Goal: Transaction & Acquisition: Book appointment/travel/reservation

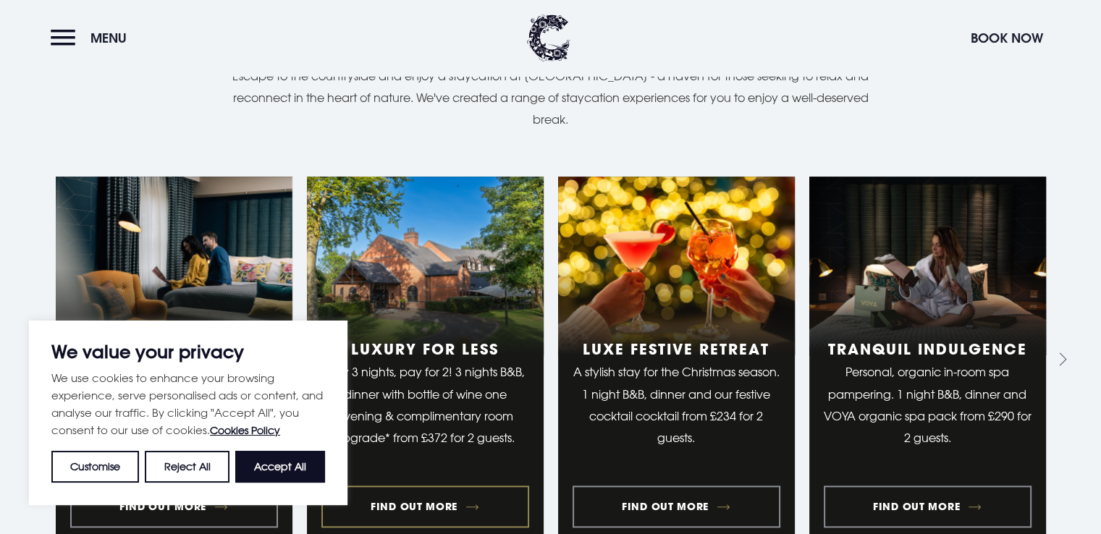
scroll to position [1386, 0]
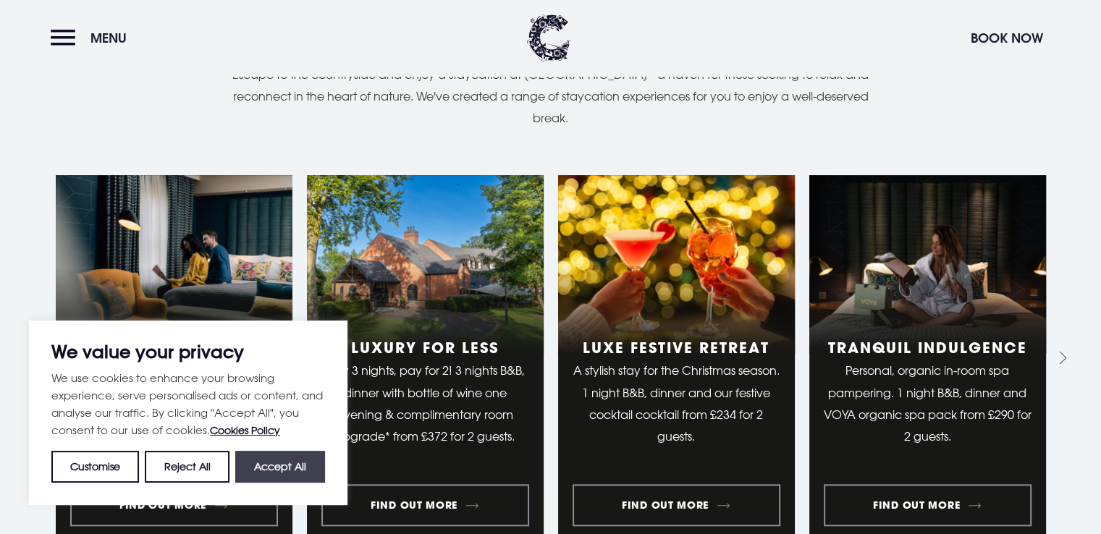
click at [281, 453] on button "Accept All" at bounding box center [280, 467] width 90 height 32
checkbox input "true"
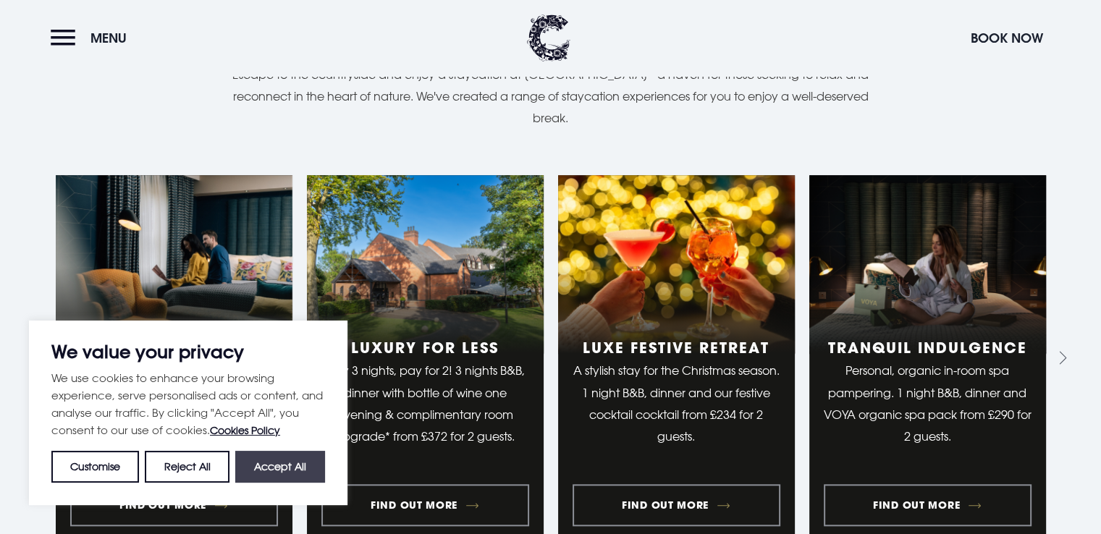
checkbox input "true"
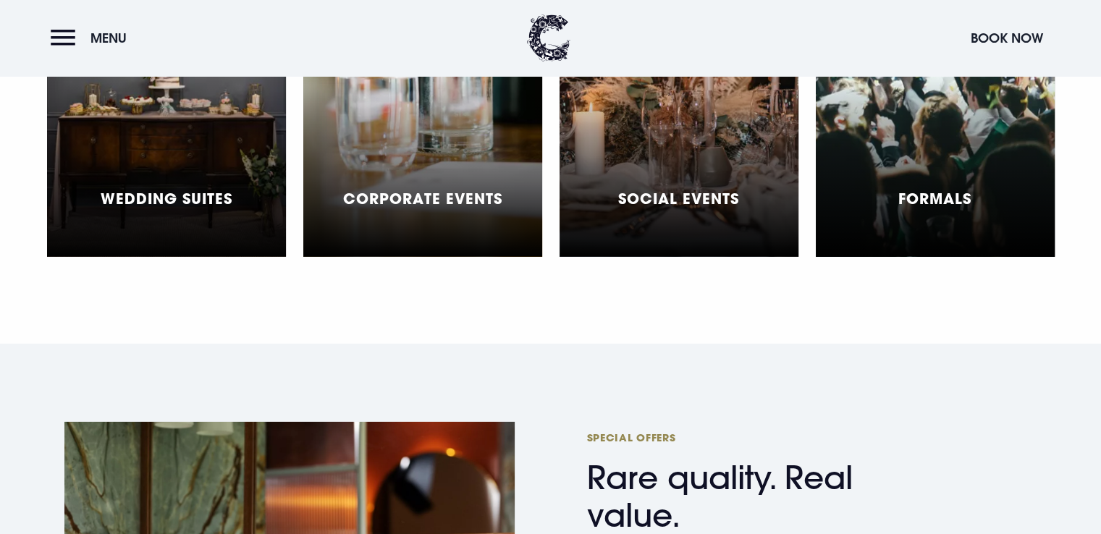
scroll to position [4529, 0]
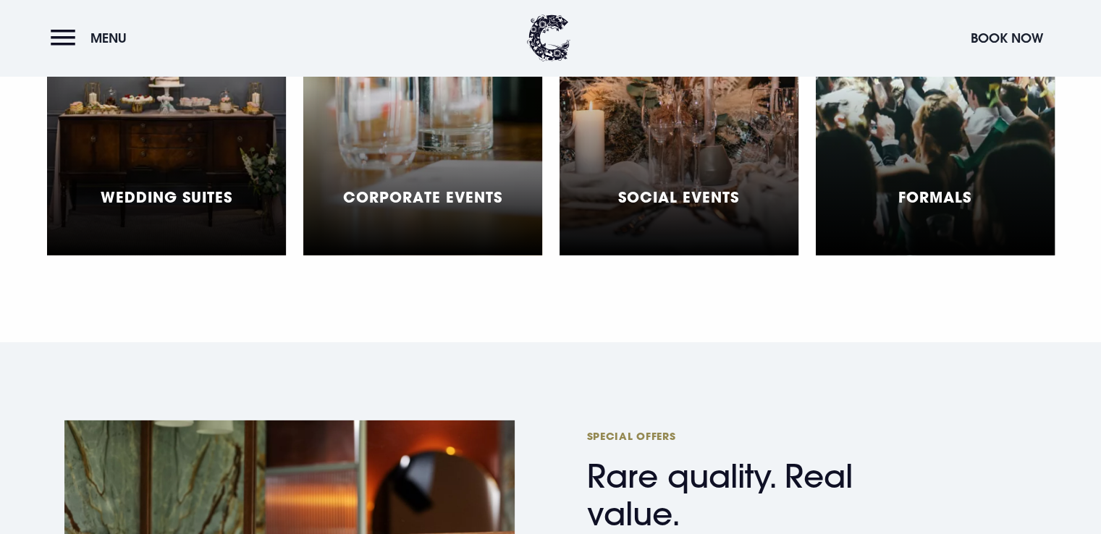
click at [127, 117] on div "Wedding Suites" at bounding box center [166, 75] width 239 height 362
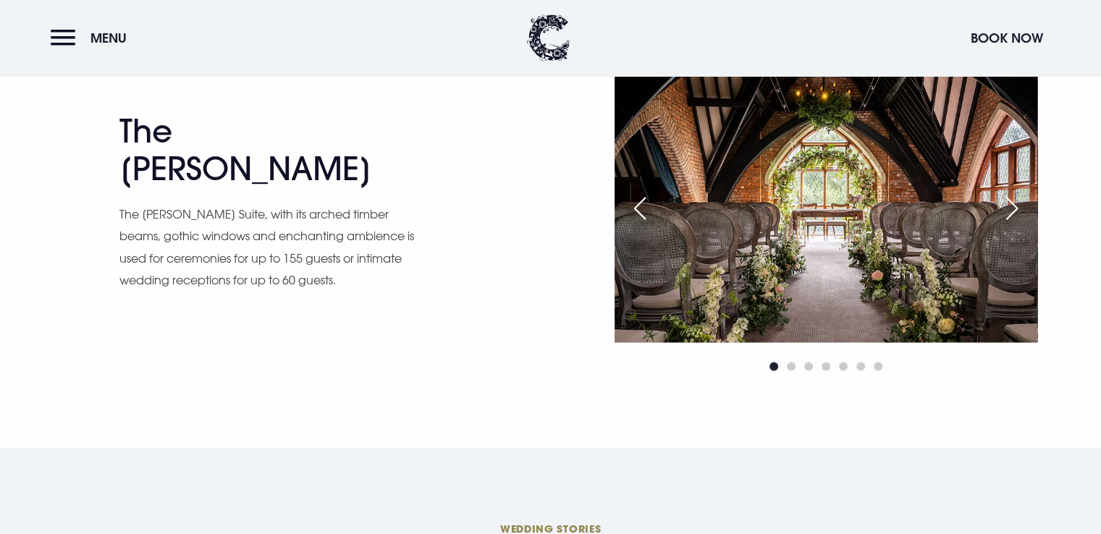
scroll to position [2095, 0]
click at [999, 200] on div "Next slide" at bounding box center [1011, 208] width 36 height 32
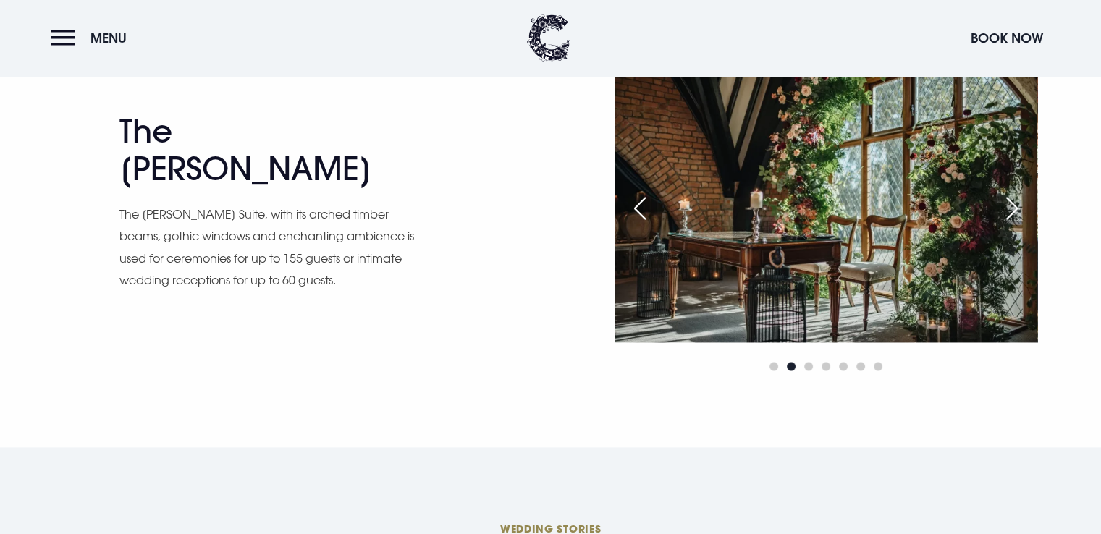
click at [999, 200] on div "Next slide" at bounding box center [1011, 208] width 36 height 32
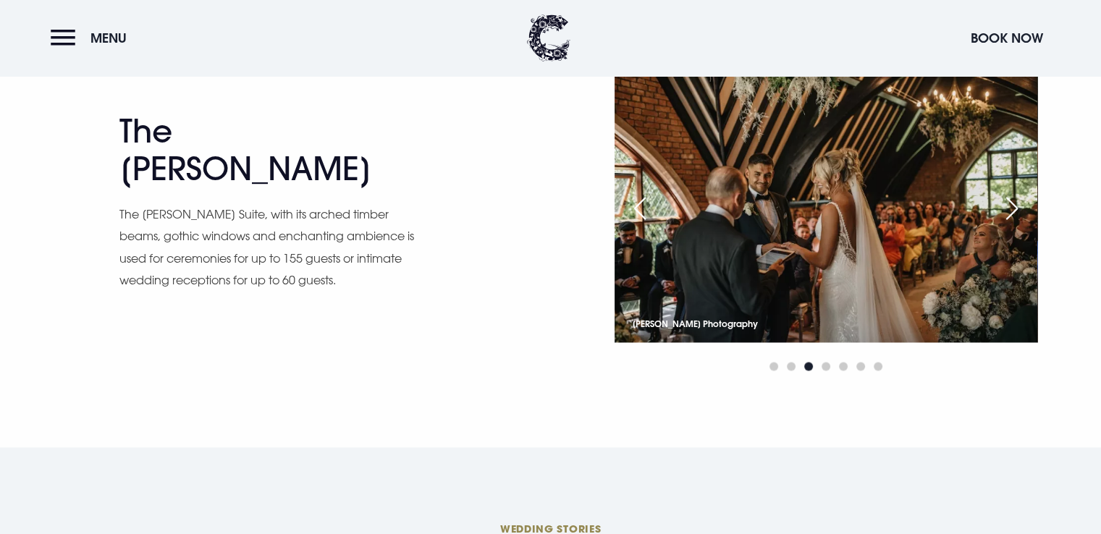
click at [999, 200] on div "Next slide" at bounding box center [1011, 208] width 36 height 32
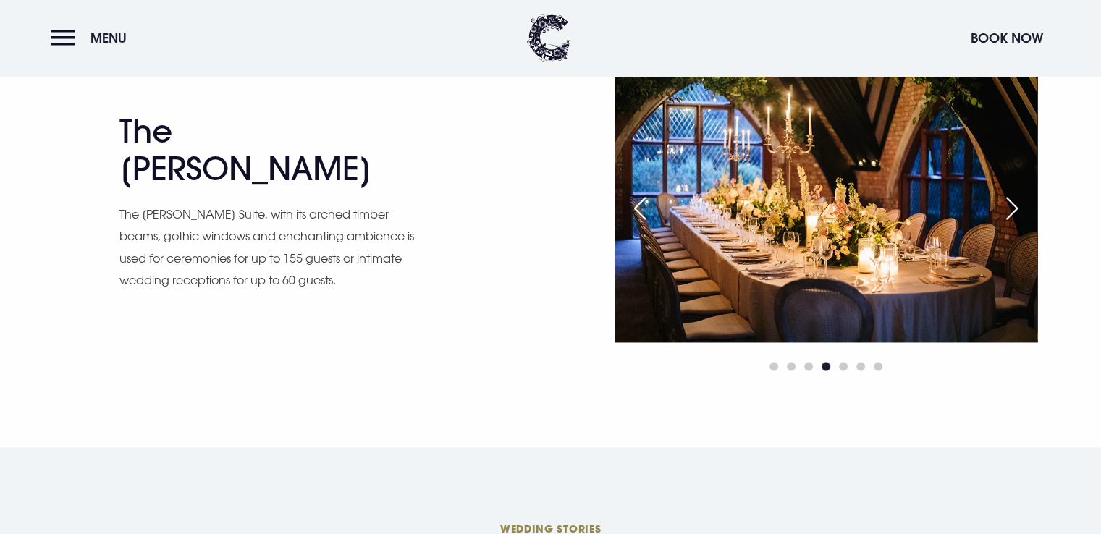
click at [999, 200] on div "Next slide" at bounding box center [1011, 208] width 36 height 32
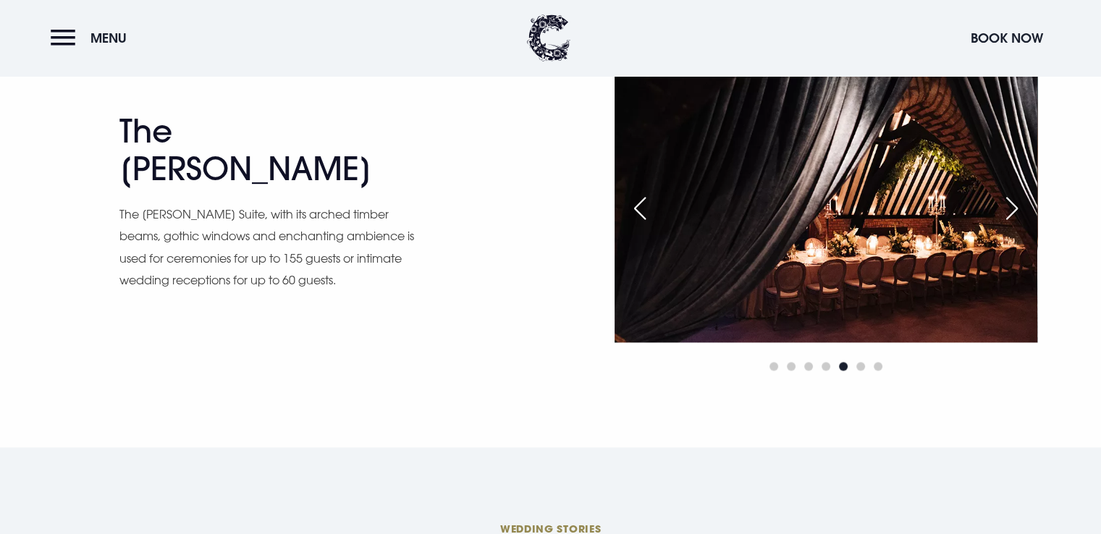
click at [999, 200] on div "Next slide" at bounding box center [1011, 208] width 36 height 32
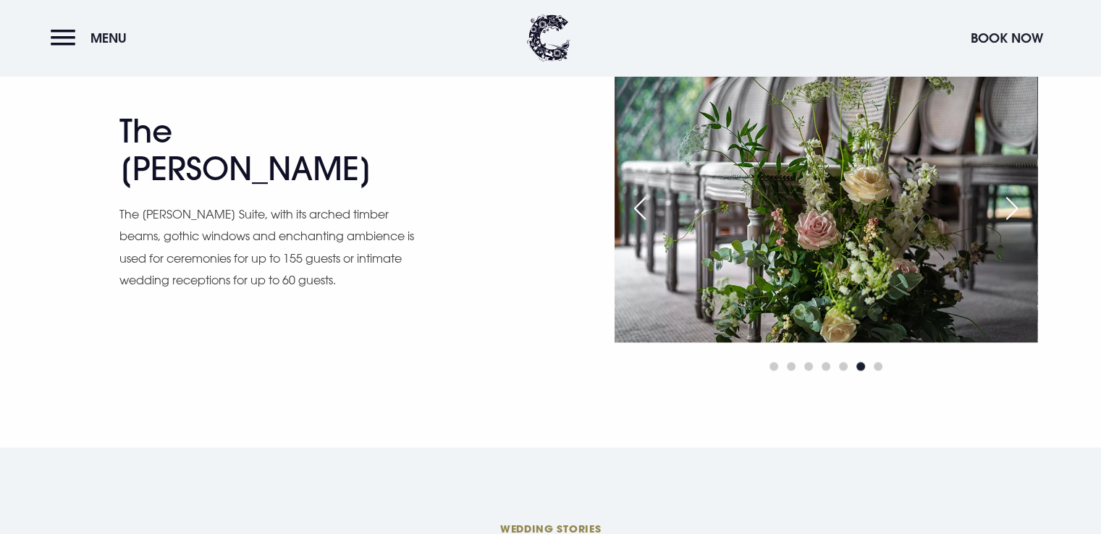
click at [999, 200] on div "Next slide" at bounding box center [1011, 208] width 36 height 32
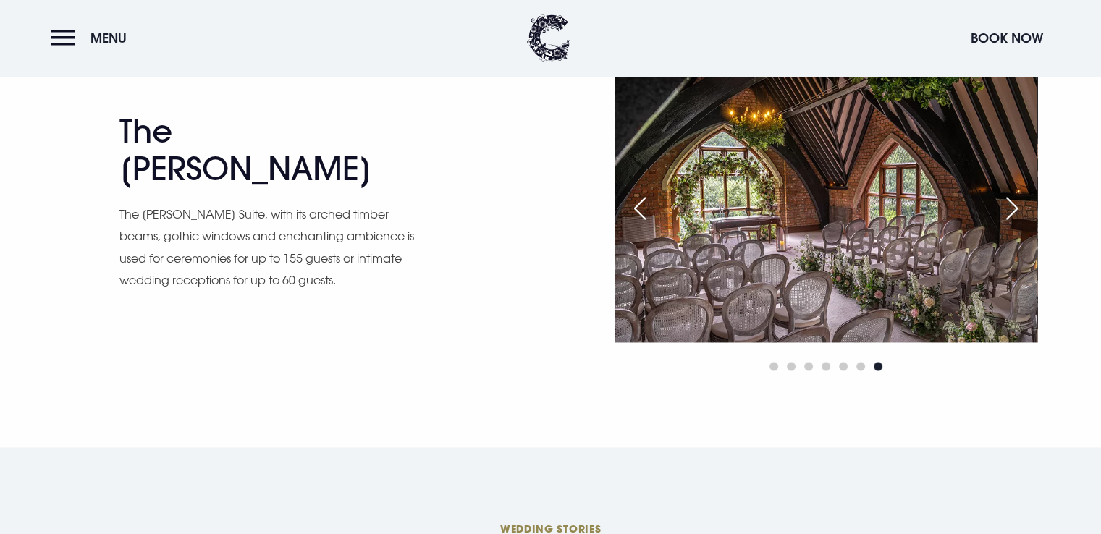
click at [999, 200] on div "Next slide" at bounding box center [1011, 208] width 36 height 32
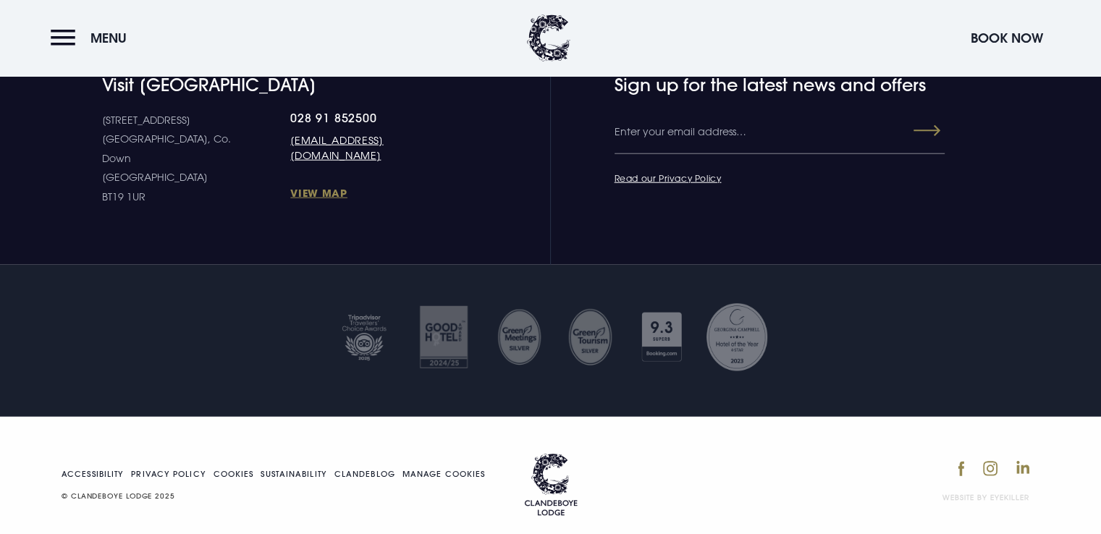
scroll to position [3631, 0]
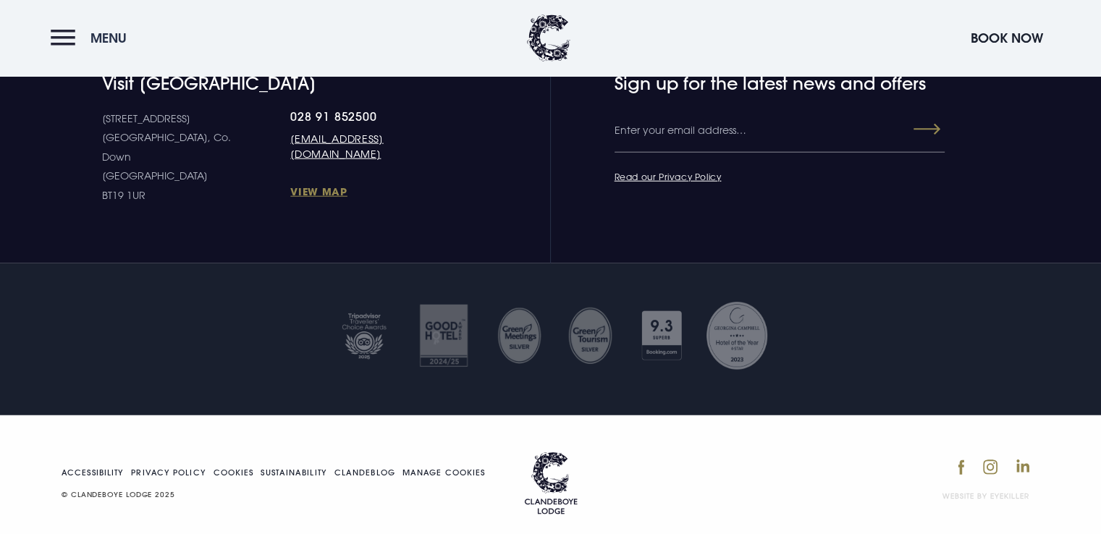
click at [66, 47] on button "Menu" at bounding box center [92, 37] width 83 height 31
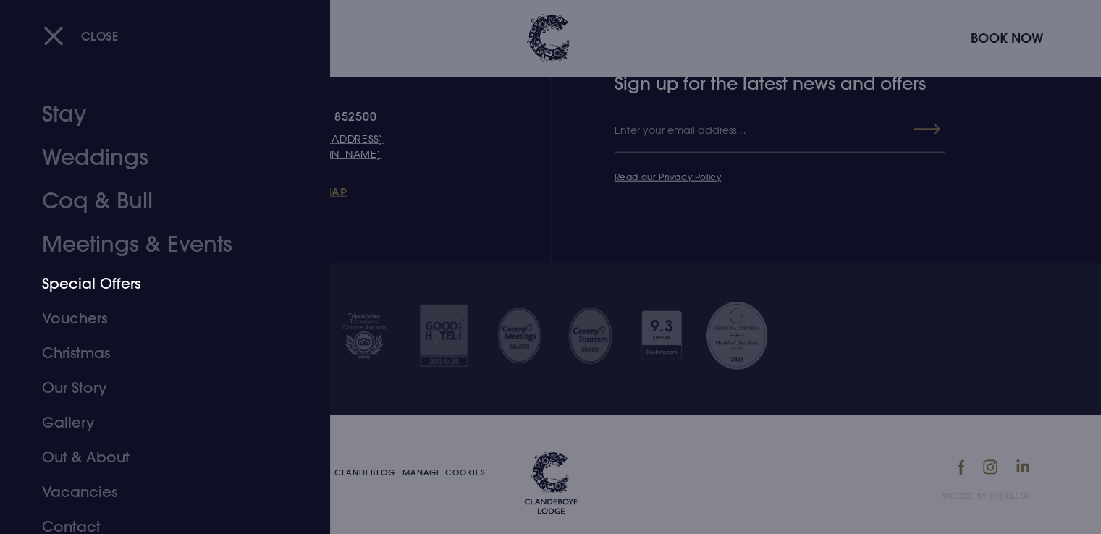
click at [81, 279] on link "Special Offers" at bounding box center [156, 283] width 229 height 35
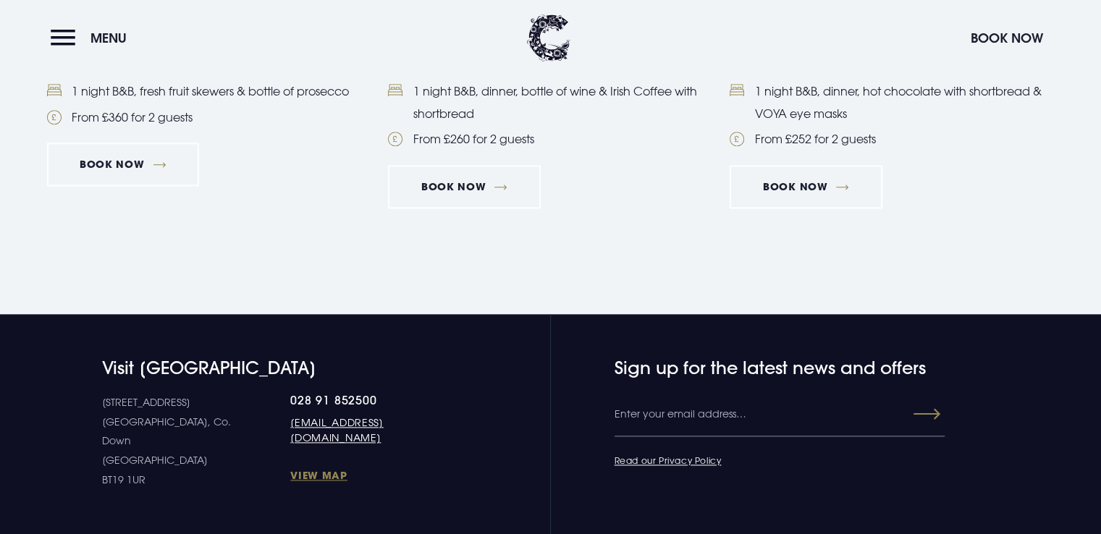
scroll to position [1780, 0]
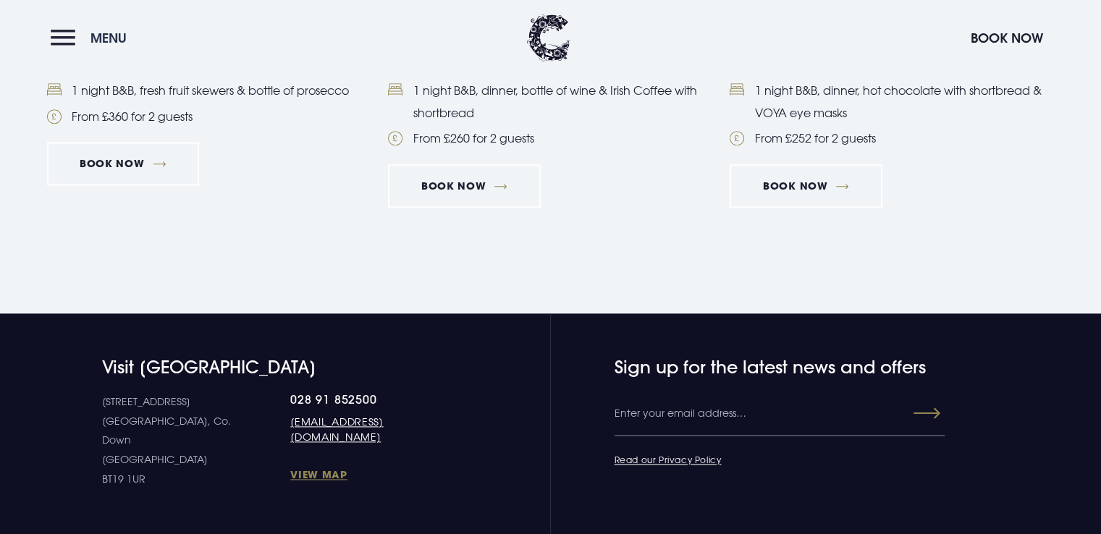
click at [59, 37] on button "Menu" at bounding box center [92, 37] width 83 height 31
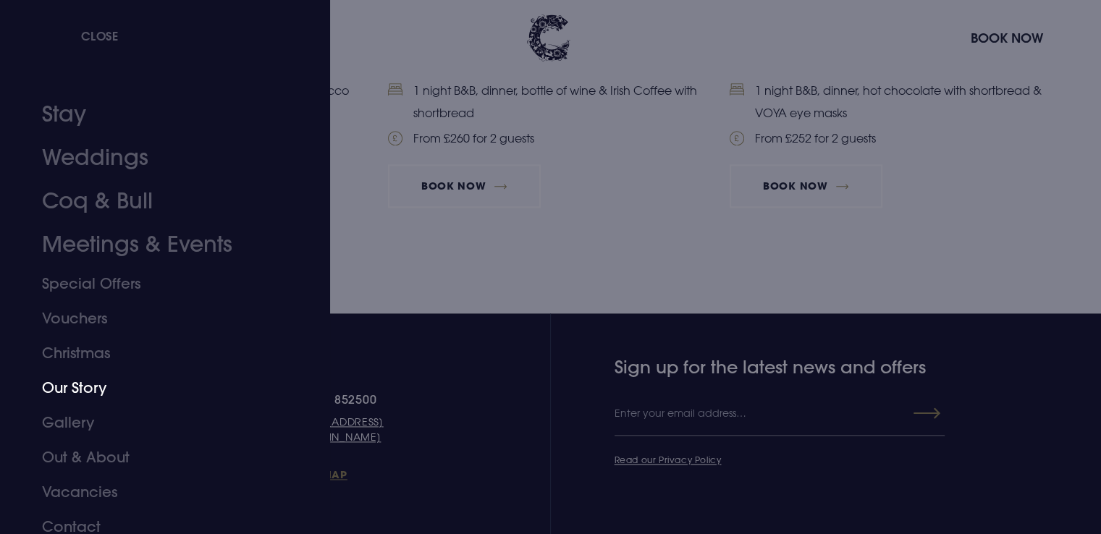
scroll to position [10, 0]
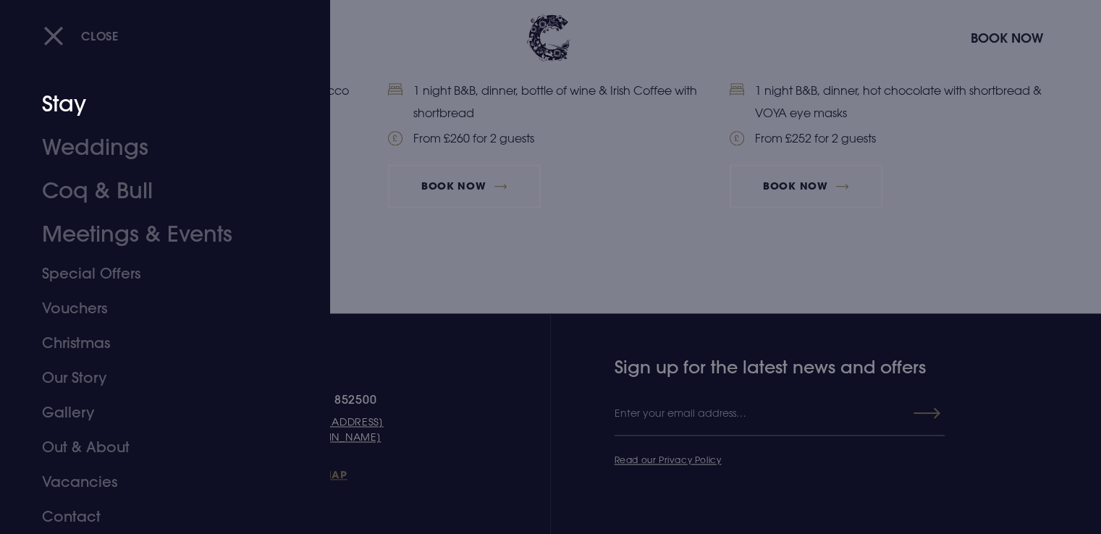
click at [69, 98] on link "Stay" at bounding box center [156, 103] width 229 height 43
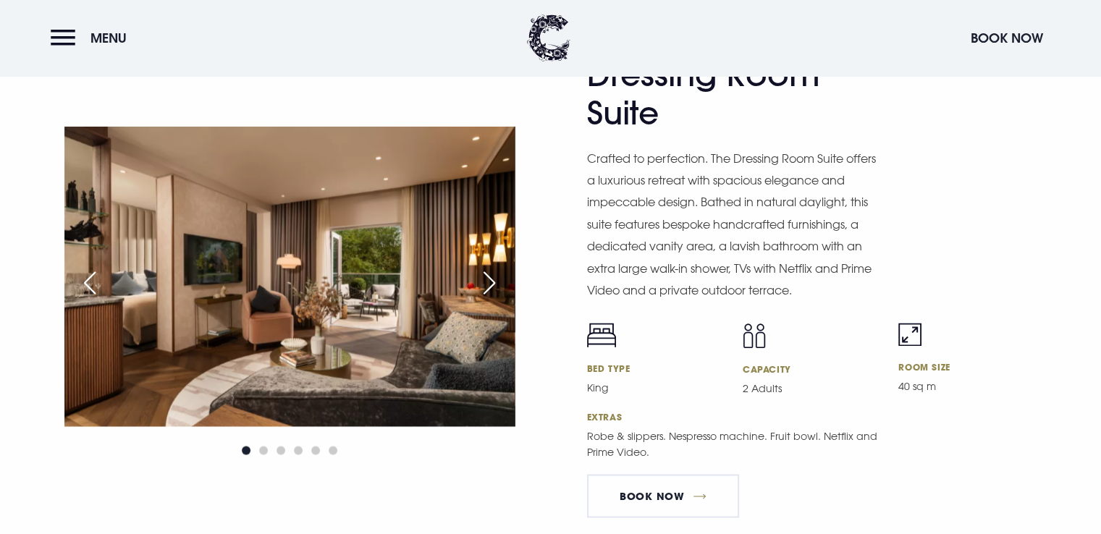
scroll to position [2383, 0]
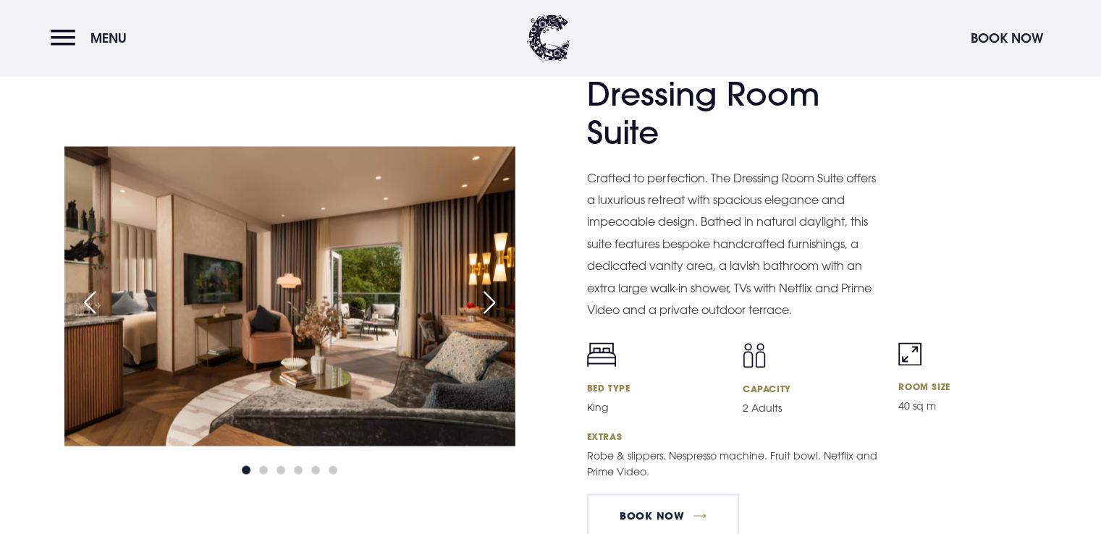
click at [482, 293] on div "Next slide" at bounding box center [489, 303] width 36 height 32
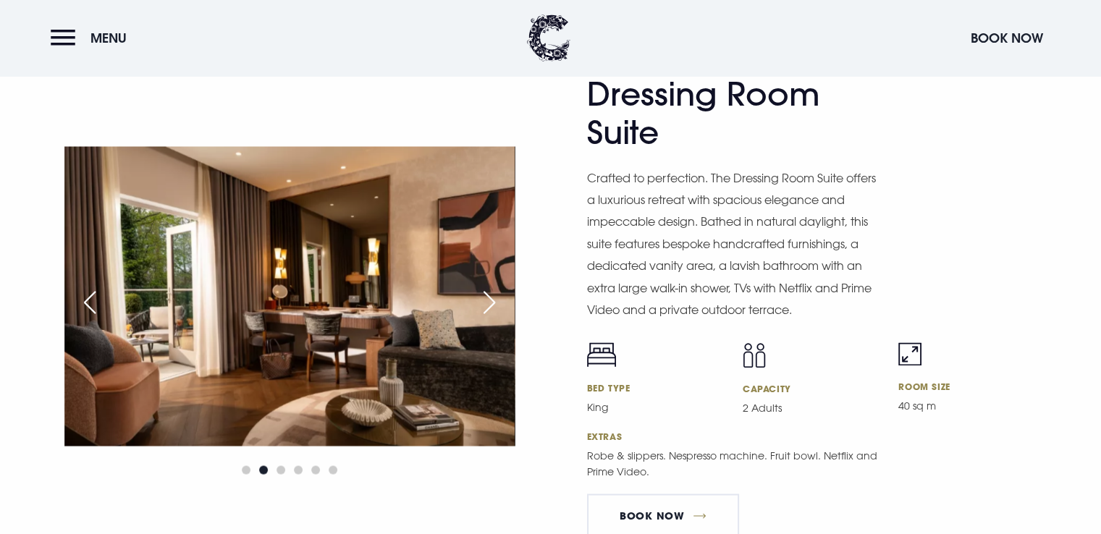
click at [482, 293] on div "Next slide" at bounding box center [489, 303] width 36 height 32
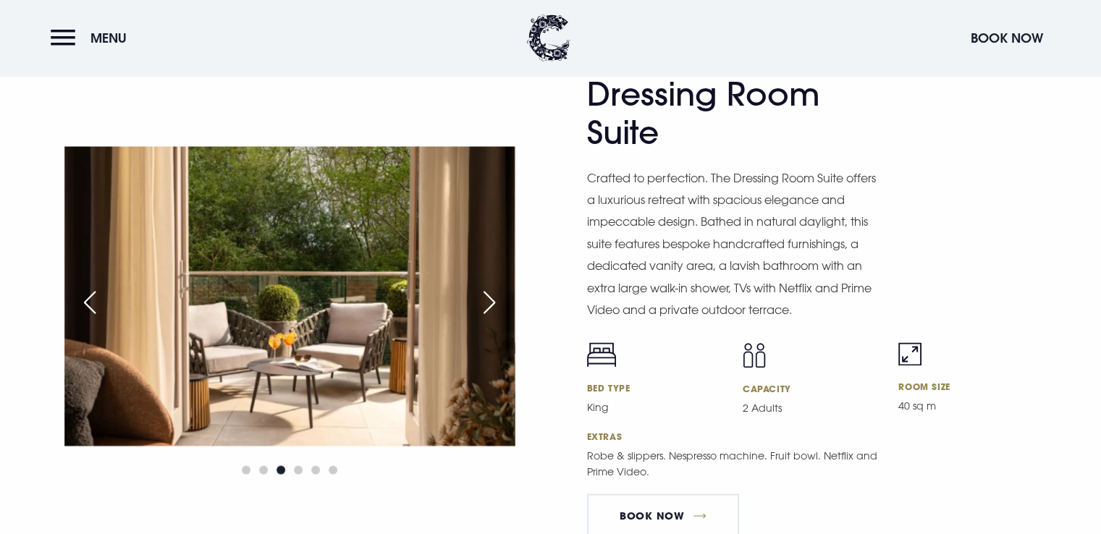
click at [482, 293] on div "Next slide" at bounding box center [489, 303] width 36 height 32
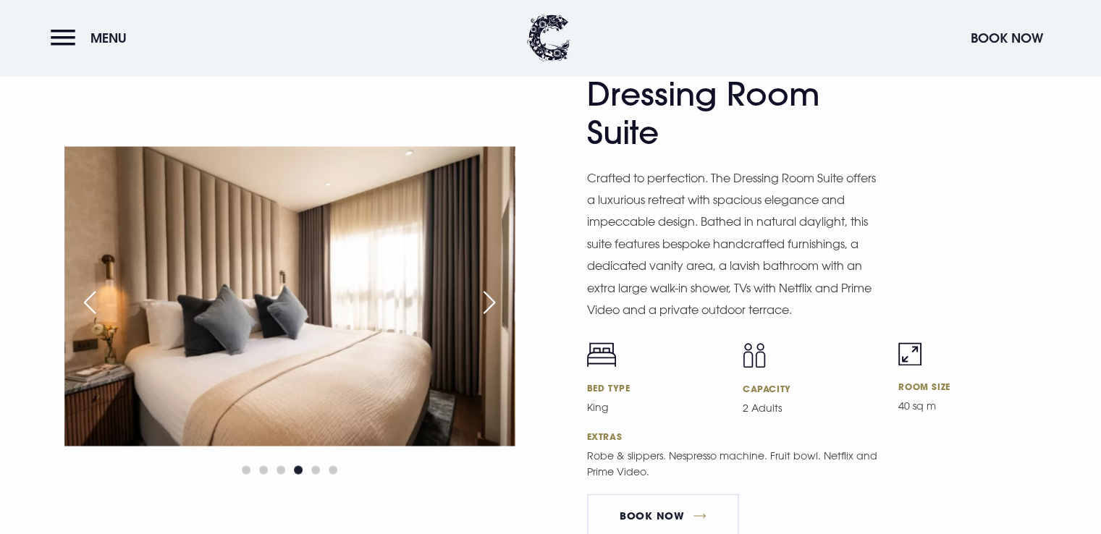
click at [482, 293] on div "Next slide" at bounding box center [489, 303] width 36 height 32
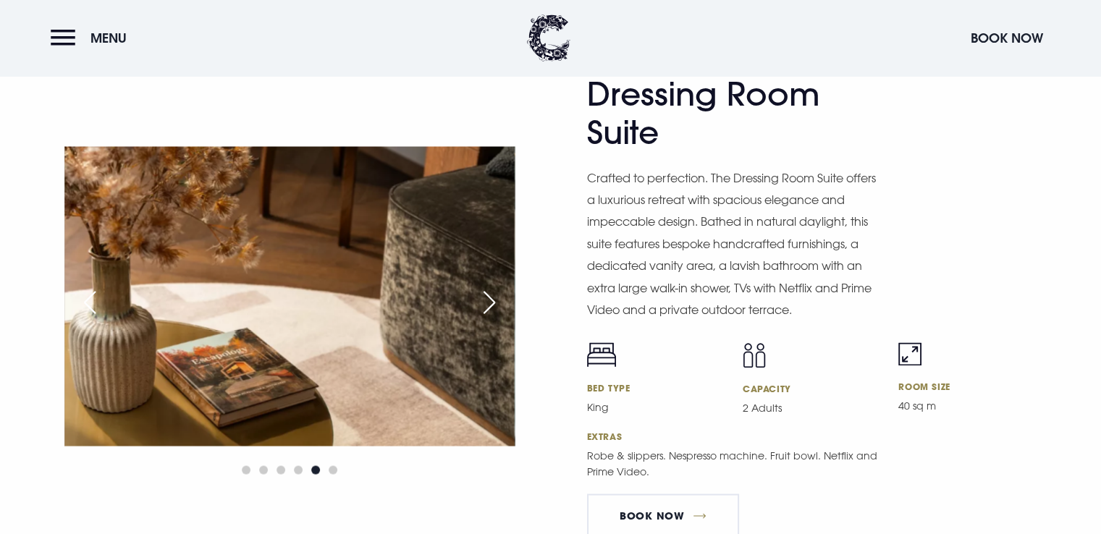
click at [482, 293] on div "Next slide" at bounding box center [489, 303] width 36 height 32
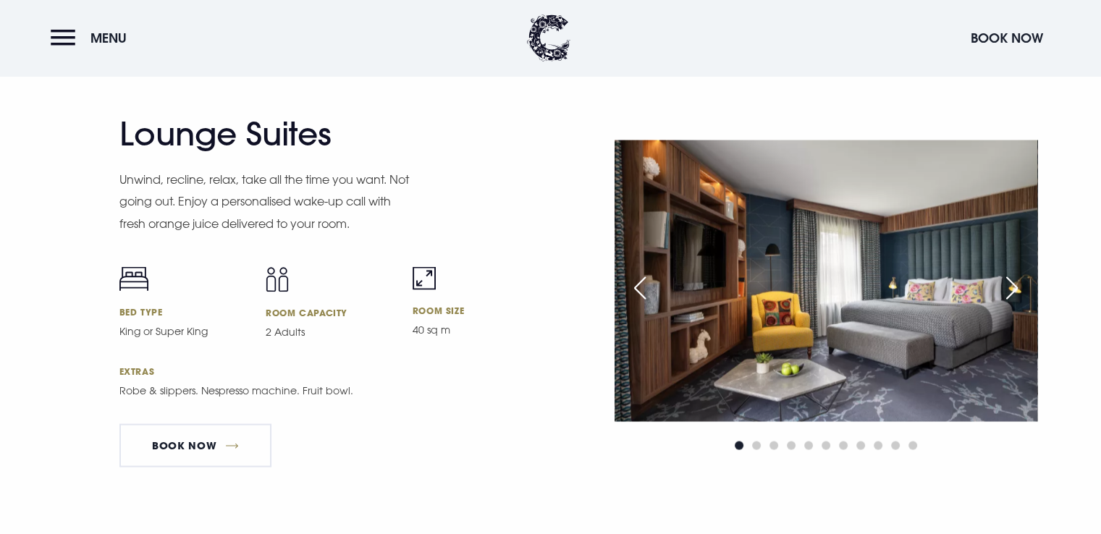
scroll to position [2883, 0]
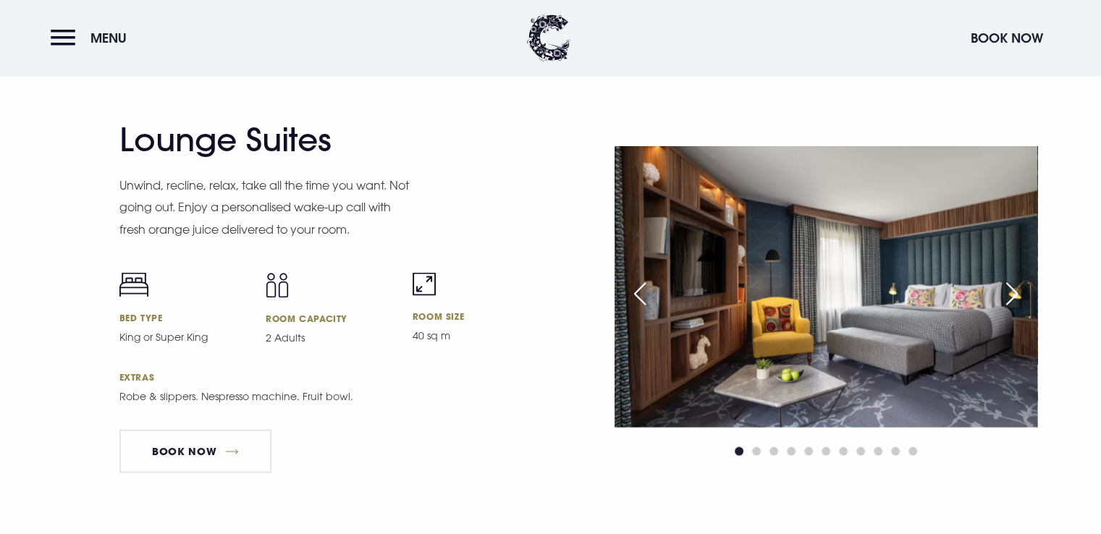
click at [1012, 289] on div "Next slide" at bounding box center [1011, 294] width 36 height 32
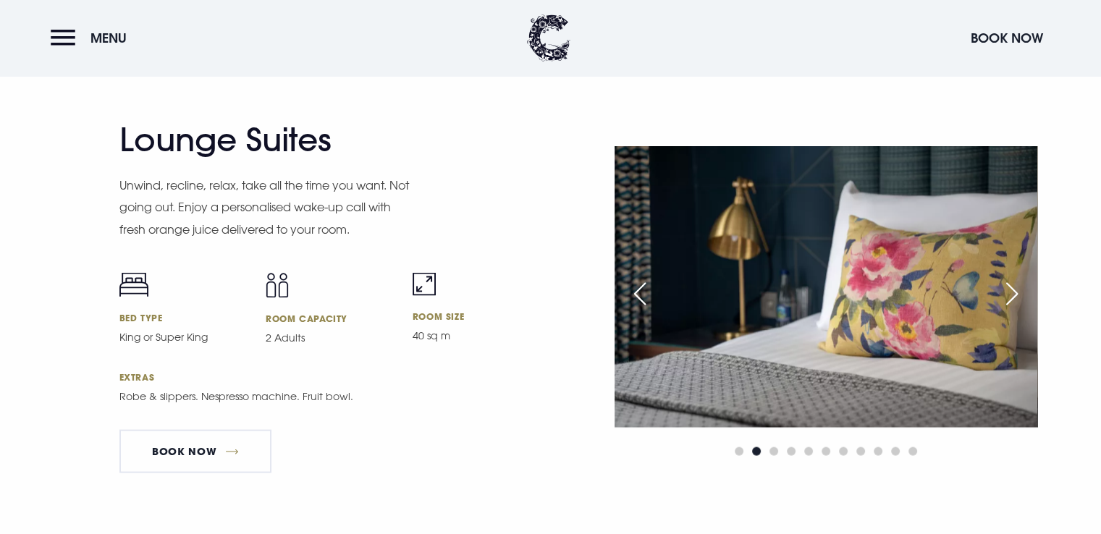
click at [1012, 289] on div "Next slide" at bounding box center [1011, 294] width 36 height 32
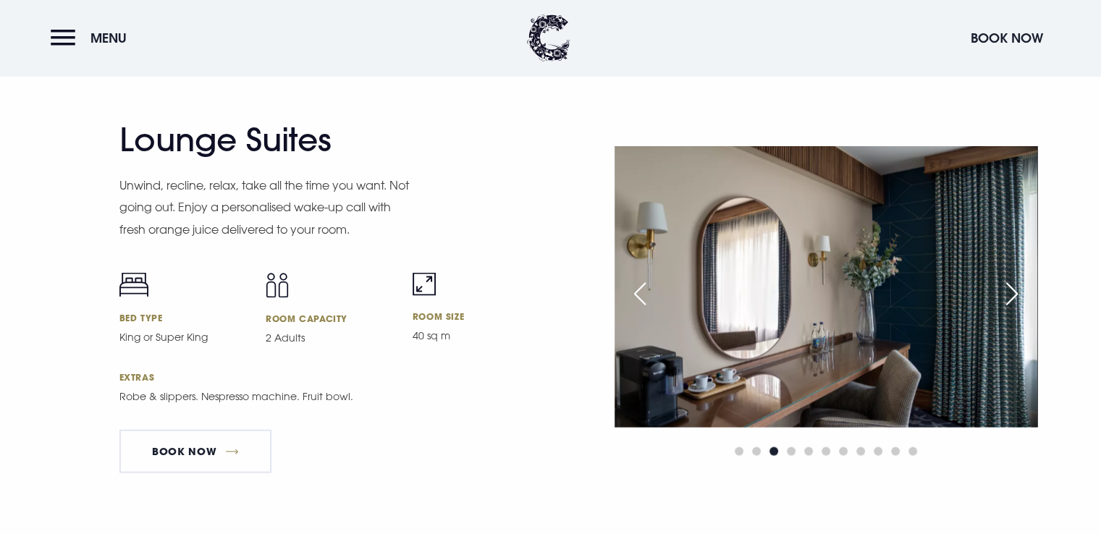
click at [1012, 289] on div "Next slide" at bounding box center [1011, 294] width 36 height 32
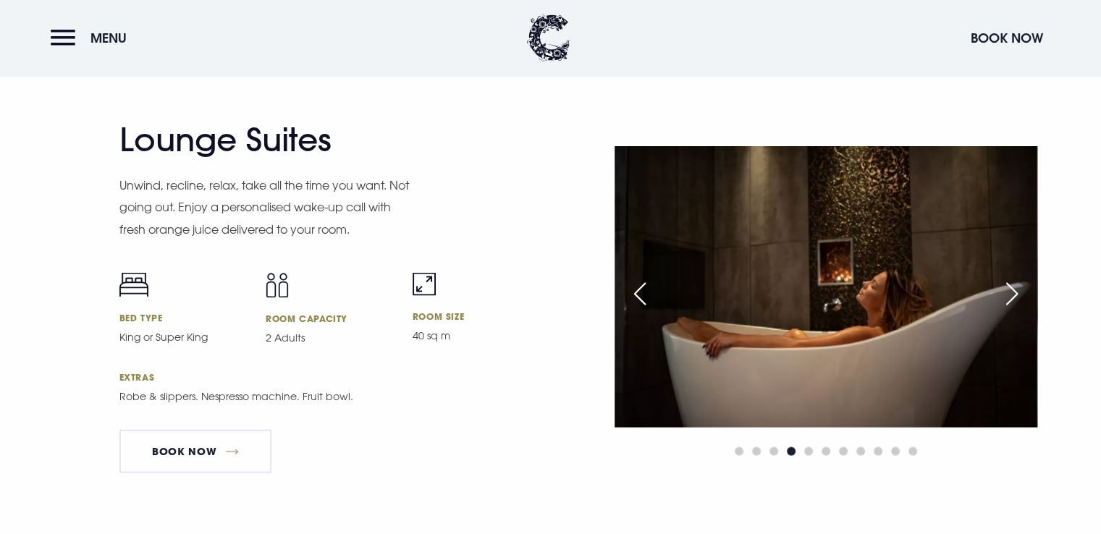
click at [1012, 289] on div "Next slide" at bounding box center [1011, 294] width 36 height 32
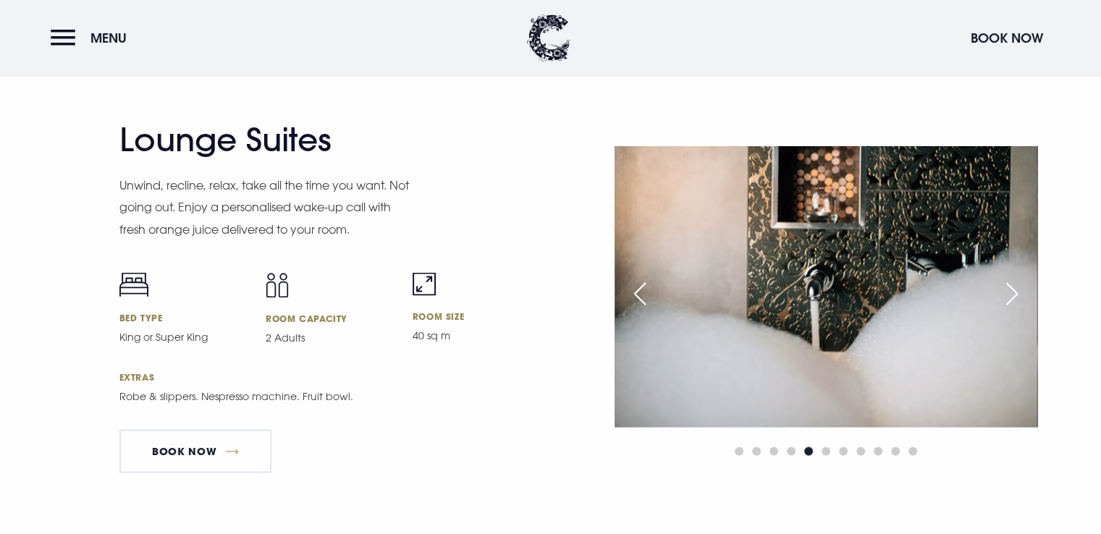
click at [1012, 289] on div "Next slide" at bounding box center [1011, 294] width 36 height 32
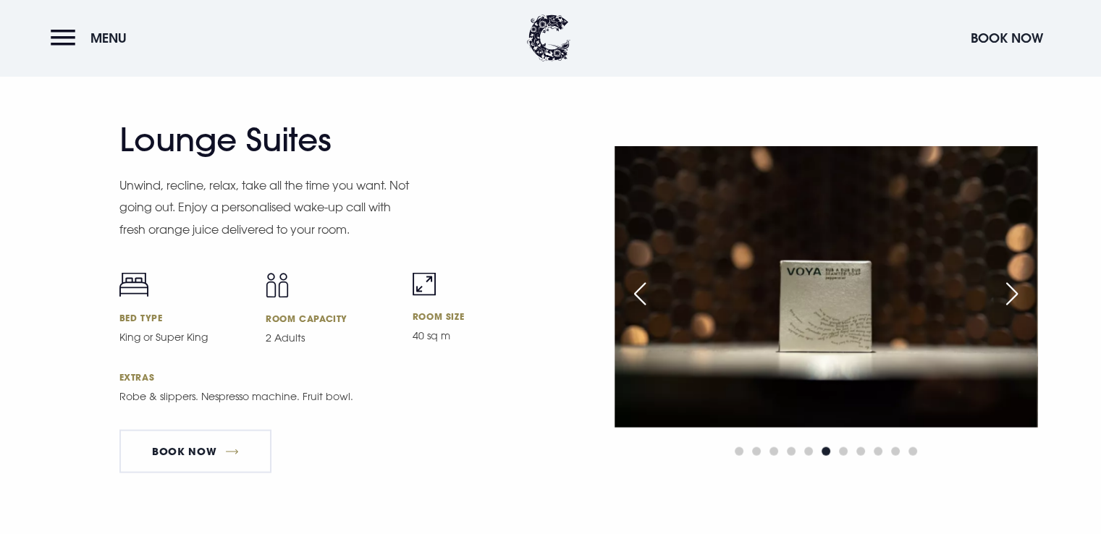
click at [1012, 289] on div "Next slide" at bounding box center [1011, 294] width 36 height 32
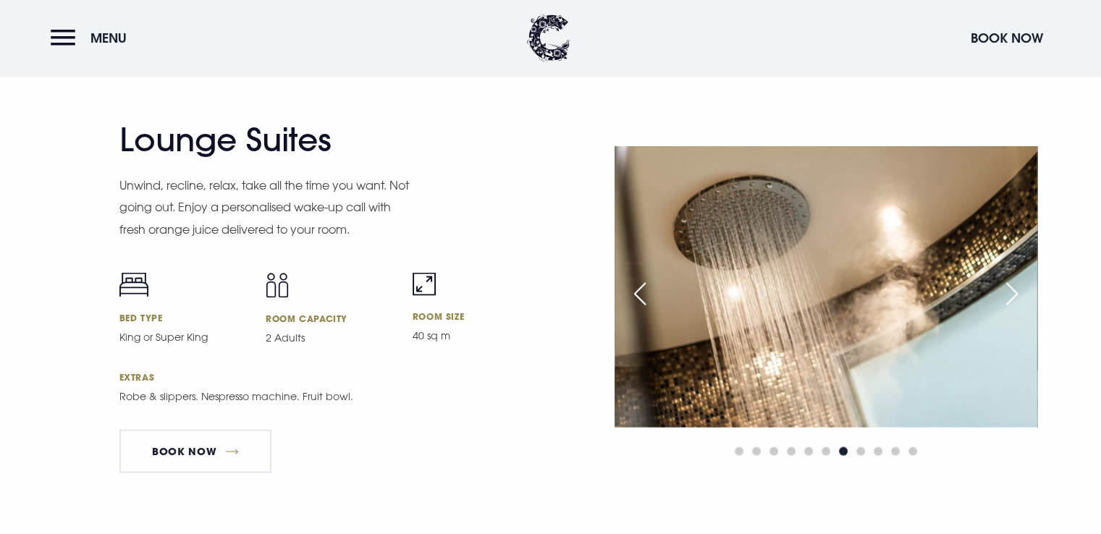
click at [1012, 289] on div "Next slide" at bounding box center [1011, 294] width 36 height 32
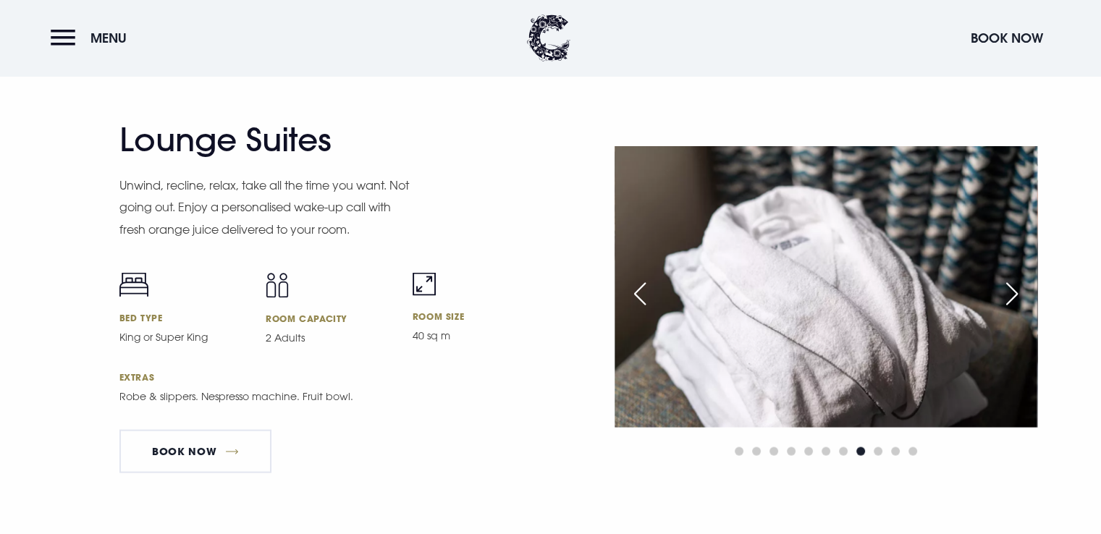
click at [1012, 289] on div "Next slide" at bounding box center [1011, 294] width 36 height 32
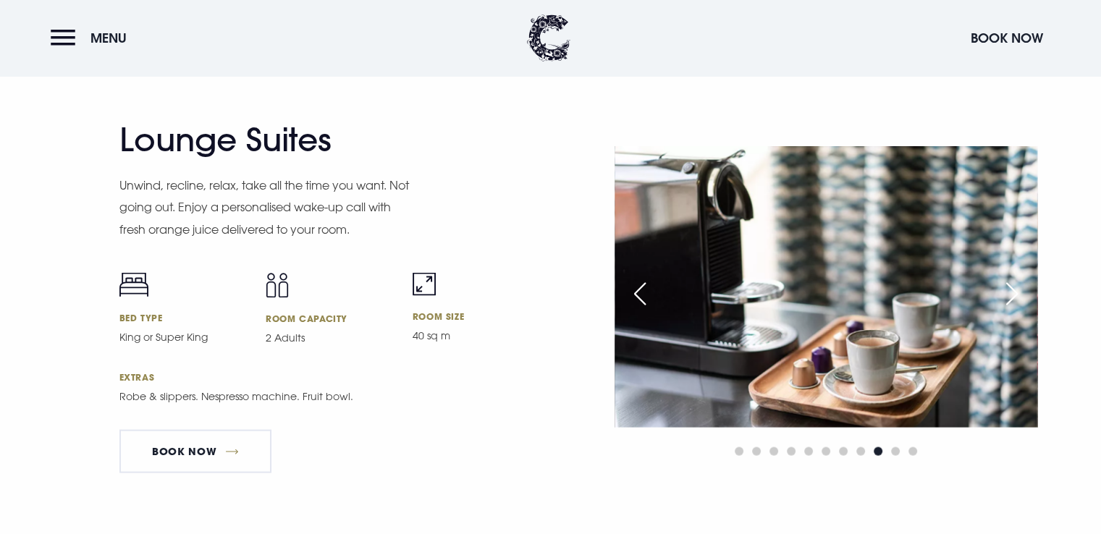
click at [1012, 289] on div "Next slide" at bounding box center [1011, 294] width 36 height 32
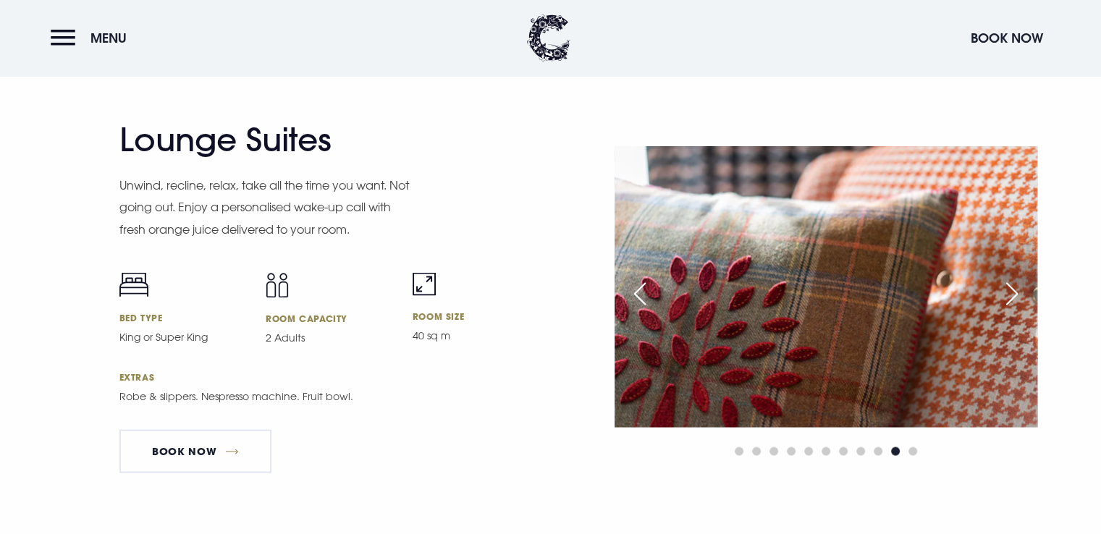
click at [1012, 289] on div "Next slide" at bounding box center [1011, 294] width 36 height 32
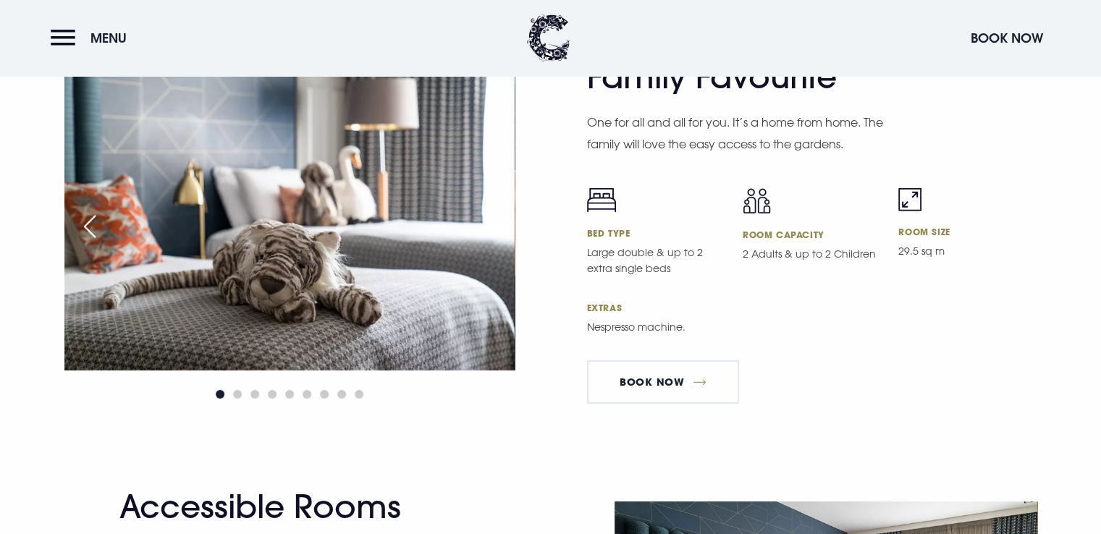
scroll to position [4182, 0]
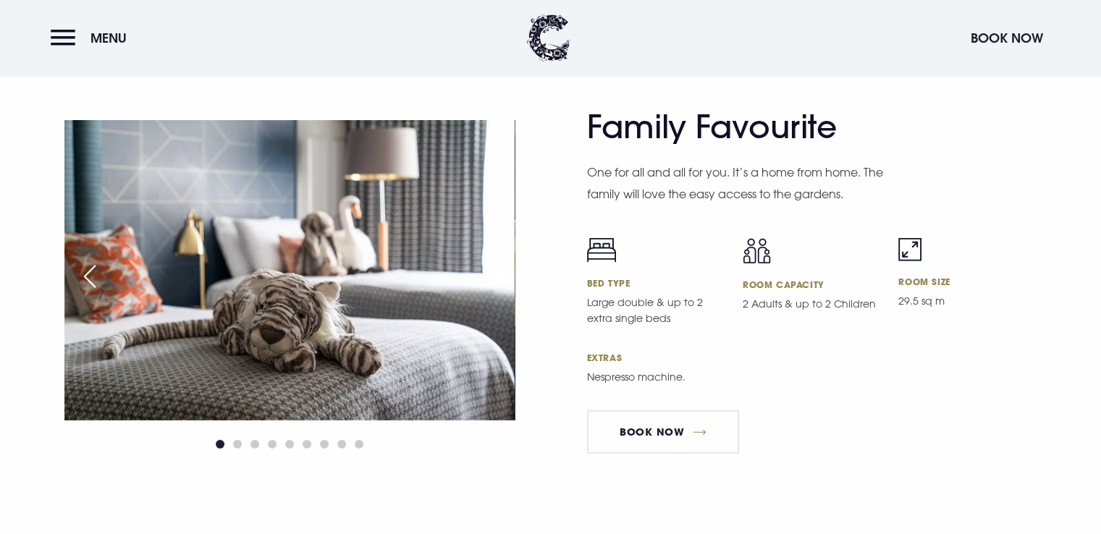
click at [493, 281] on div "Next slide" at bounding box center [489, 276] width 36 height 32
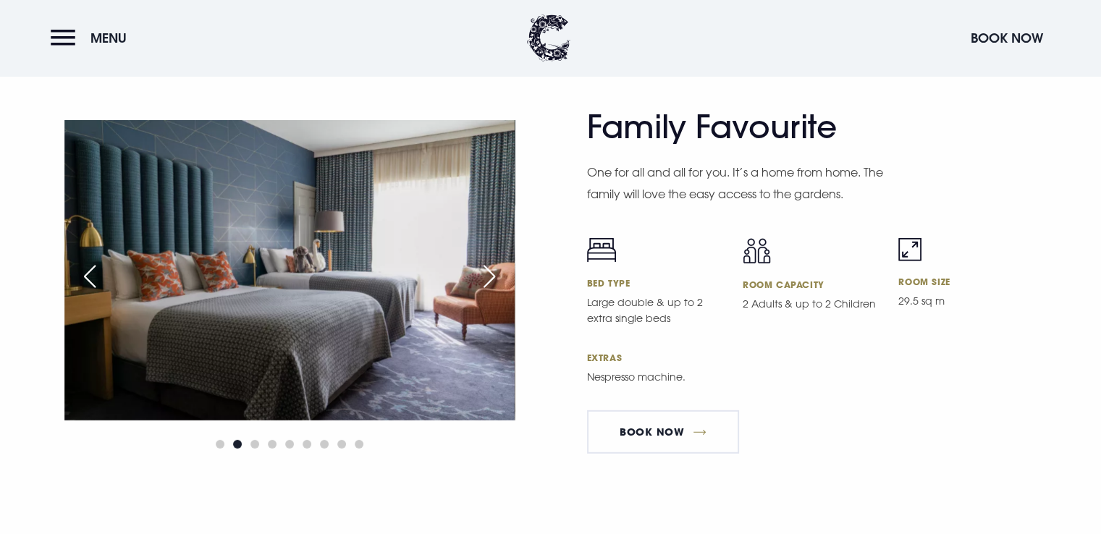
click at [493, 281] on div "Next slide" at bounding box center [489, 276] width 36 height 32
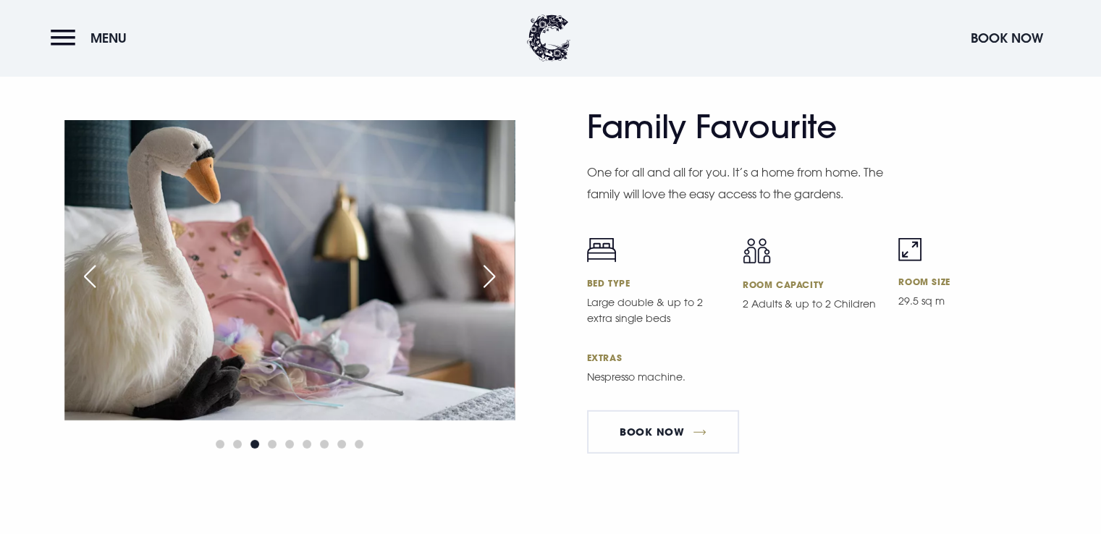
click at [493, 281] on div "Next slide" at bounding box center [489, 276] width 36 height 32
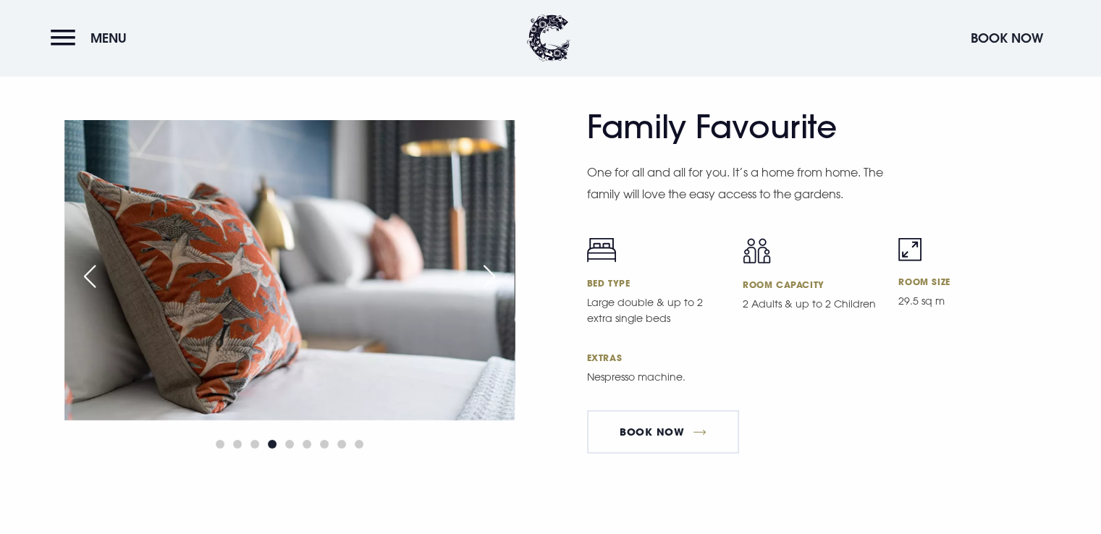
click at [493, 281] on div "Next slide" at bounding box center [489, 276] width 36 height 32
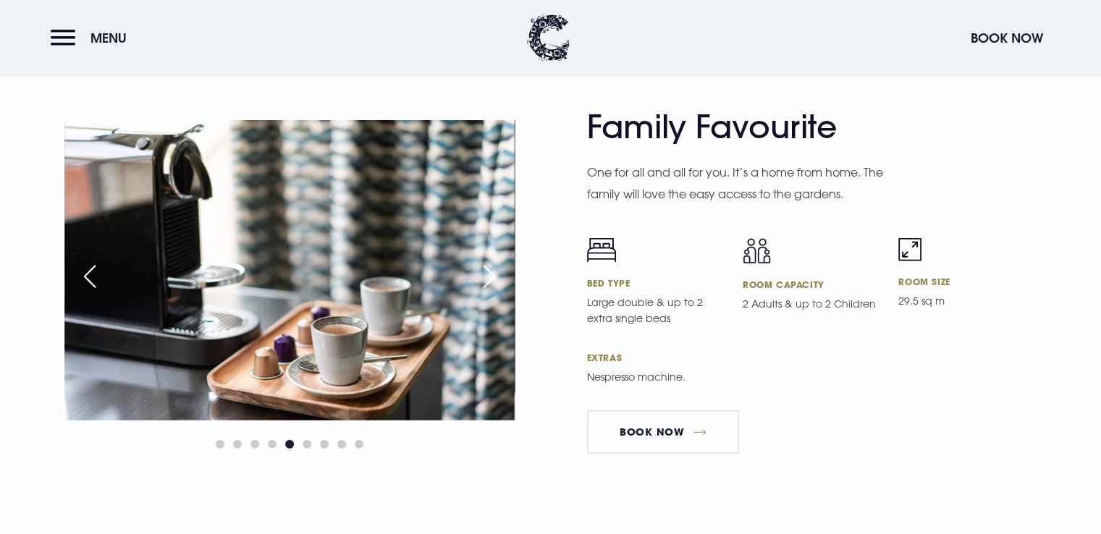
click at [493, 281] on div "Next slide" at bounding box center [489, 276] width 36 height 32
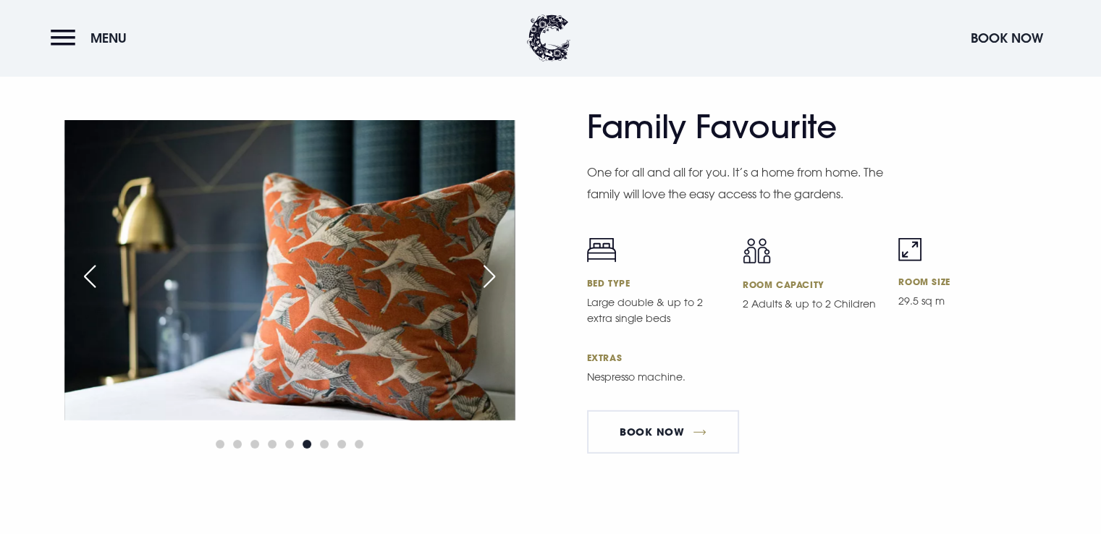
click at [493, 281] on div "Next slide" at bounding box center [489, 276] width 36 height 32
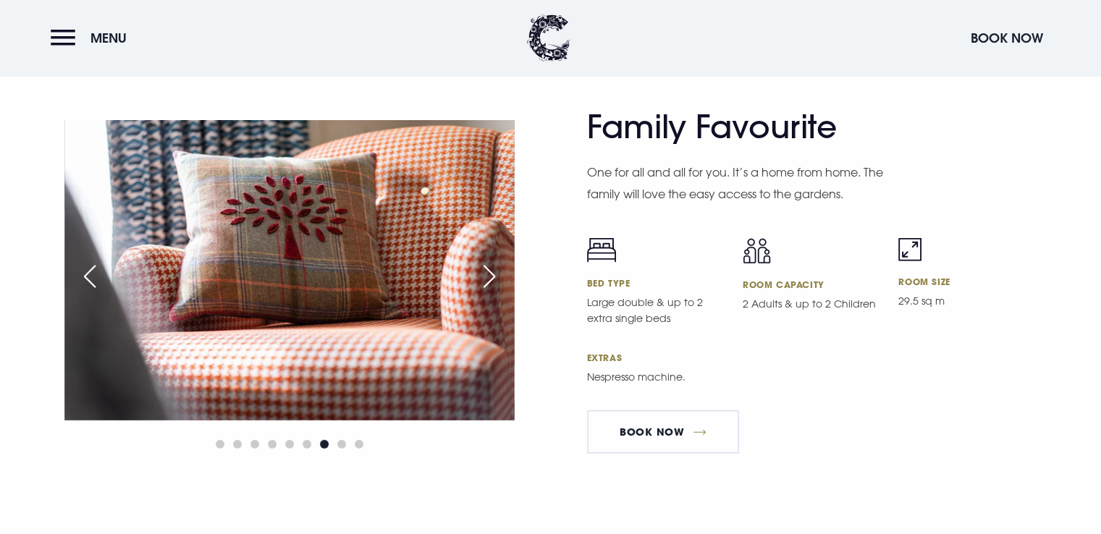
click at [493, 281] on div "Next slide" at bounding box center [489, 276] width 36 height 32
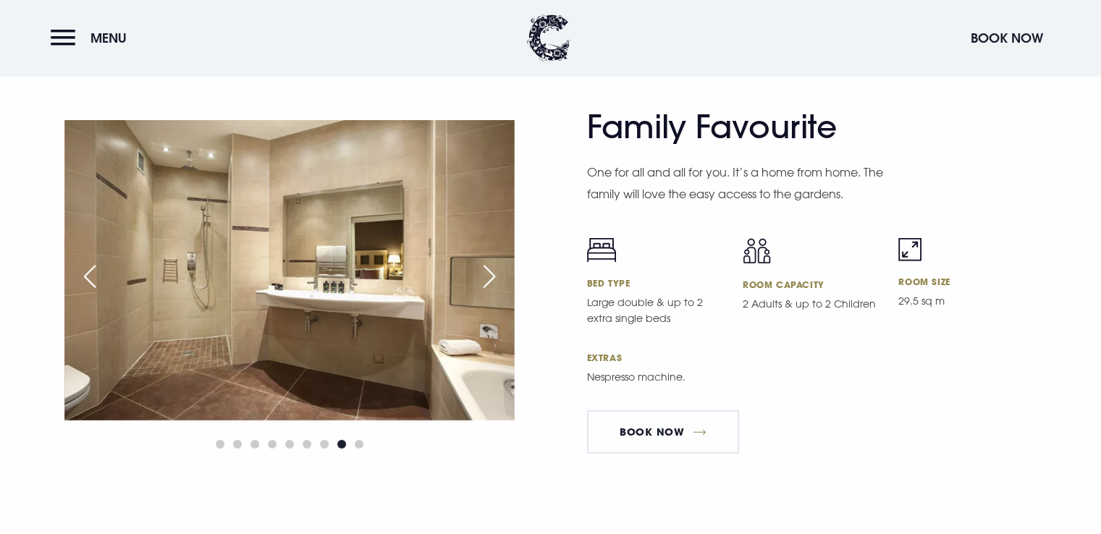
click at [493, 281] on div "Next slide" at bounding box center [489, 276] width 36 height 32
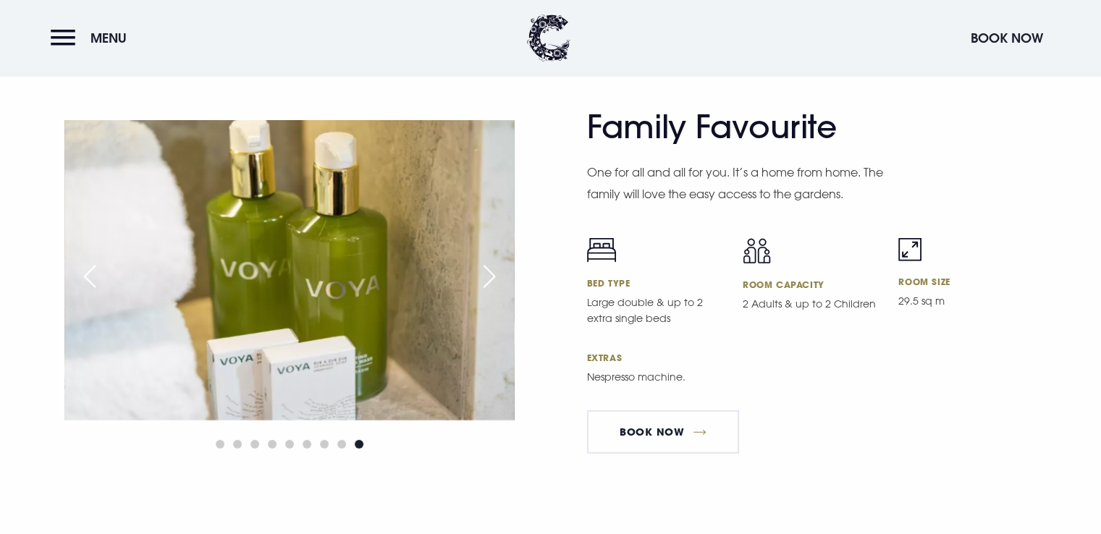
click at [493, 281] on div "Next slide" at bounding box center [489, 276] width 36 height 32
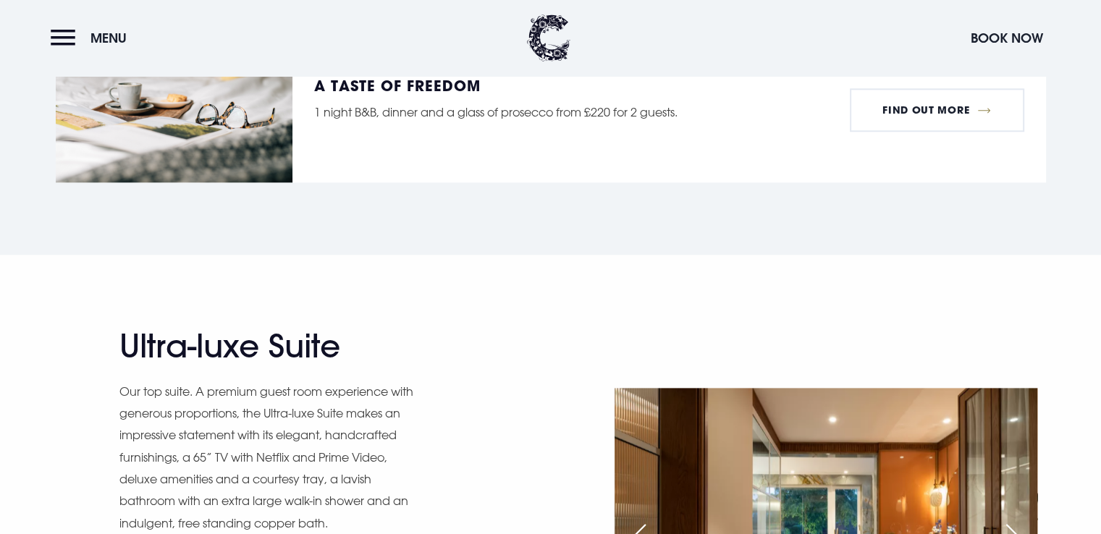
scroll to position [1624, 0]
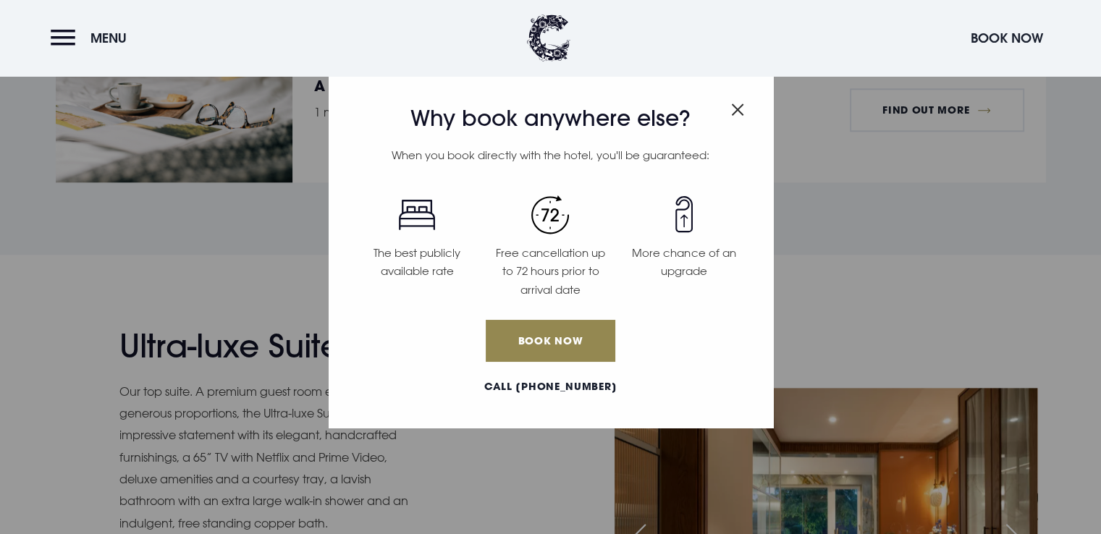
click at [740, 111] on img "Close modal" at bounding box center [737, 109] width 13 height 12
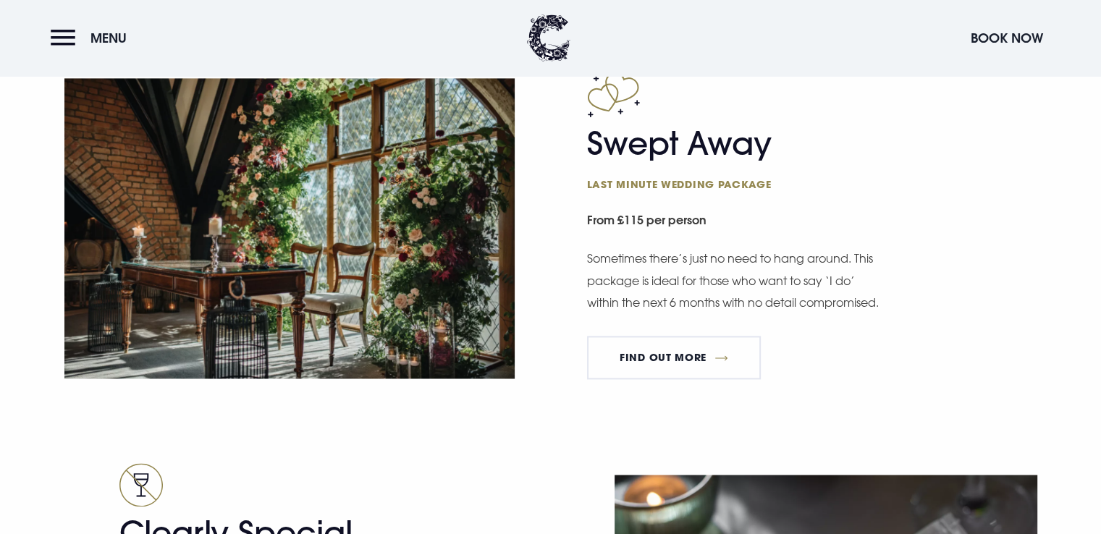
scroll to position [2066, 0]
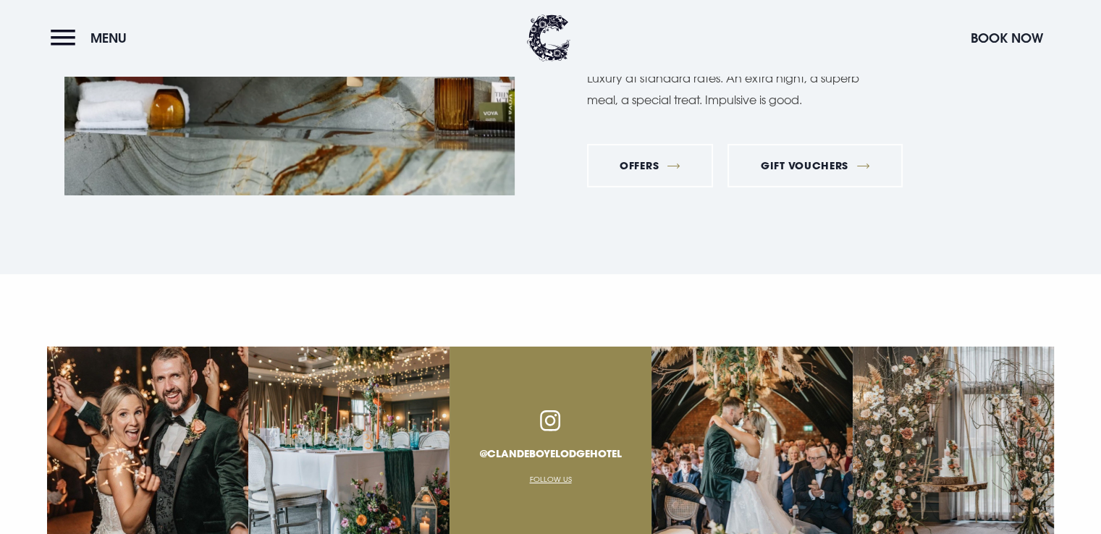
scroll to position [5053, 0]
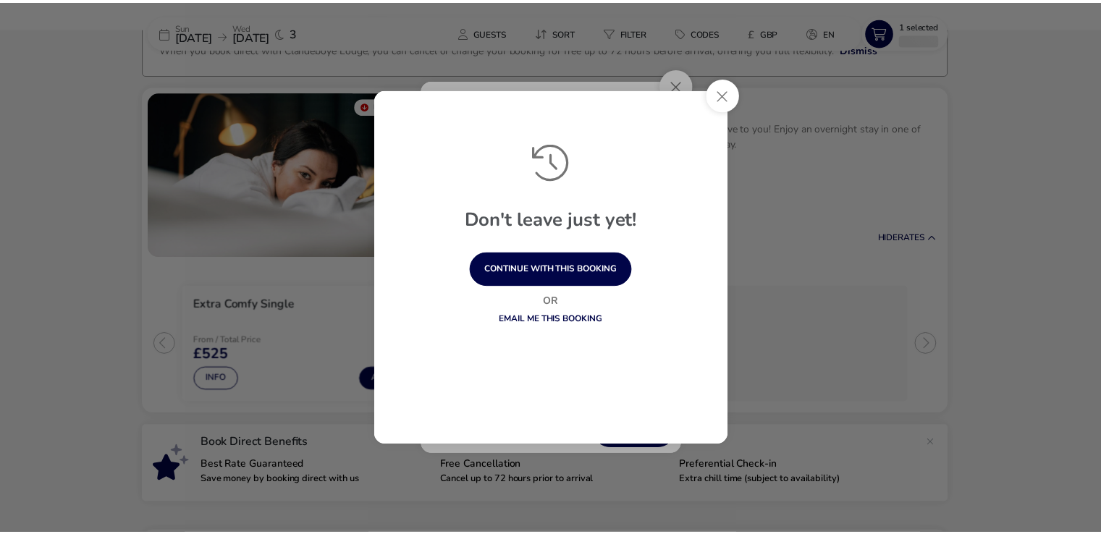
scroll to position [113, 0]
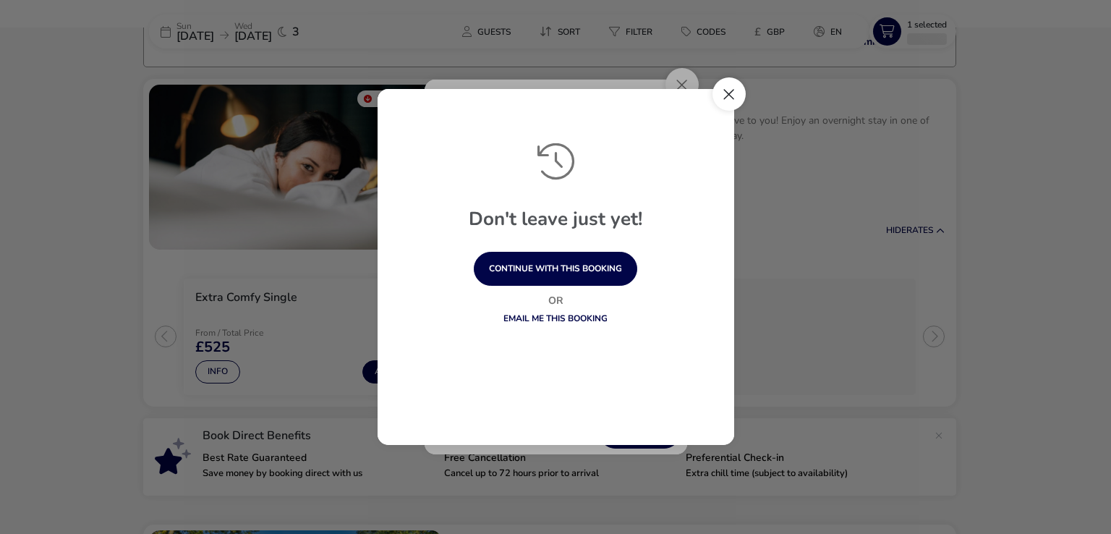
click at [726, 101] on button "Close" at bounding box center [729, 93] width 33 height 33
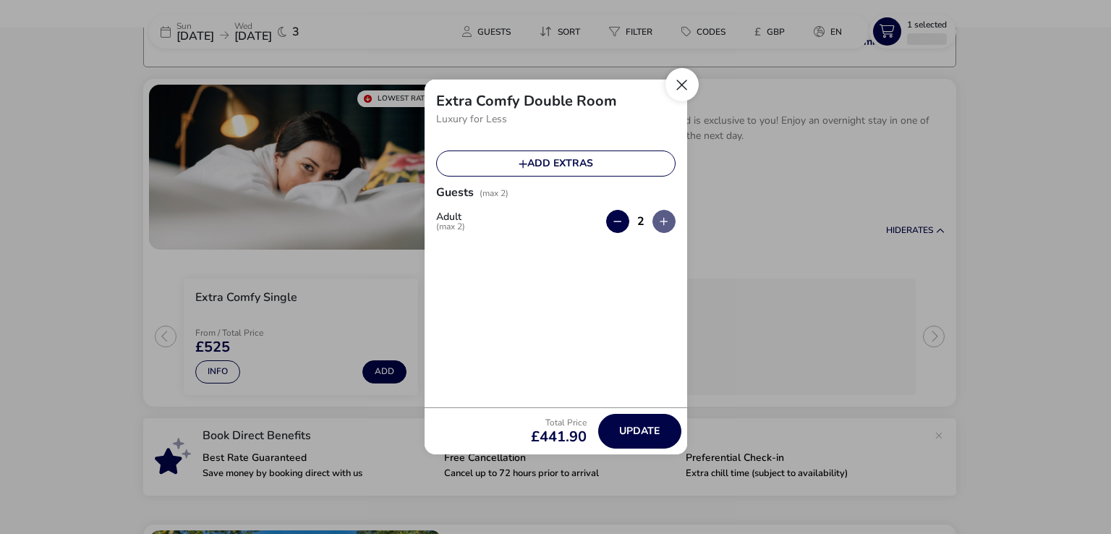
click at [671, 82] on button "Close" at bounding box center [682, 84] width 33 height 33
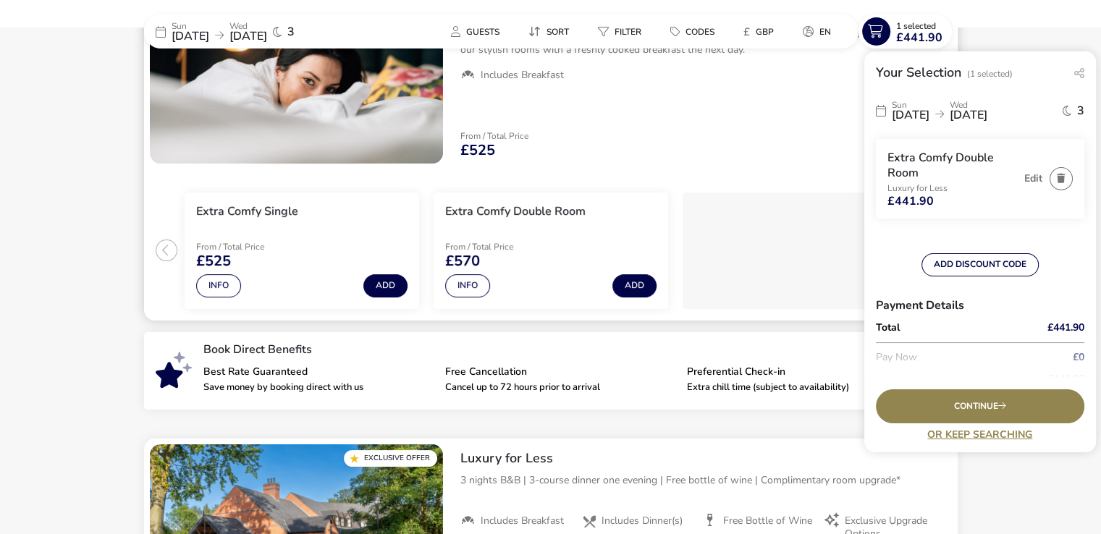
scroll to position [197, 0]
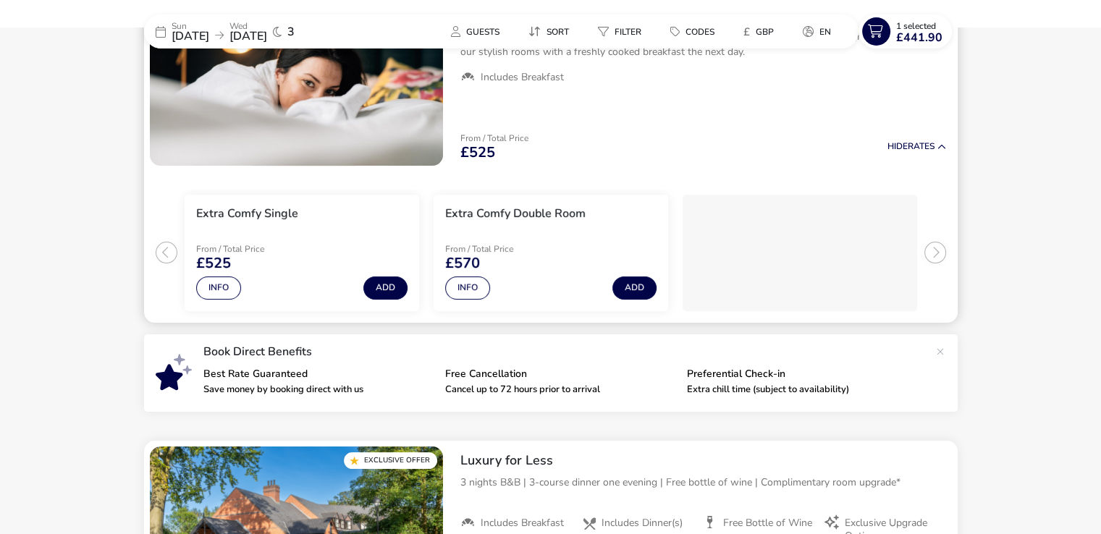
click at [174, 253] on ul "Extra Comfy Single From / Total Price £525 Info Add Extra Comfy Double Room Fro…" at bounding box center [550, 246] width 813 height 151
click at [165, 255] on ul "Extra Comfy Single From / Total Price £525 Info Add Extra Comfy Double Room Fro…" at bounding box center [550, 246] width 813 height 151
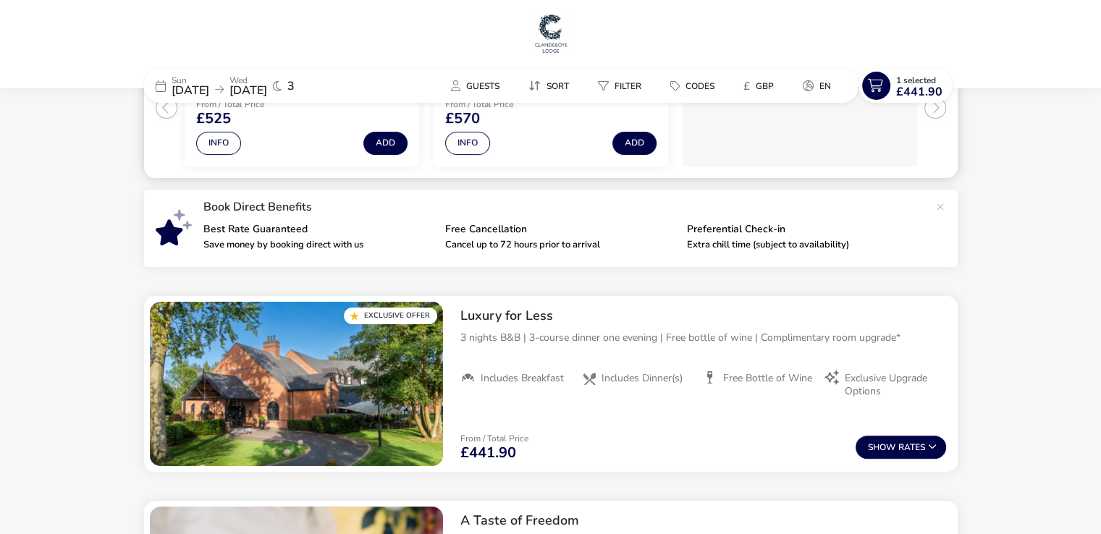
scroll to position [0, 0]
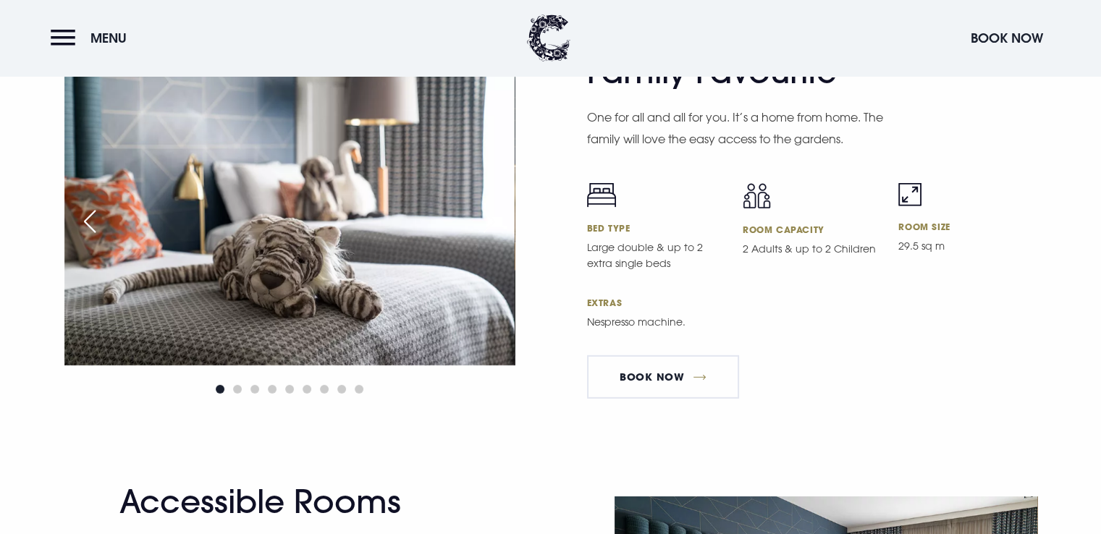
scroll to position [4179, 0]
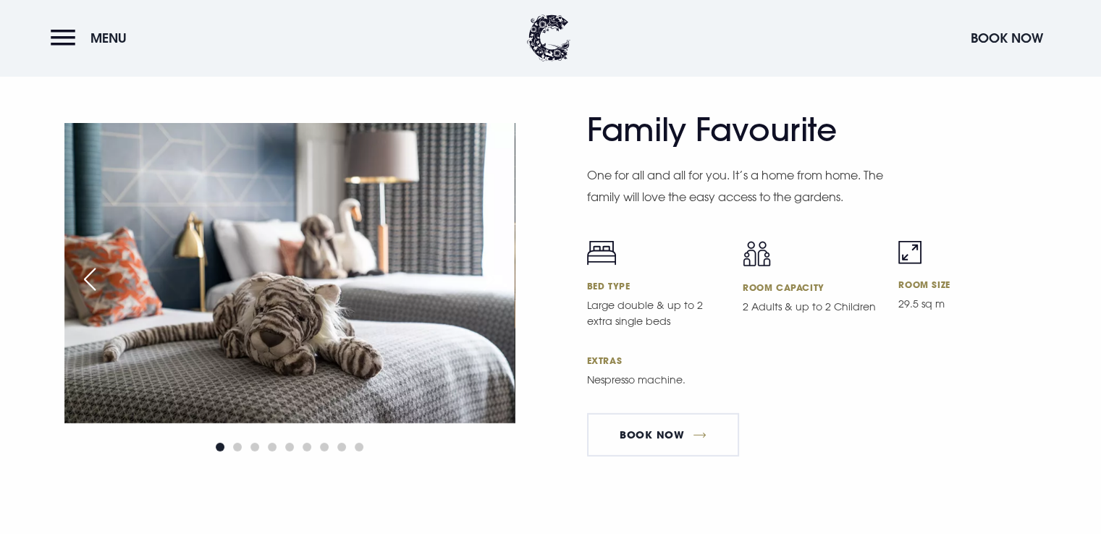
click at [488, 293] on div "Next slide" at bounding box center [489, 279] width 36 height 32
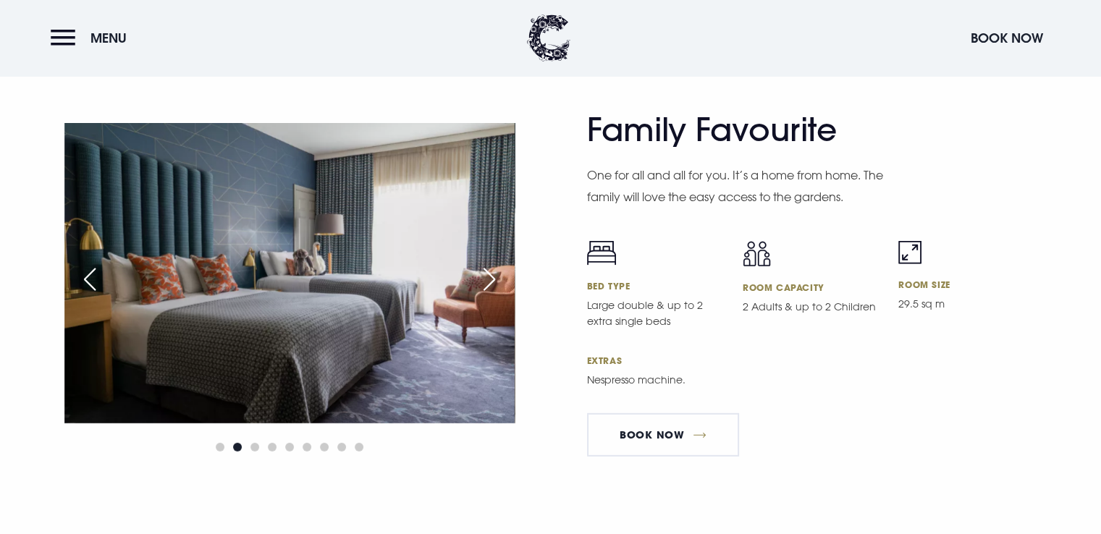
click at [488, 293] on div "Next slide" at bounding box center [489, 279] width 36 height 32
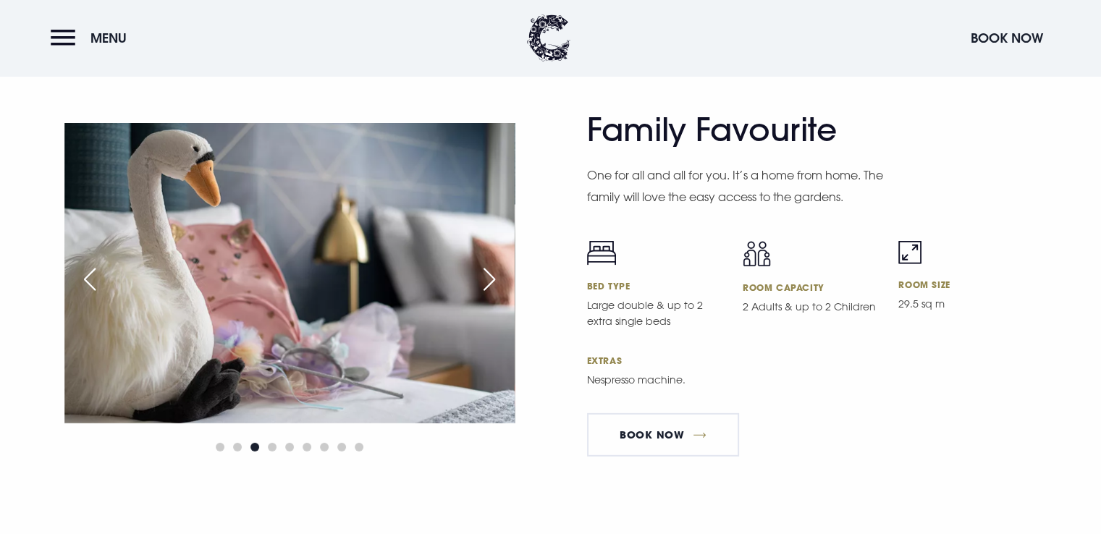
click at [488, 293] on div "Next slide" at bounding box center [489, 279] width 36 height 32
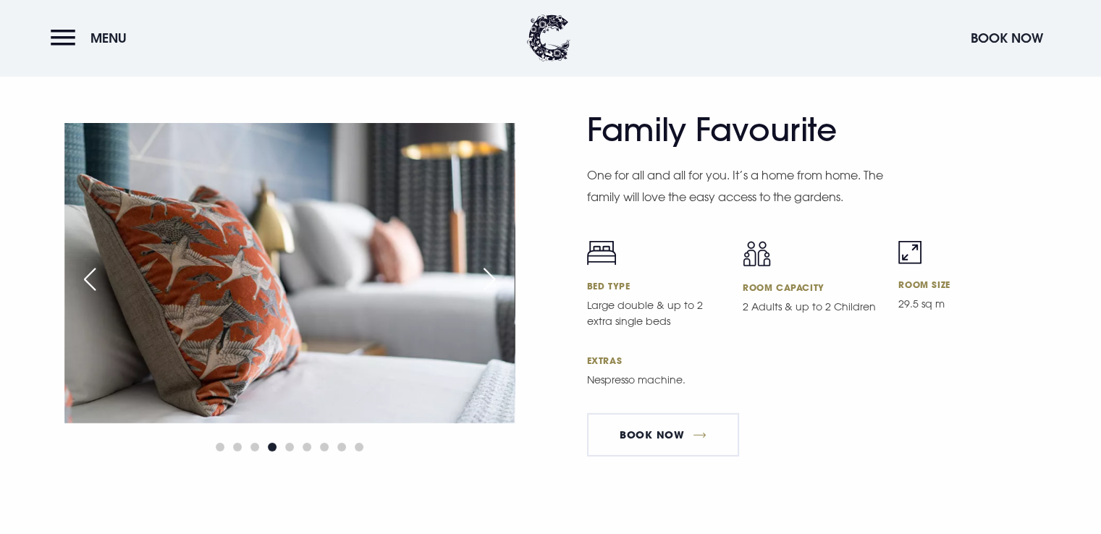
click at [488, 293] on div "Next slide" at bounding box center [489, 279] width 36 height 32
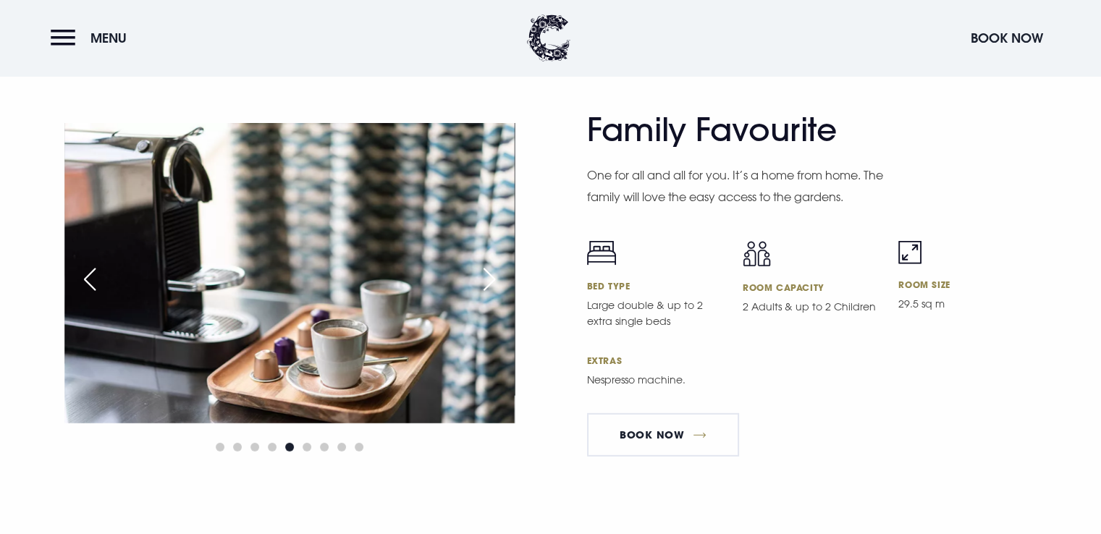
click at [488, 293] on div "Next slide" at bounding box center [489, 279] width 36 height 32
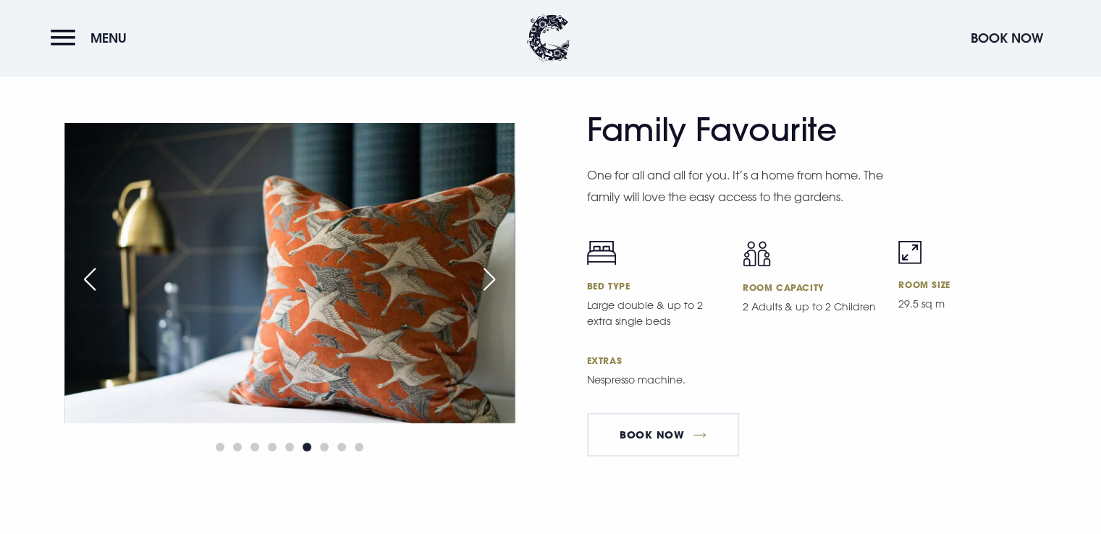
click at [488, 293] on div "Next slide" at bounding box center [489, 279] width 36 height 32
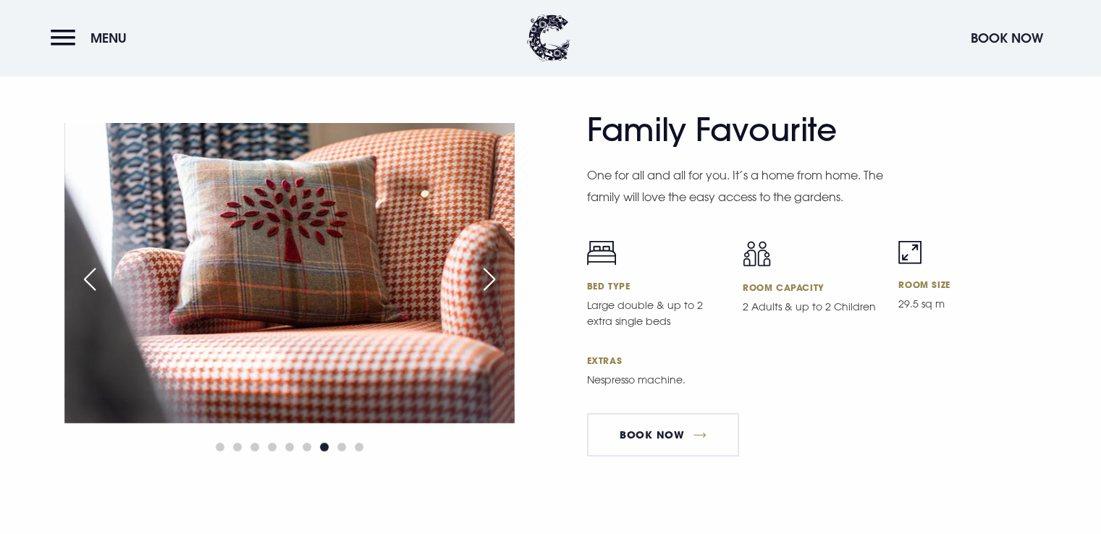
click at [488, 293] on div "Next slide" at bounding box center [489, 279] width 36 height 32
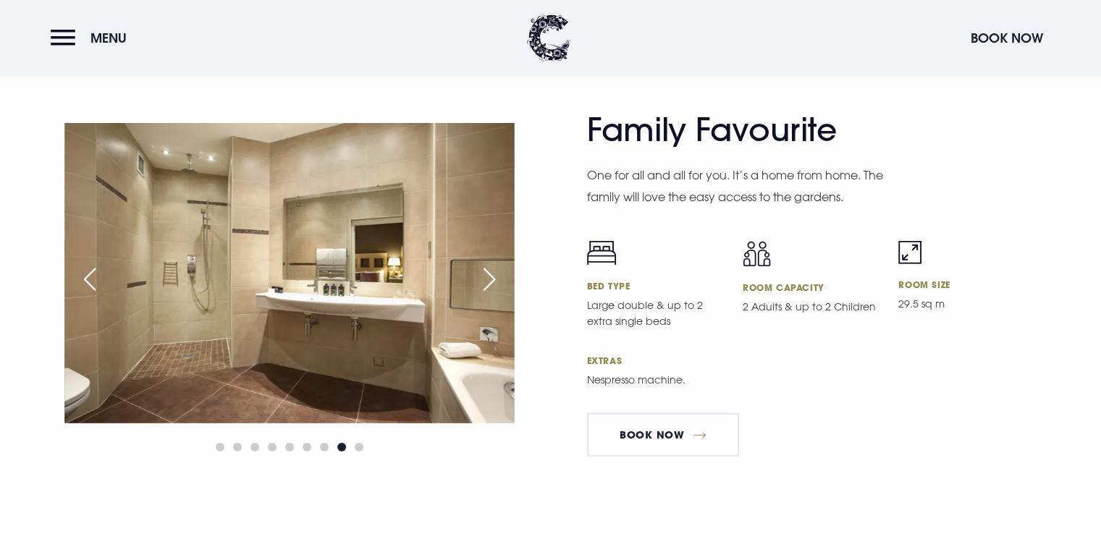
click at [488, 293] on div "Next slide" at bounding box center [489, 279] width 36 height 32
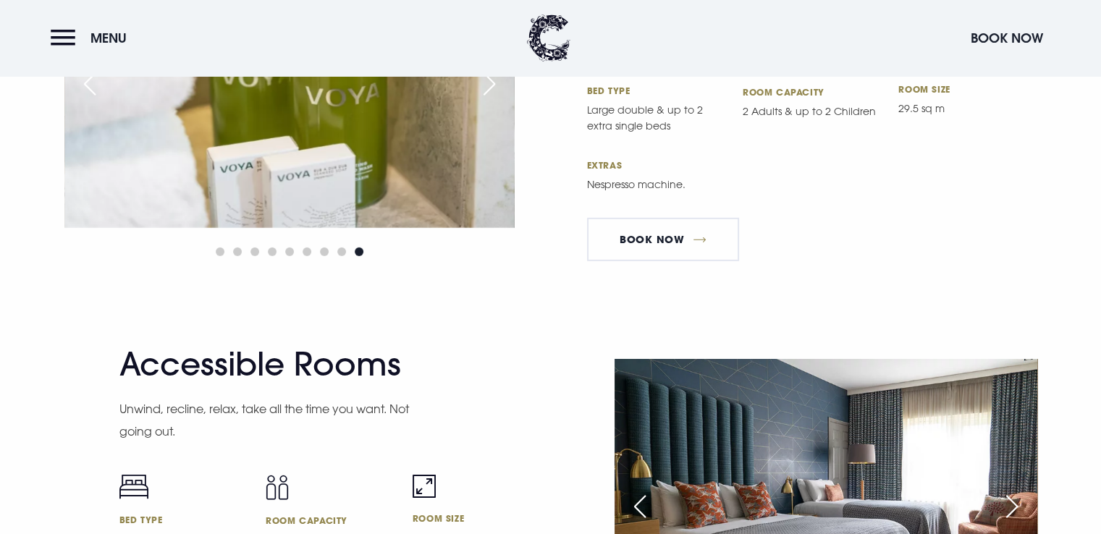
scroll to position [4373, 0]
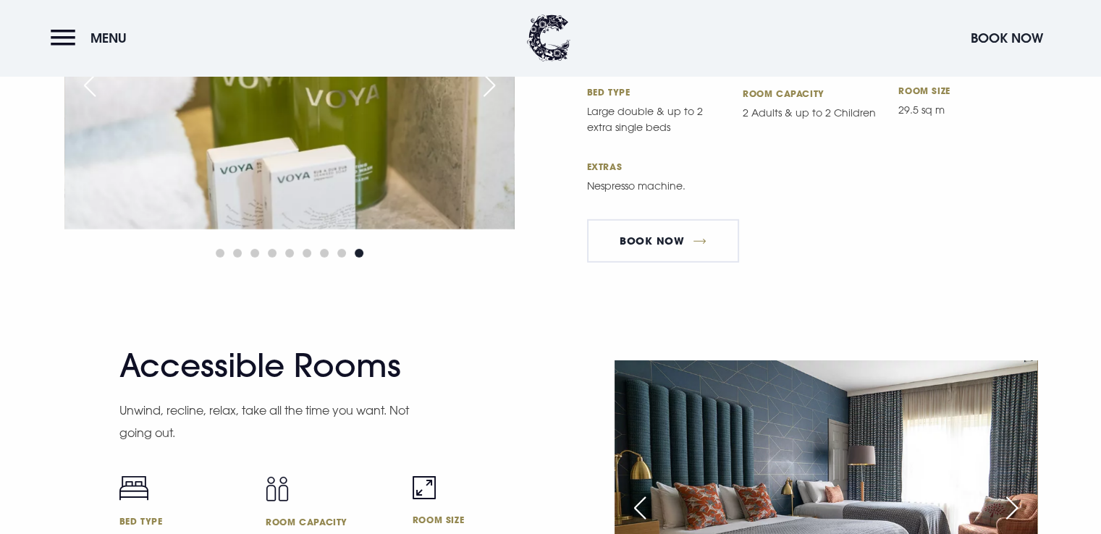
click at [596, 336] on div "Family Favourite One for all and all for you. It’s a home from home. The family…" at bounding box center [550, 131] width 1101 height 429
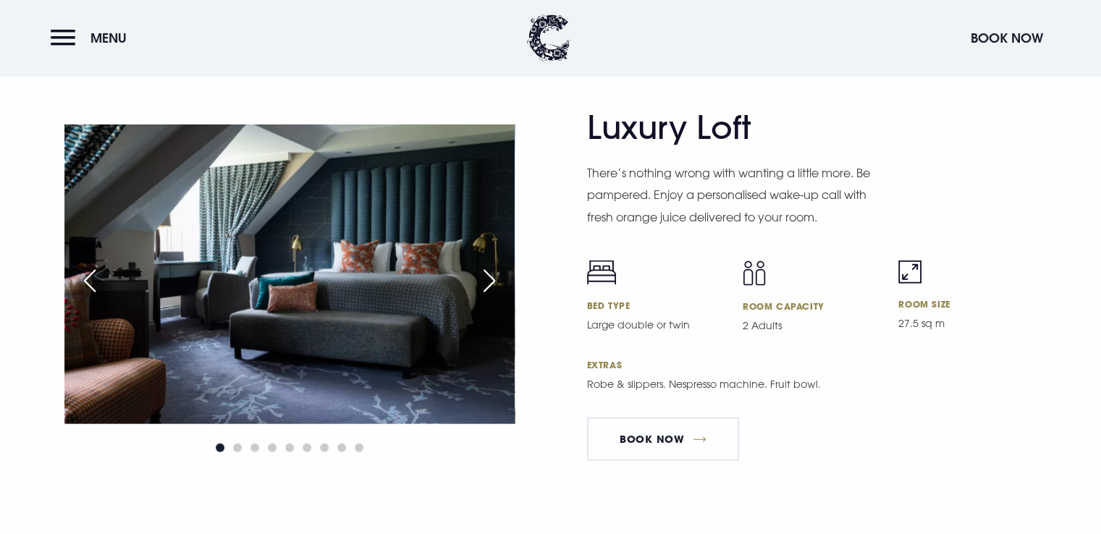
scroll to position [3328, 0]
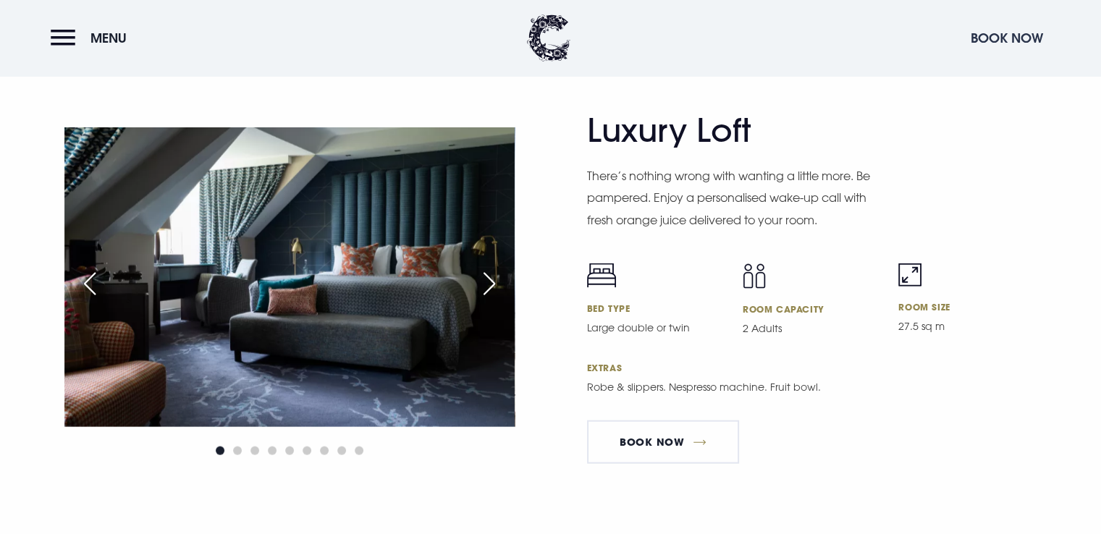
click at [991, 38] on button "Book Now" at bounding box center [1006, 37] width 87 height 31
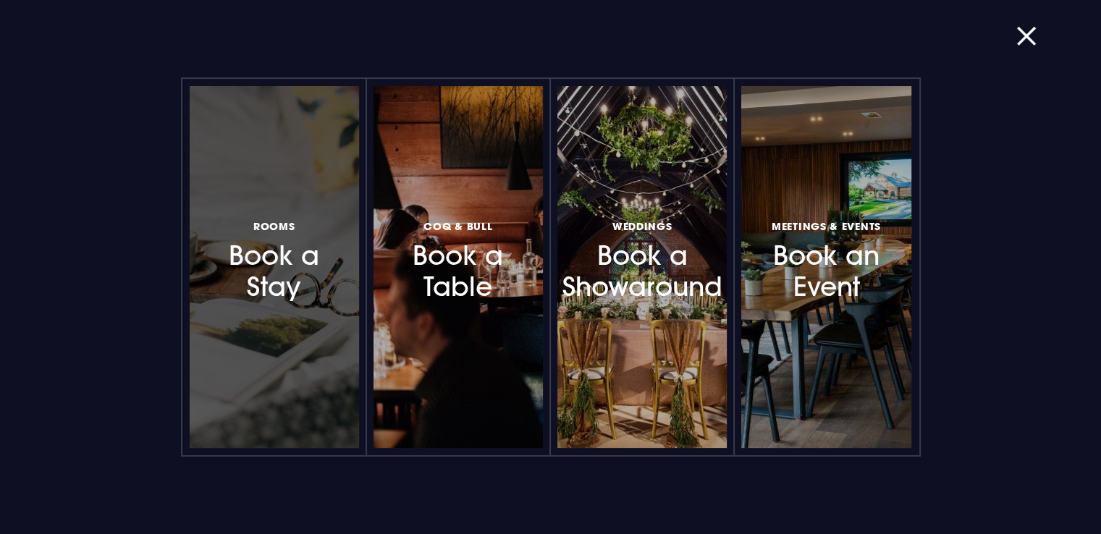
click at [260, 243] on h3 "Rooms Book a Stay" at bounding box center [274, 259] width 126 height 86
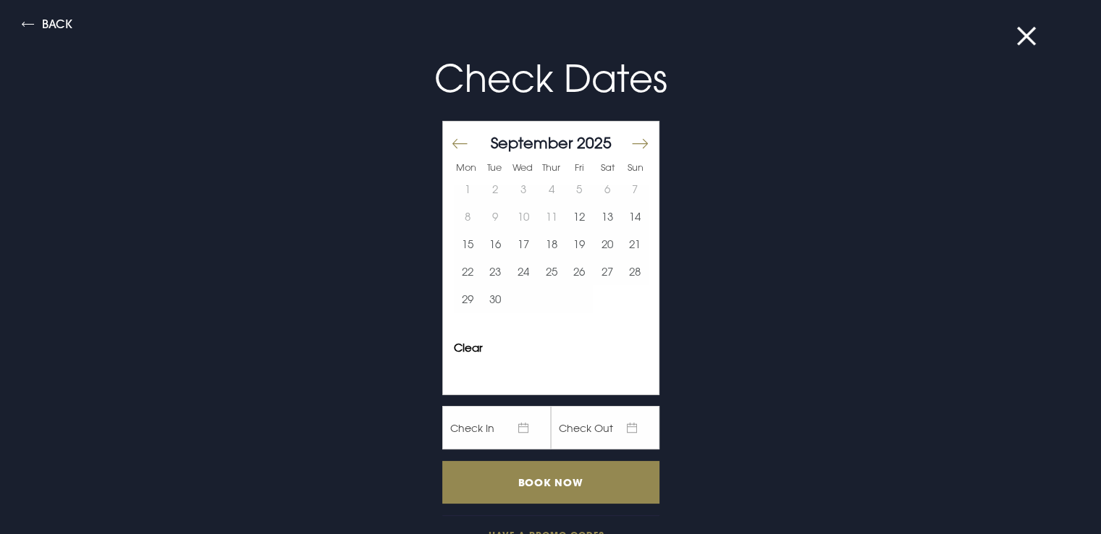
click at [630, 134] on button "Move forward to switch to the next month." at bounding box center [638, 143] width 17 height 30
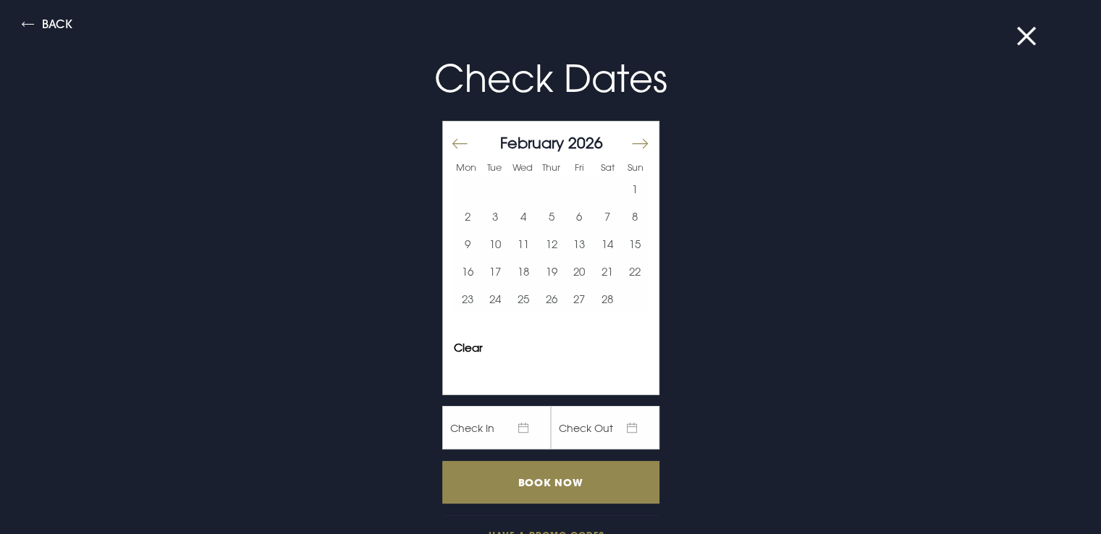
click at [630, 134] on button "Move forward to switch to the next month." at bounding box center [638, 143] width 17 height 30
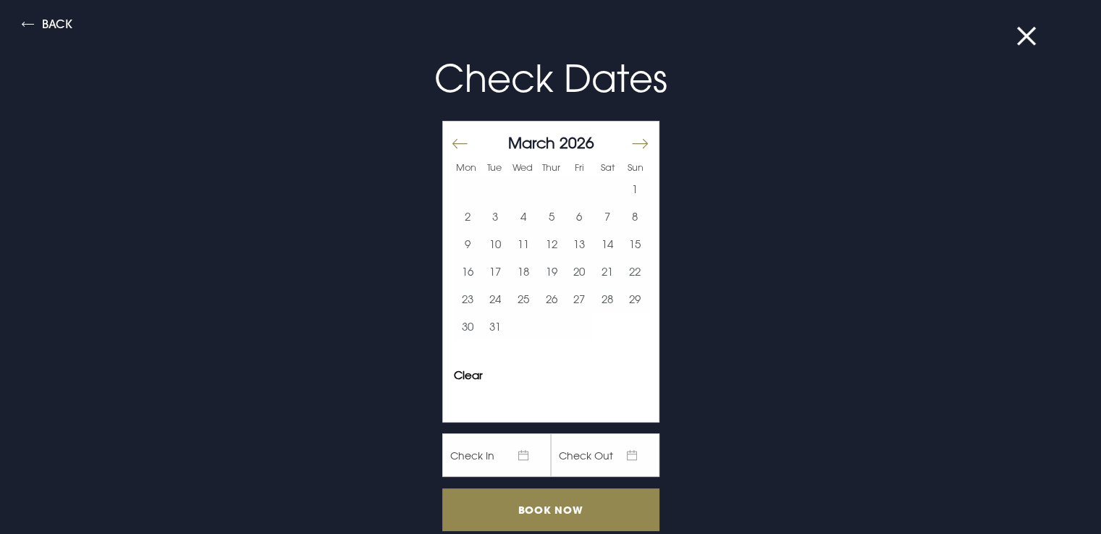
click at [630, 134] on button "Move forward to switch to the next month." at bounding box center [638, 143] width 17 height 30
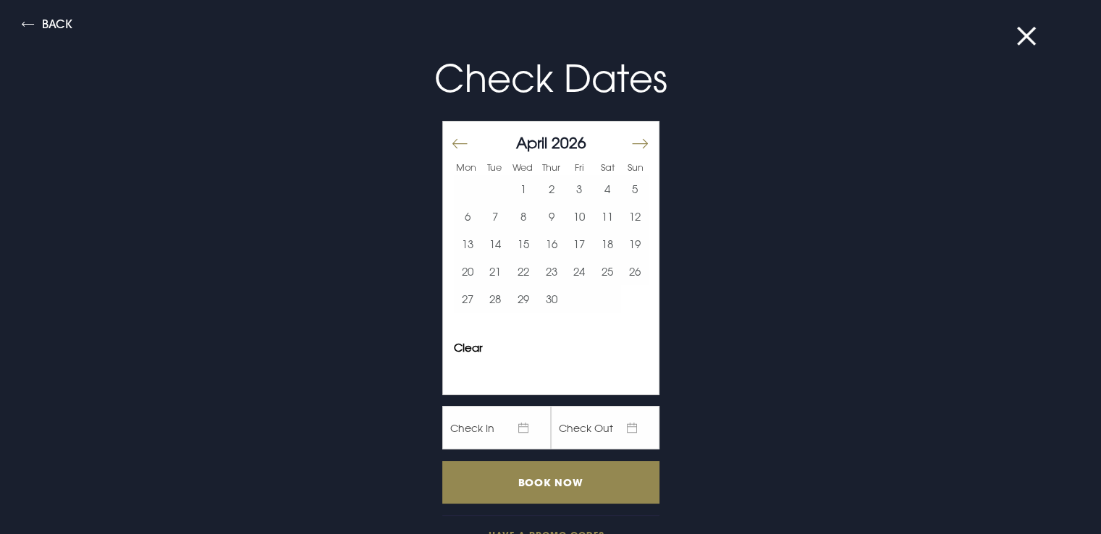
click at [630, 134] on button "Move forward to switch to the next month." at bounding box center [638, 143] width 17 height 30
click at [509, 307] on button "29" at bounding box center [523, 298] width 28 height 27
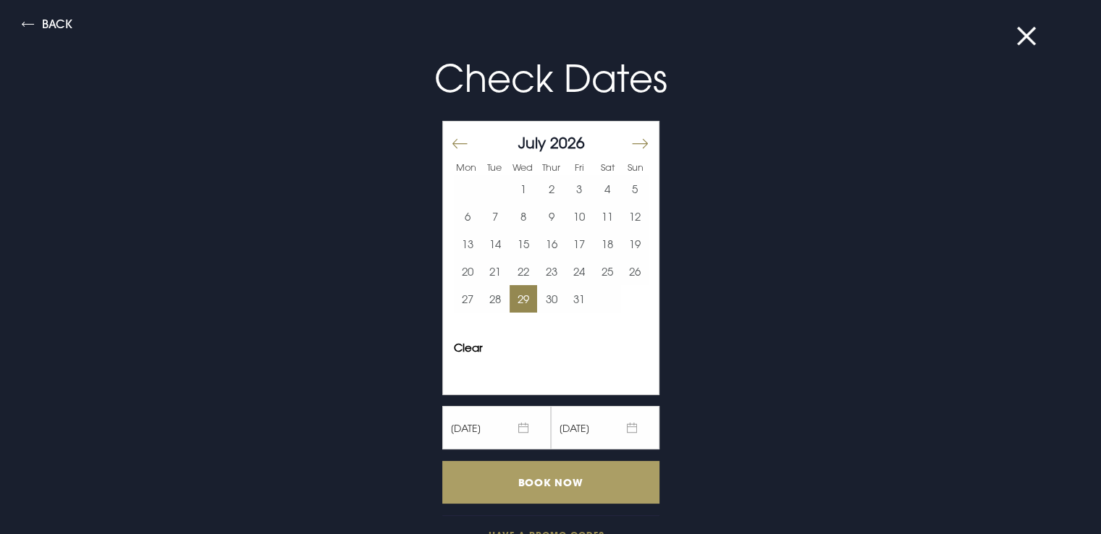
click at [550, 484] on input "Book Now" at bounding box center [550, 482] width 217 height 43
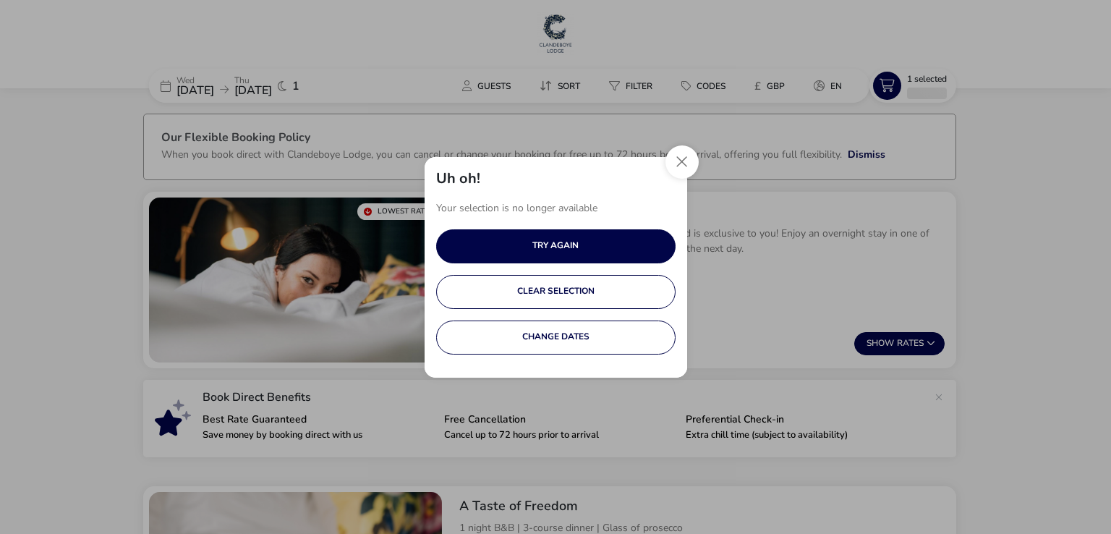
click at [674, 174] on button "Close" at bounding box center [682, 161] width 33 height 33
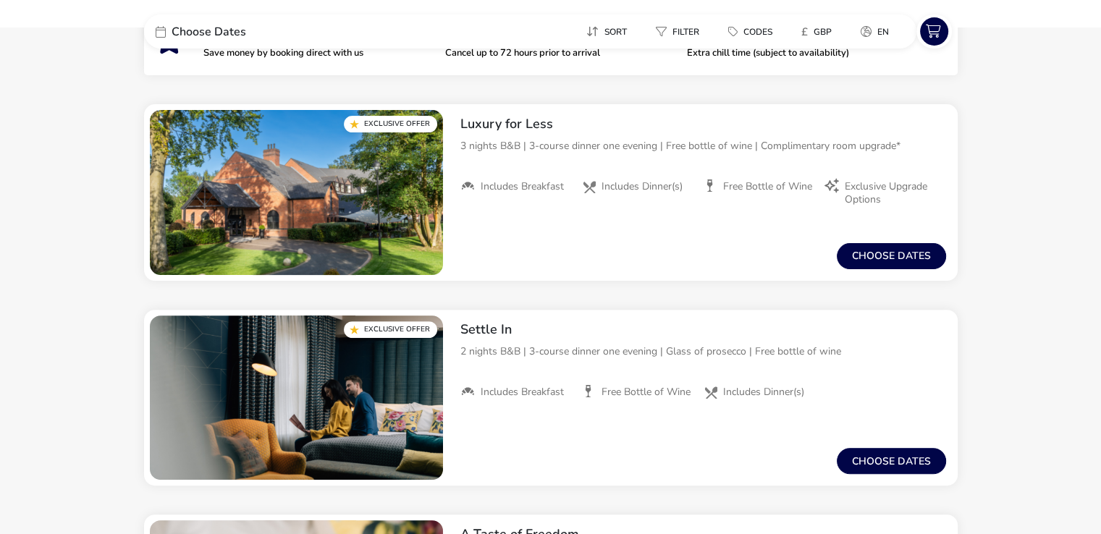
scroll to position [381, 0]
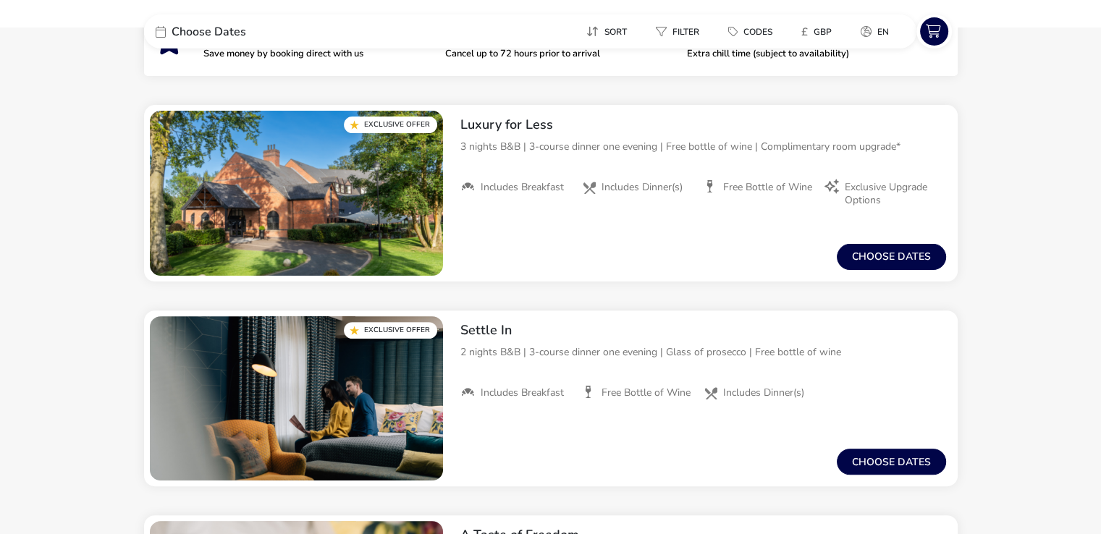
click at [210, 30] on span "Choose Dates" at bounding box center [208, 32] width 75 height 12
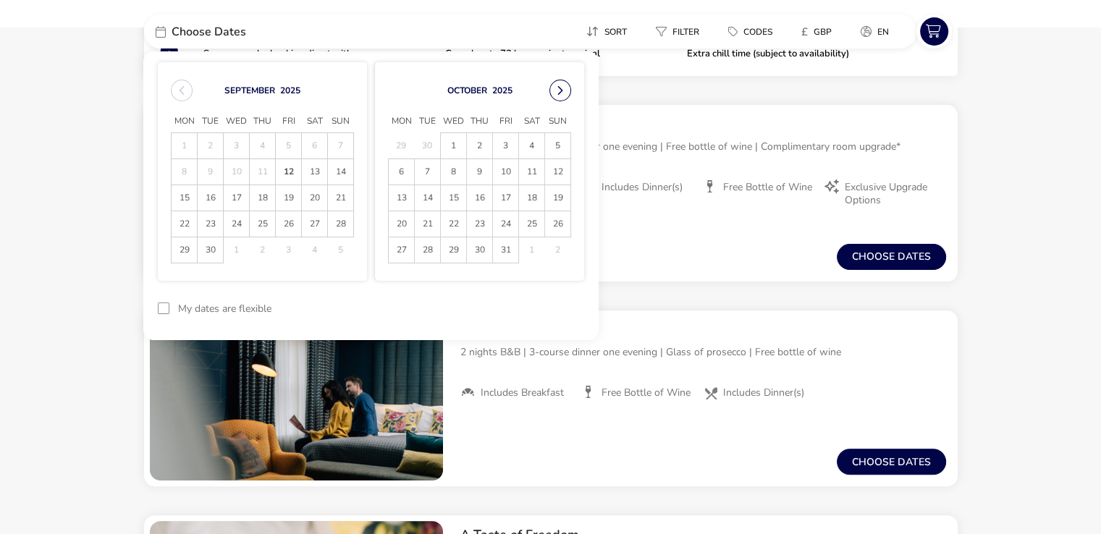
click at [556, 88] on button "Next Month" at bounding box center [560, 91] width 22 height 22
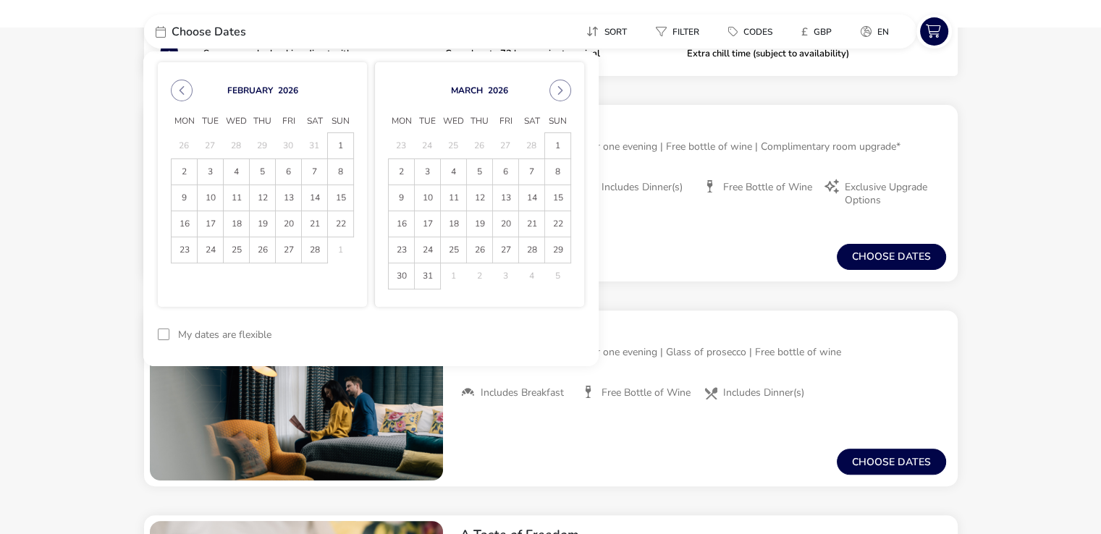
click at [556, 88] on button "Next Month" at bounding box center [560, 91] width 22 height 22
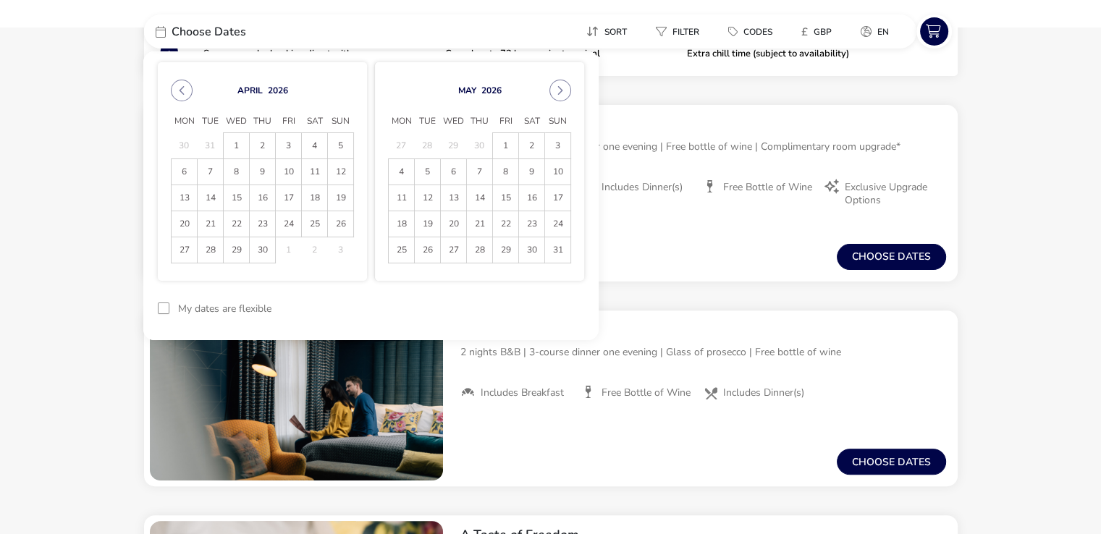
click at [556, 88] on button "Next Month" at bounding box center [560, 91] width 22 height 22
click at [450, 247] on span "29" at bounding box center [453, 249] width 25 height 25
click at [483, 253] on span "30" at bounding box center [479, 249] width 25 height 25
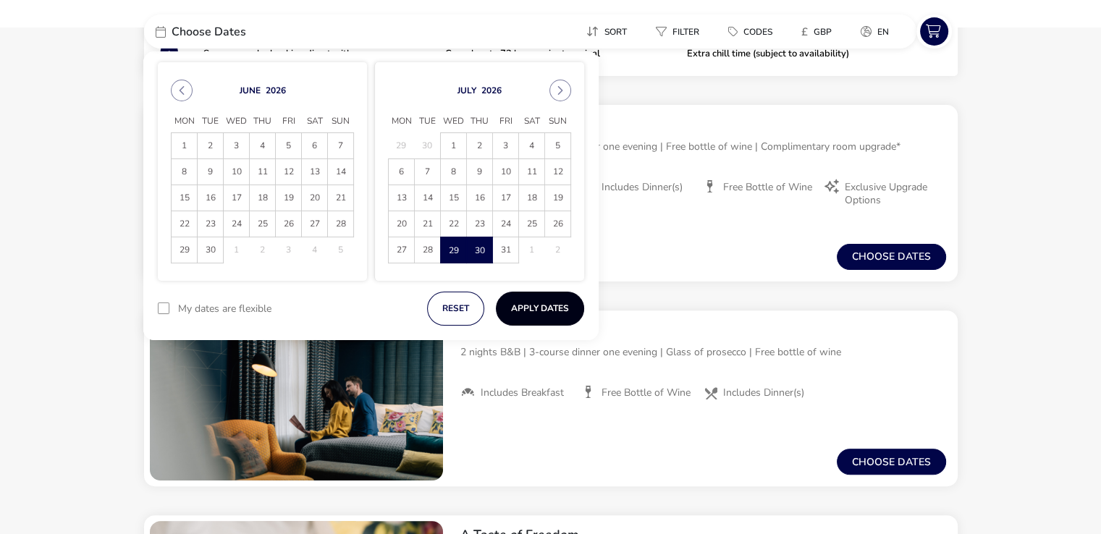
click at [527, 311] on button "Apply Dates" at bounding box center [540, 309] width 88 height 34
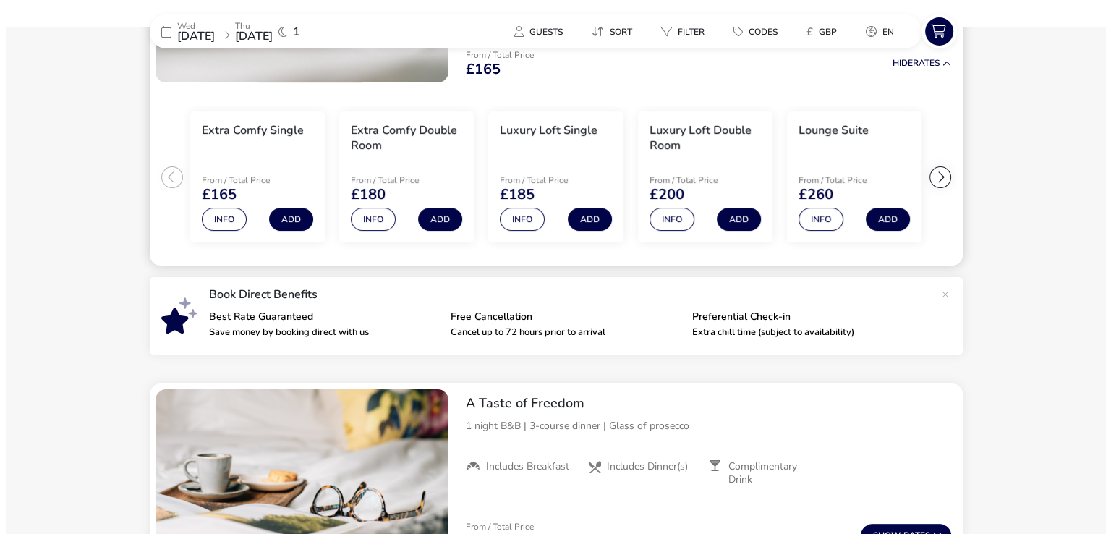
scroll to position [277, 0]
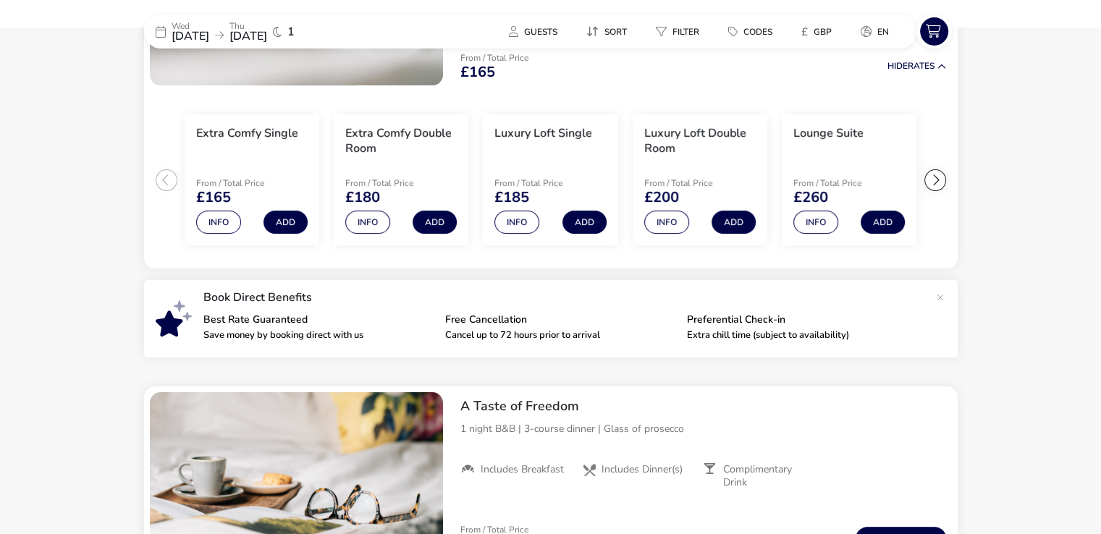
drag, startPoint x: 511, startPoint y: 227, endPoint x: 136, endPoint y: 256, distance: 375.9
click at [517, 217] on button "Info" at bounding box center [516, 222] width 45 height 23
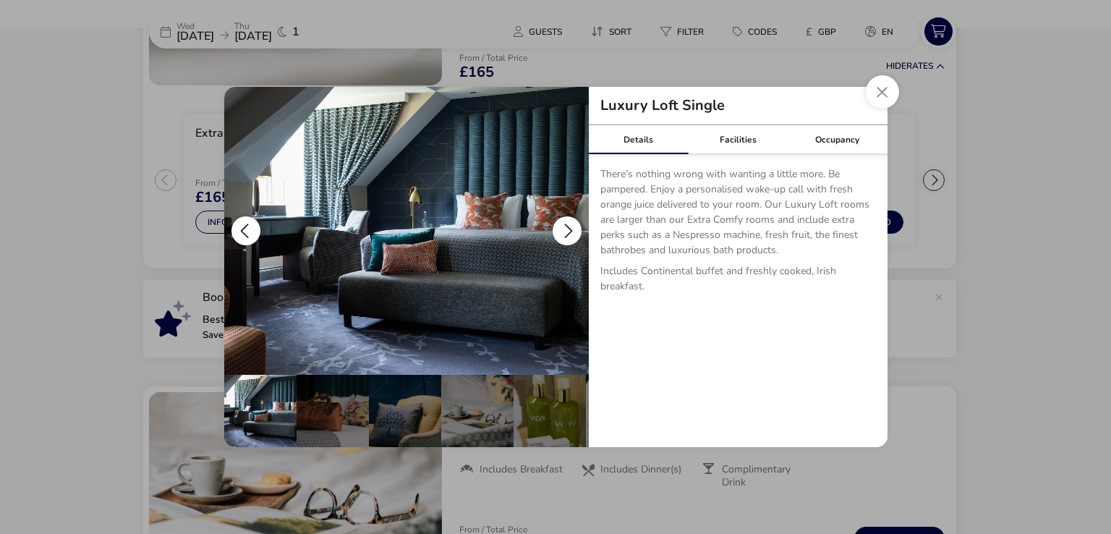
click at [564, 229] on button "details" at bounding box center [567, 230] width 29 height 29
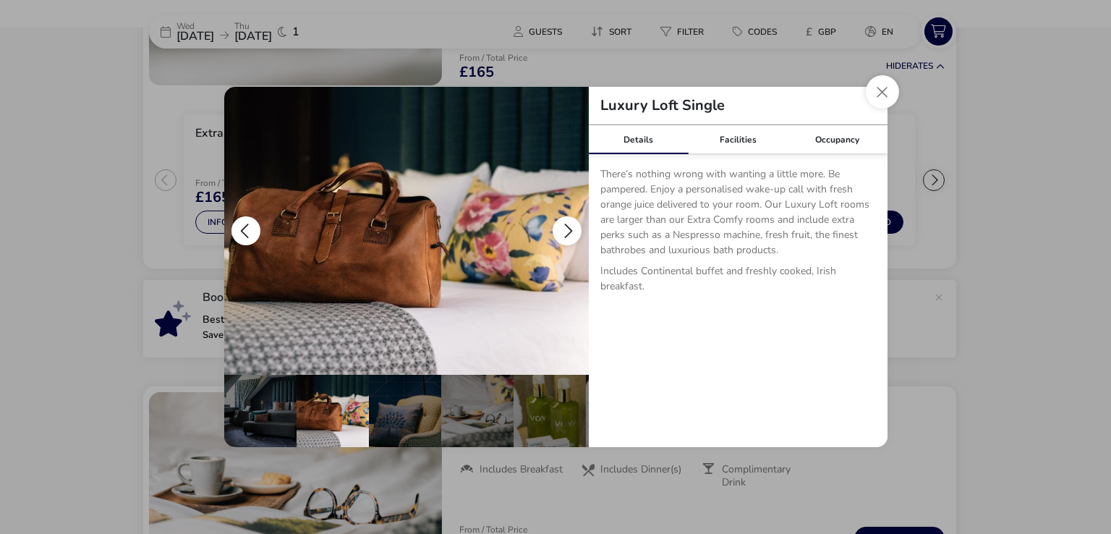
click at [564, 229] on button "details" at bounding box center [567, 230] width 29 height 29
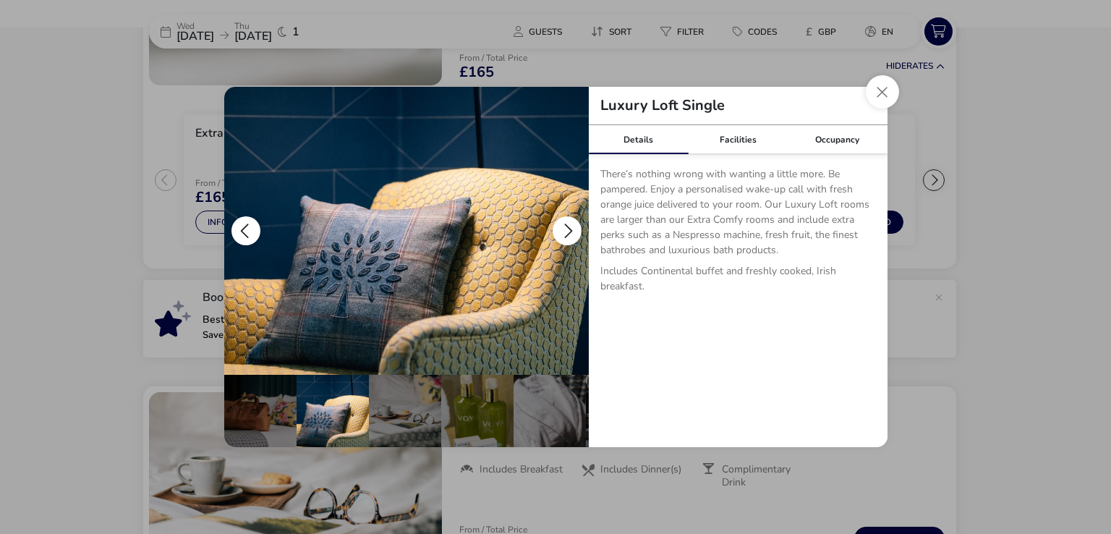
click at [564, 229] on button "details" at bounding box center [567, 230] width 29 height 29
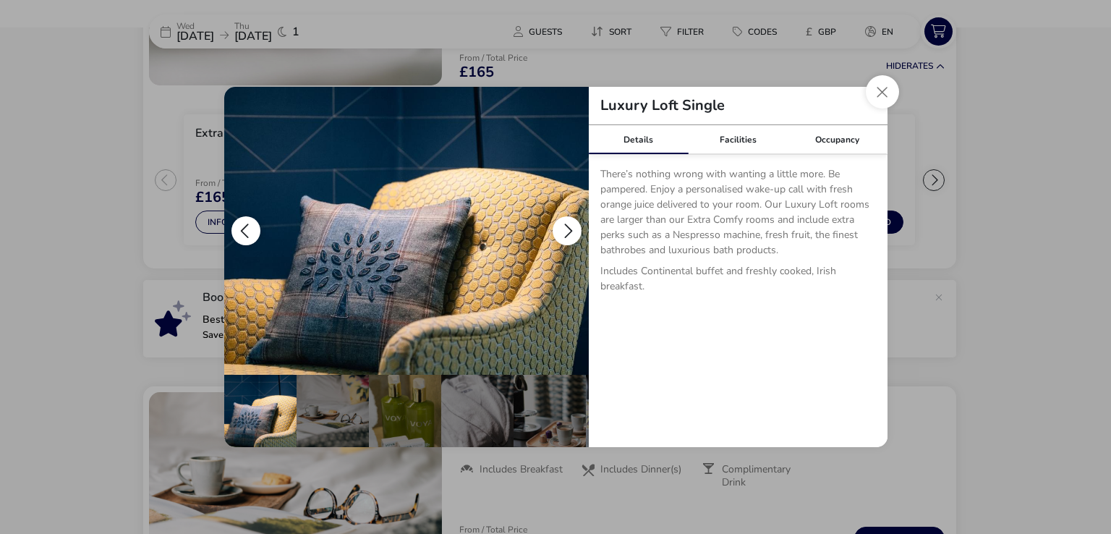
click at [564, 229] on button "details" at bounding box center [567, 230] width 29 height 29
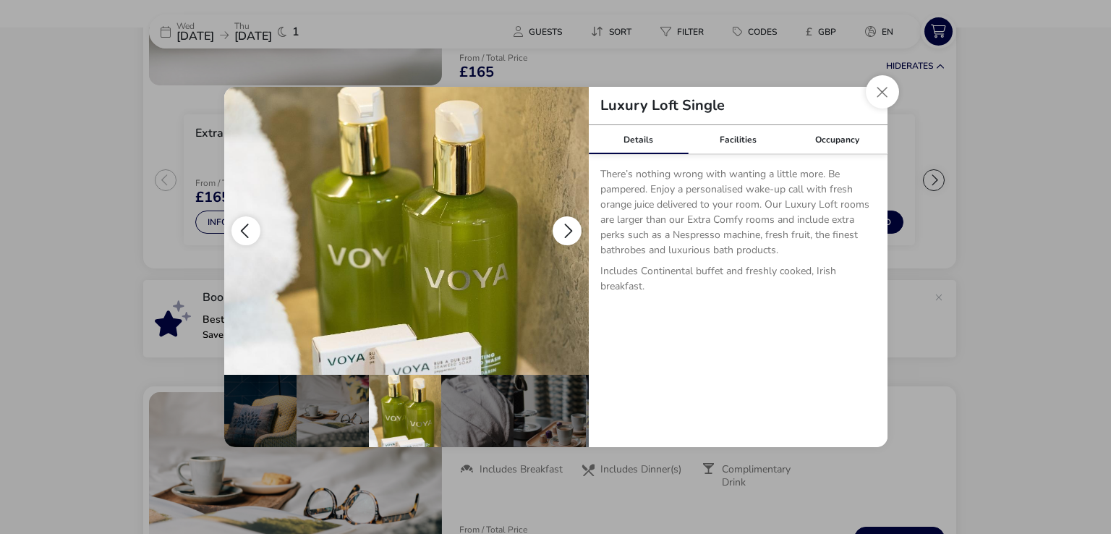
scroll to position [0, 217]
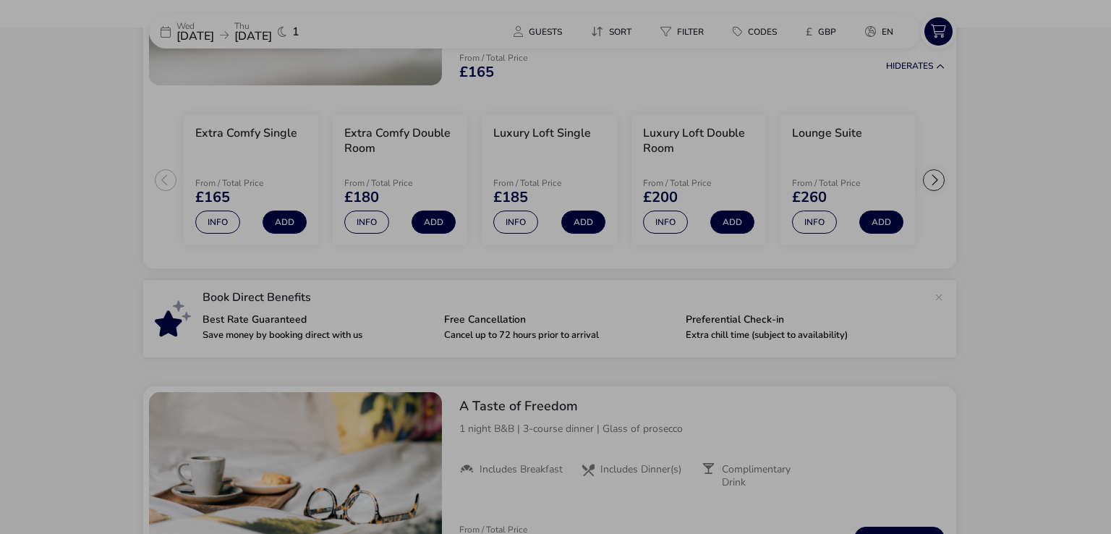
click at [134, 238] on div "Luxury Loft Single Details Facilities Occupancy There’s nothing wrong with want…" at bounding box center [555, 267] width 1111 height 534
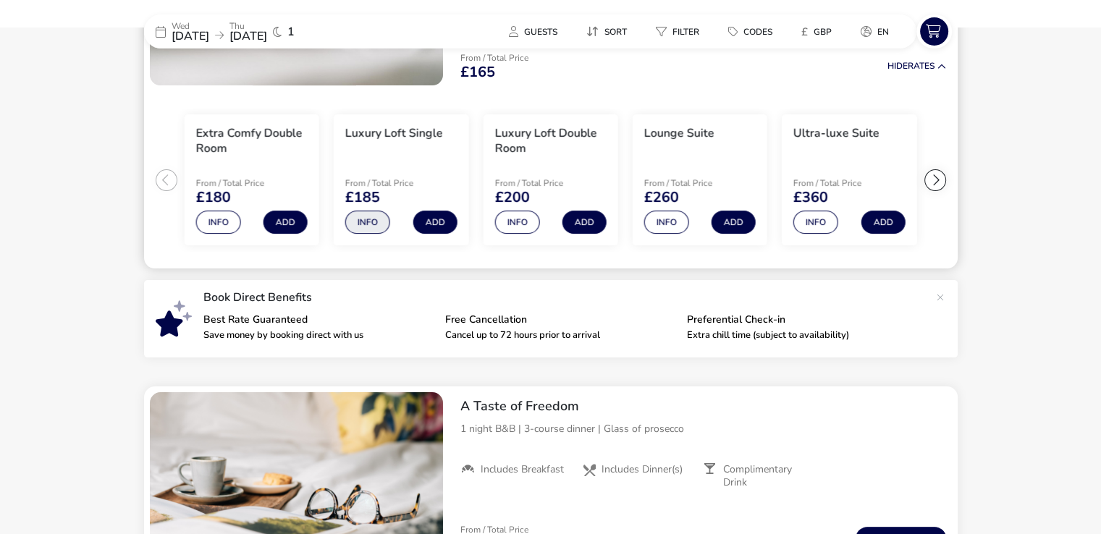
click at [360, 221] on button "Info" at bounding box center [367, 222] width 45 height 23
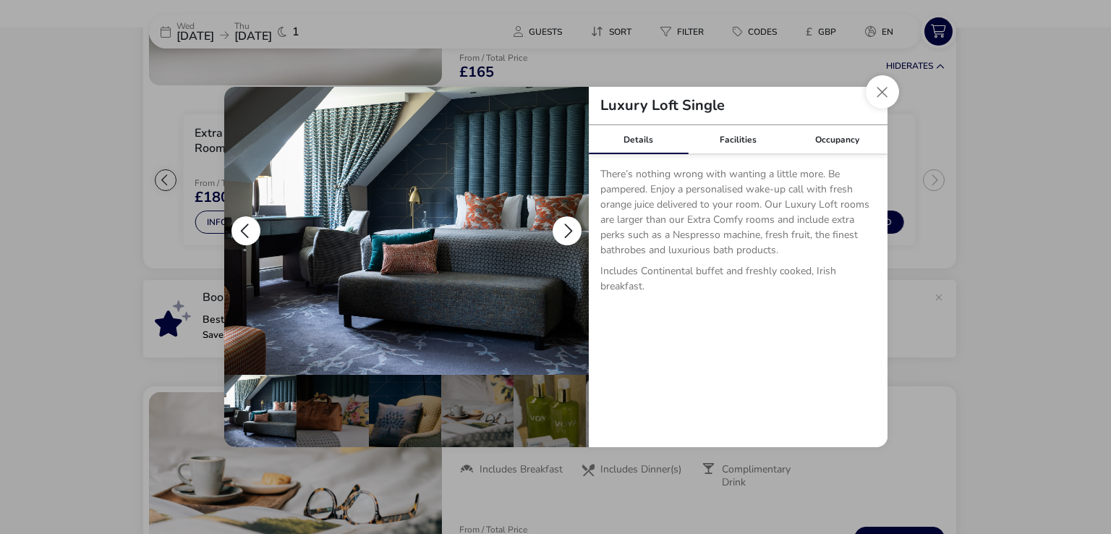
click at [573, 217] on button "details" at bounding box center [567, 230] width 29 height 29
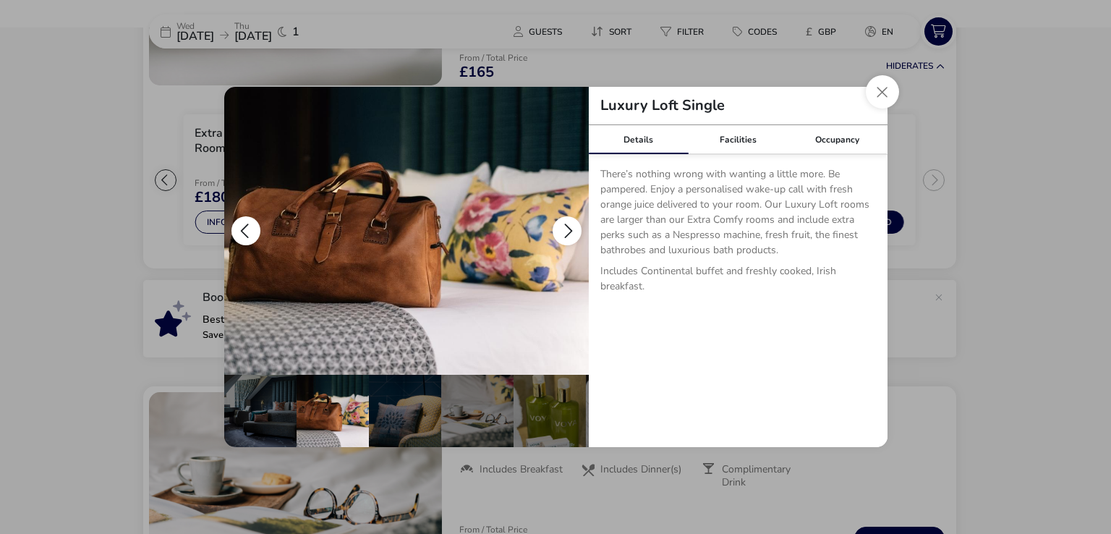
click at [573, 217] on button "details" at bounding box center [567, 230] width 29 height 29
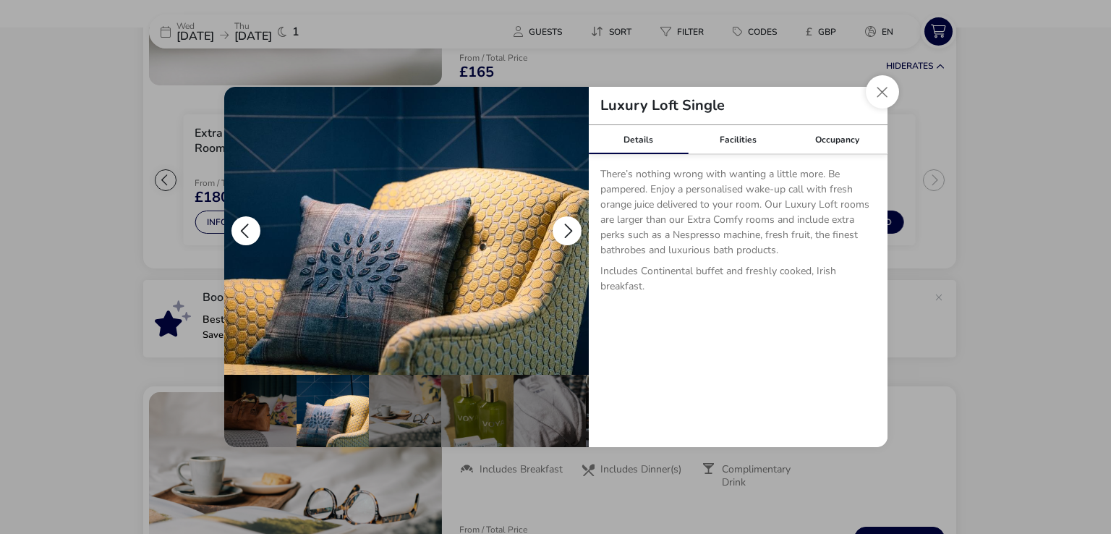
click at [249, 229] on button "details" at bounding box center [246, 230] width 29 height 29
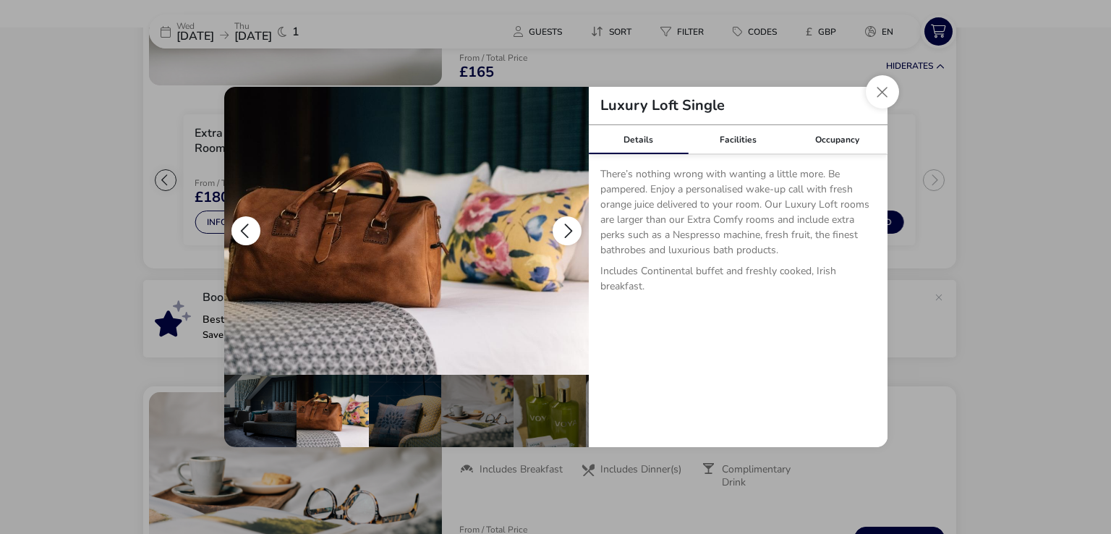
click at [249, 229] on button "details" at bounding box center [246, 230] width 29 height 29
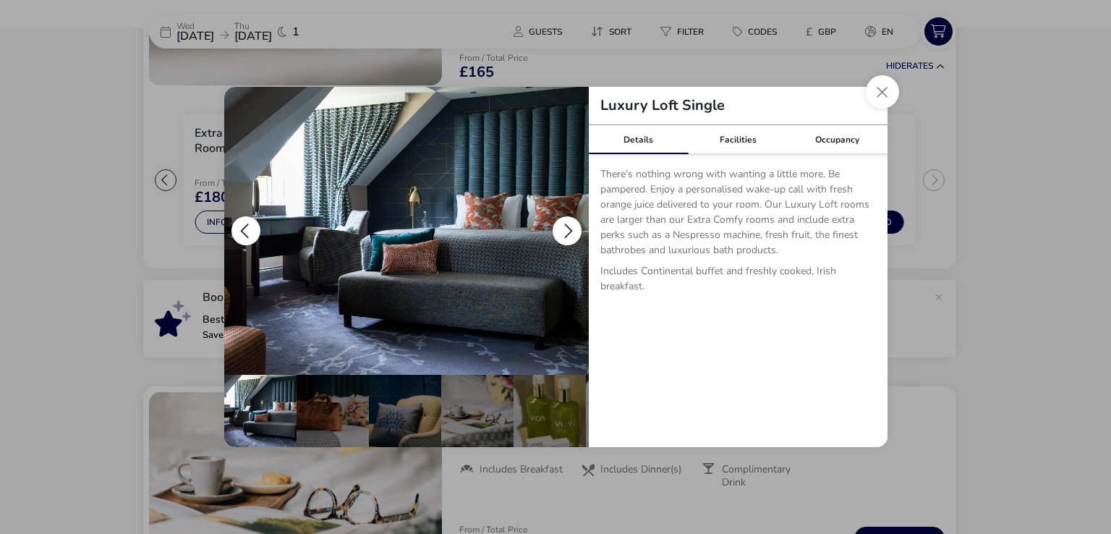
click at [249, 229] on button "details" at bounding box center [246, 230] width 29 height 29
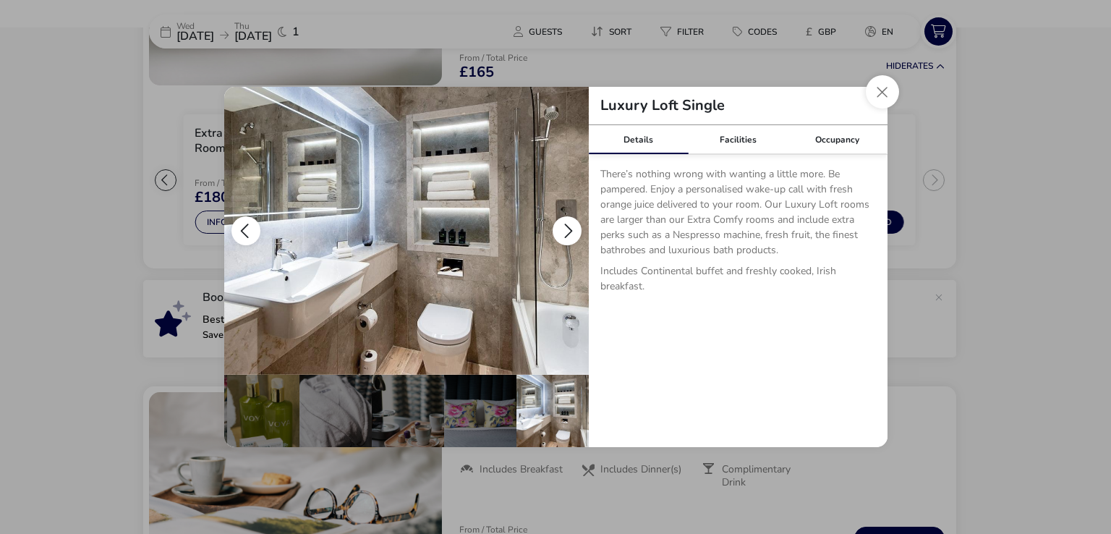
click at [246, 235] on button "details" at bounding box center [246, 230] width 29 height 29
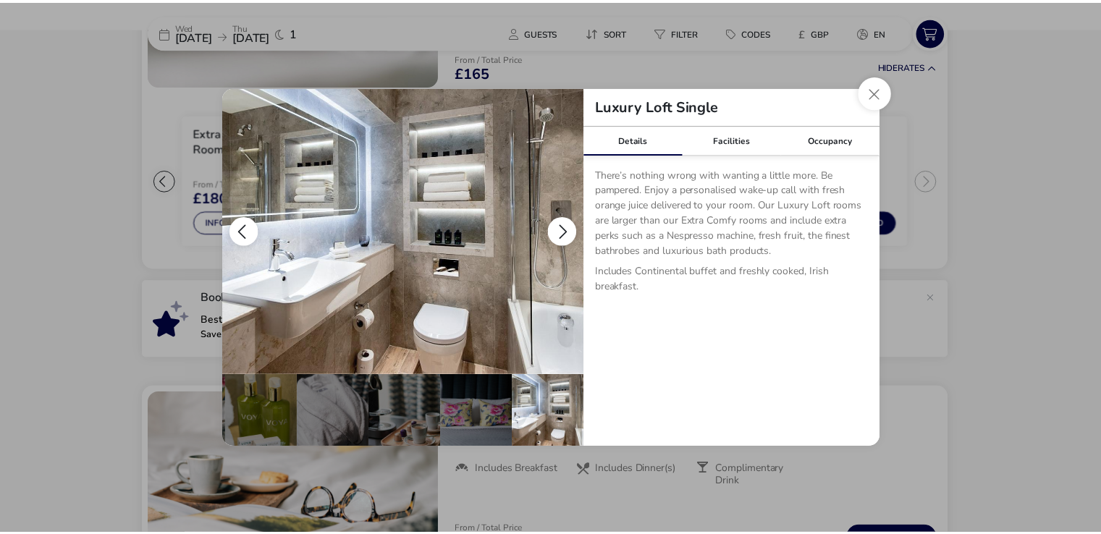
scroll to position [0, 214]
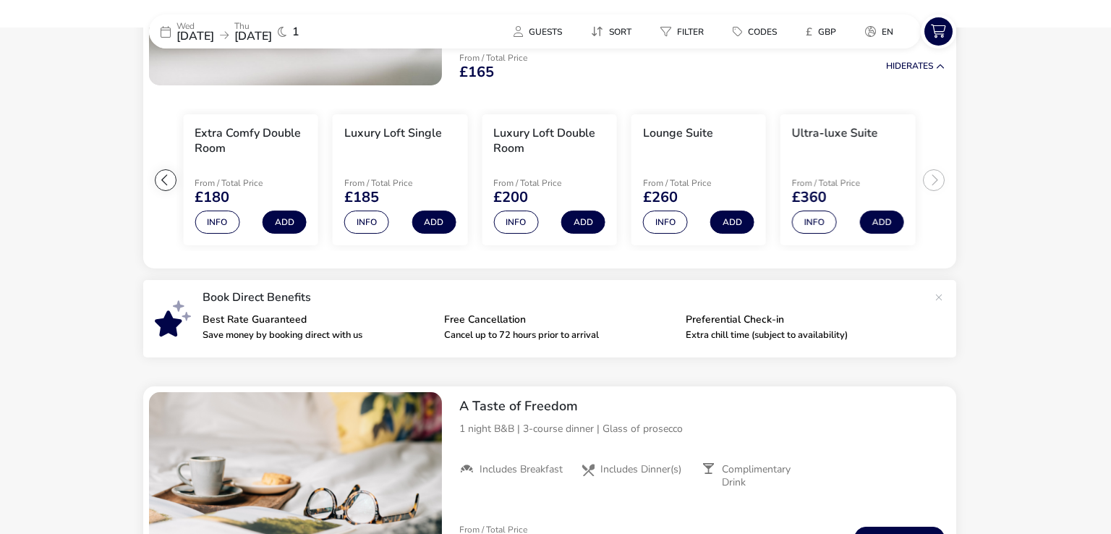
click at [66, 245] on div "Luxury Loft Single Details Facilities Occupancy There’s nothing wrong with want…" at bounding box center [555, 267] width 1111 height 534
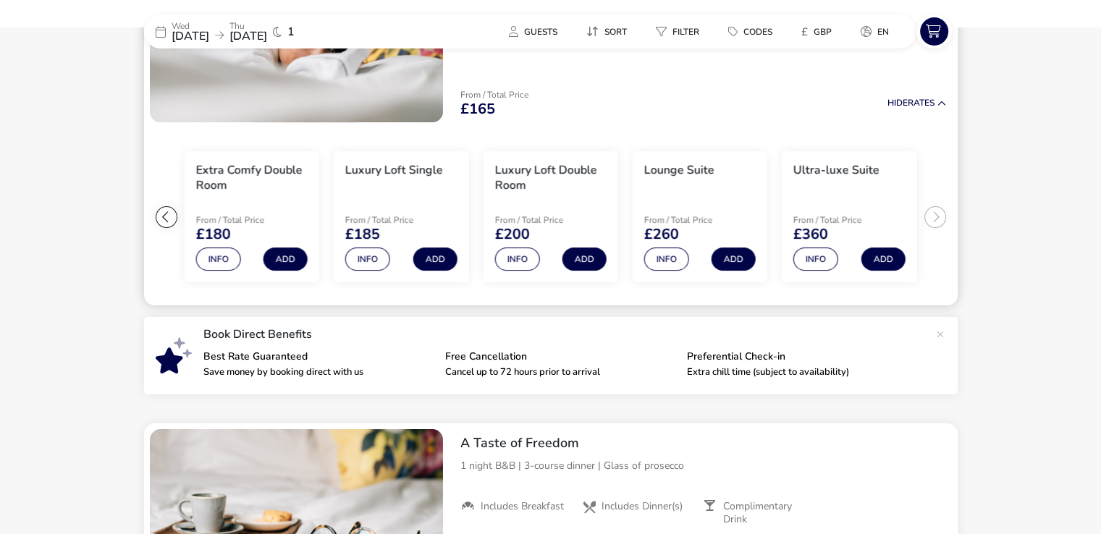
scroll to position [239, 0]
click at [936, 221] on ul "Extra Comfy Single From / Total Price £165 Info Add Extra Comfy Double Room Fro…" at bounding box center [550, 218] width 813 height 178
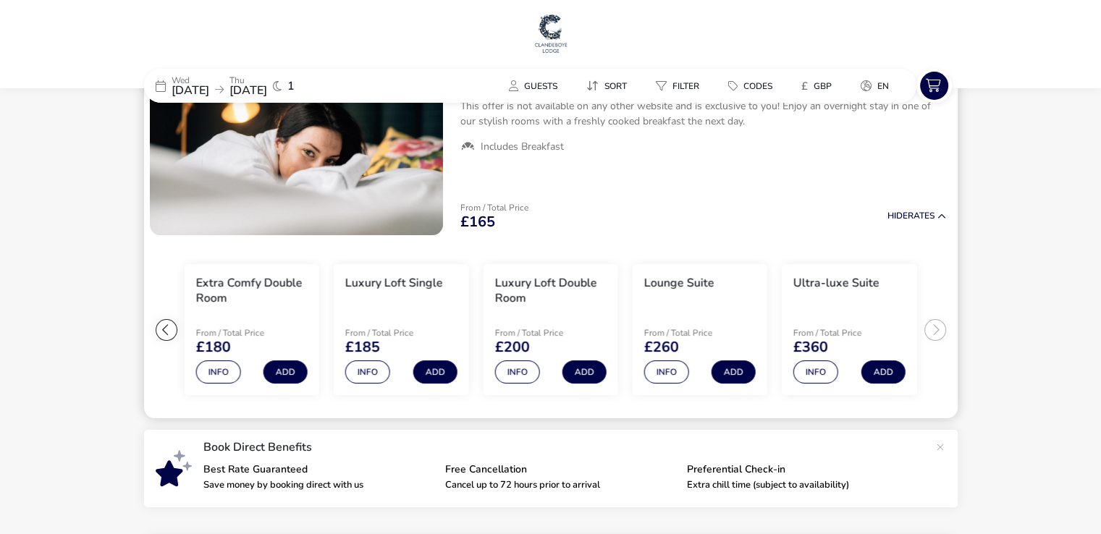
scroll to position [0, 0]
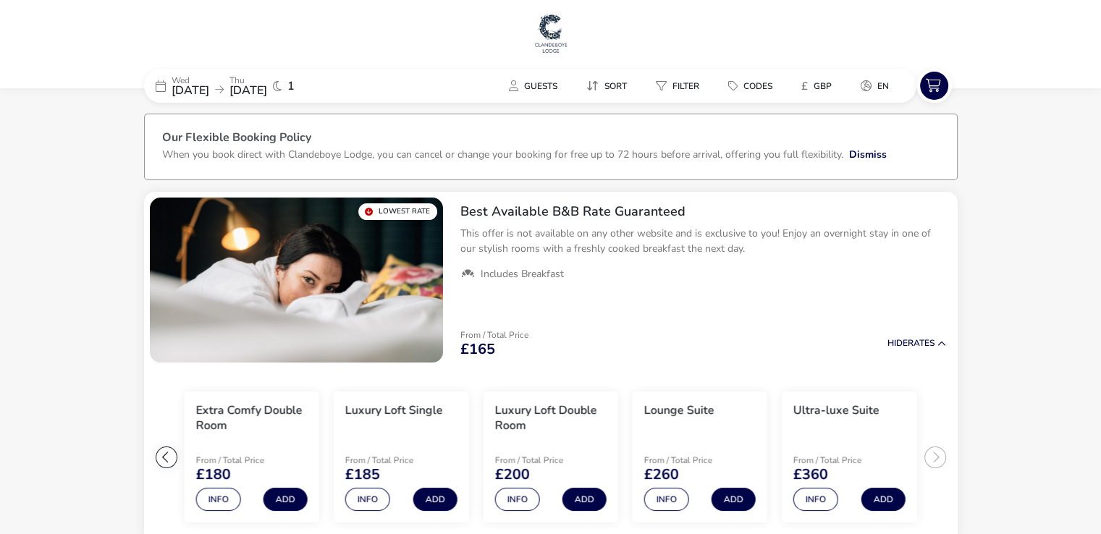
click at [237, 82] on div "Wed 29 Jul 2026 Thu 30 Jul 2026" at bounding box center [219, 86] width 96 height 20
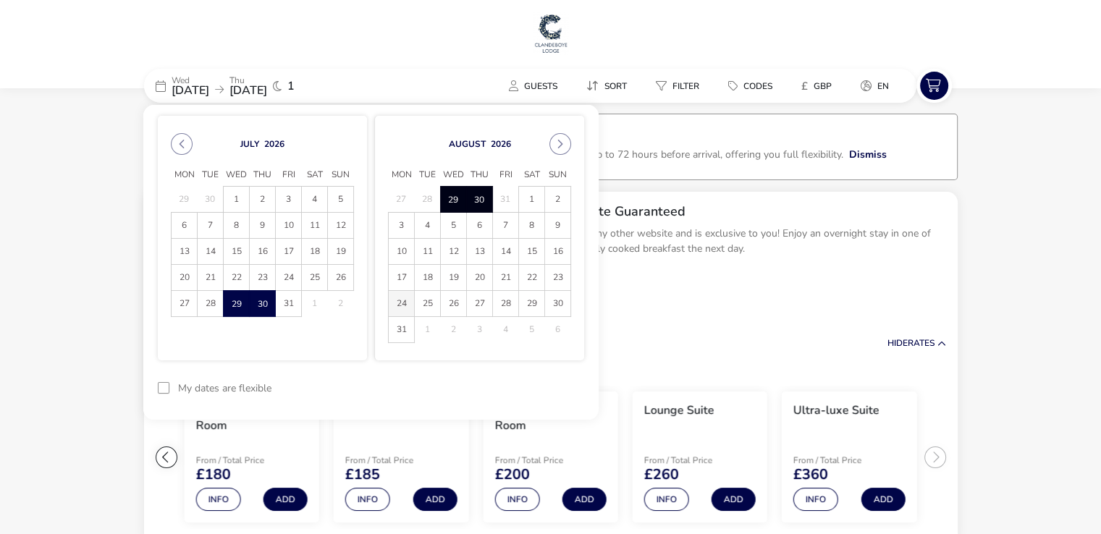
click at [399, 307] on span "24" at bounding box center [401, 303] width 25 height 25
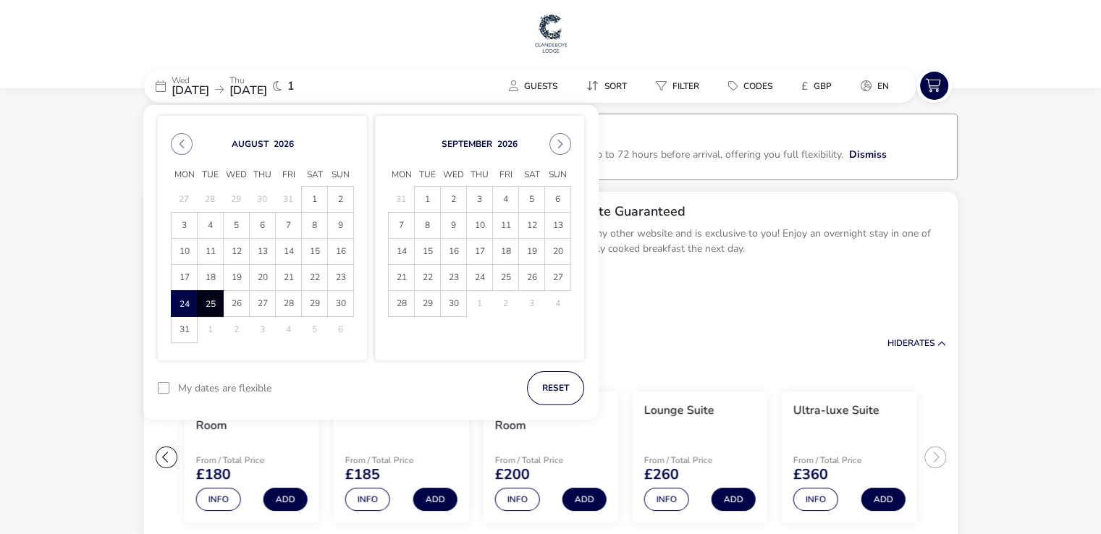
click at [208, 301] on span "25" at bounding box center [210, 303] width 25 height 25
click at [521, 391] on button "Apply Dates" at bounding box center [540, 388] width 88 height 34
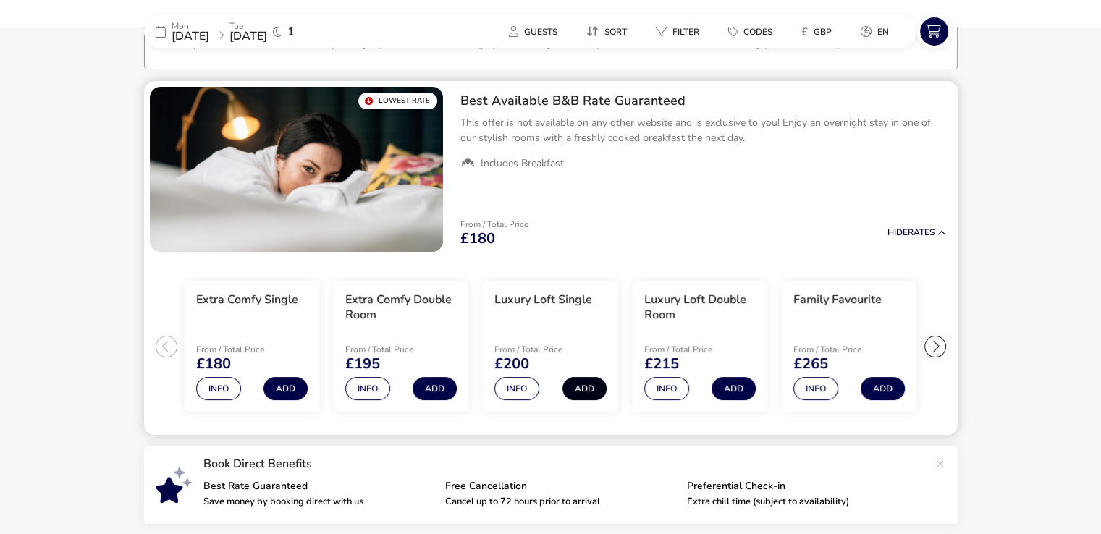
scroll to position [113, 0]
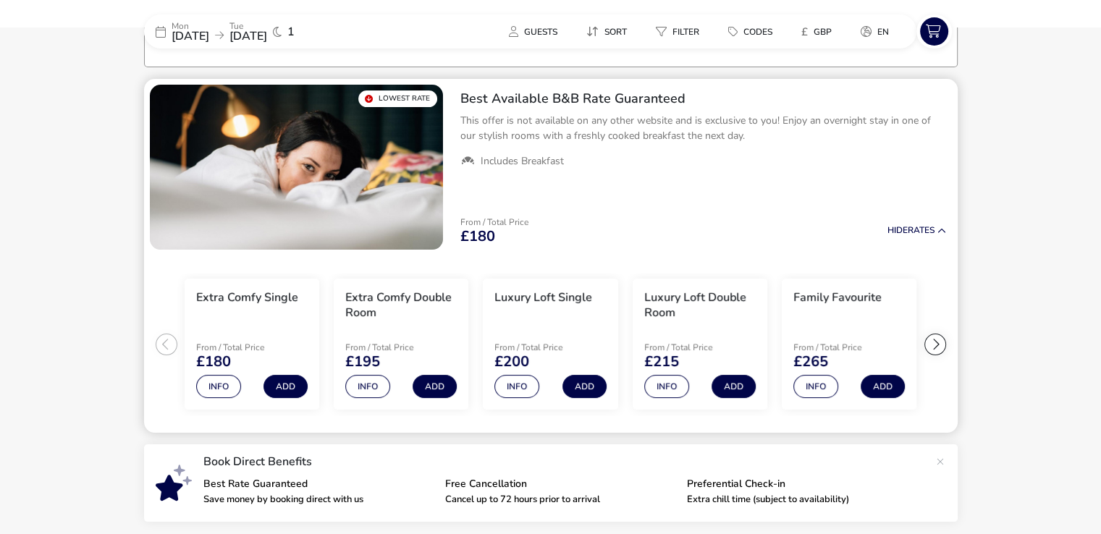
click at [937, 344] on div at bounding box center [935, 345] width 22 height 22
click at [937, 344] on ul "Extra Comfy Single From / Total Price £180 Info Add Extra Comfy Double Room Fro…" at bounding box center [550, 344] width 813 height 178
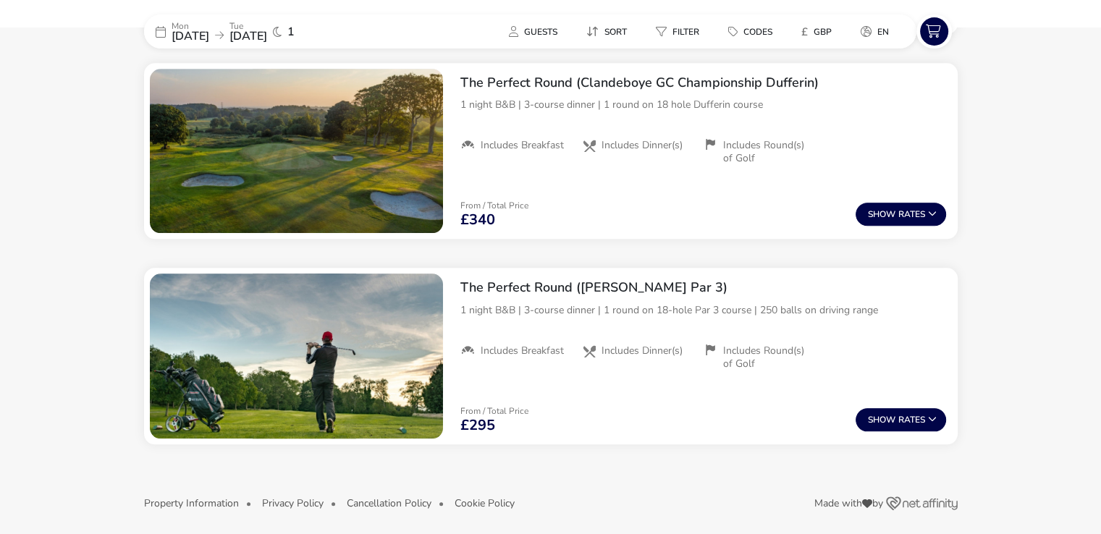
scroll to position [1424, 0]
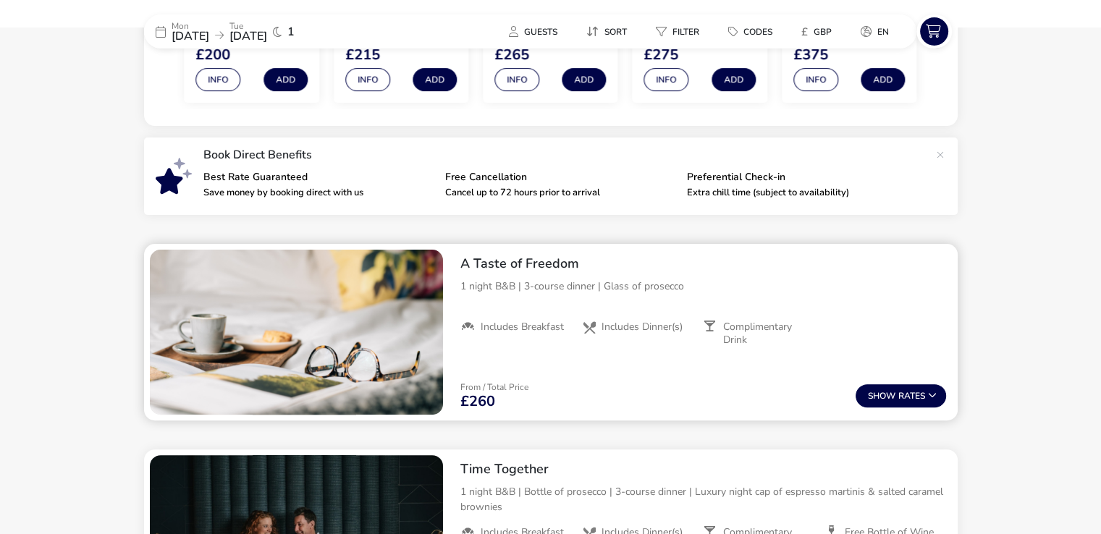
click at [548, 269] on h2 "A Taste of Freedom" at bounding box center [702, 263] width 485 height 17
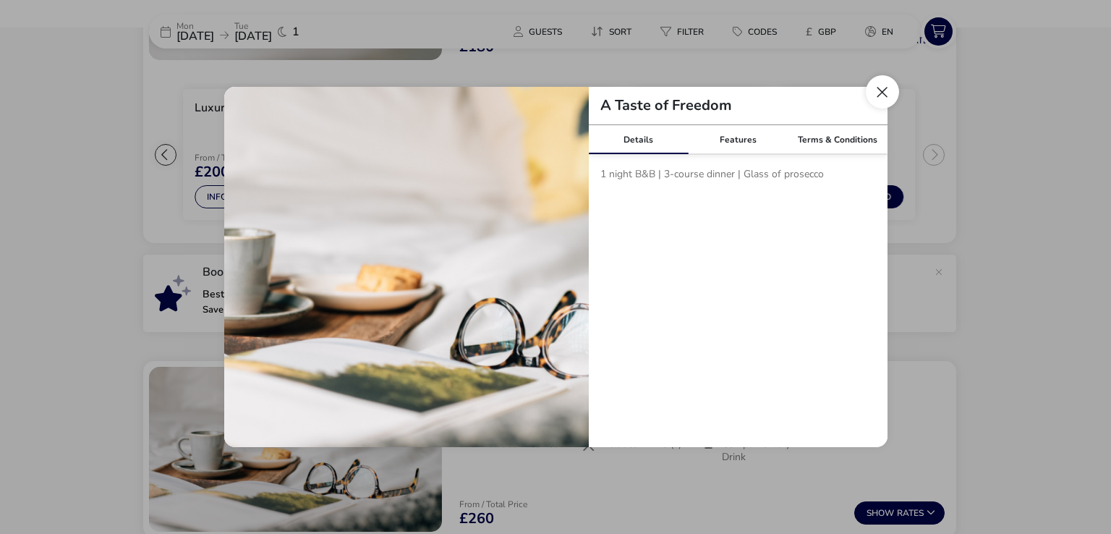
click at [886, 95] on button "Close modal" at bounding box center [882, 91] width 33 height 33
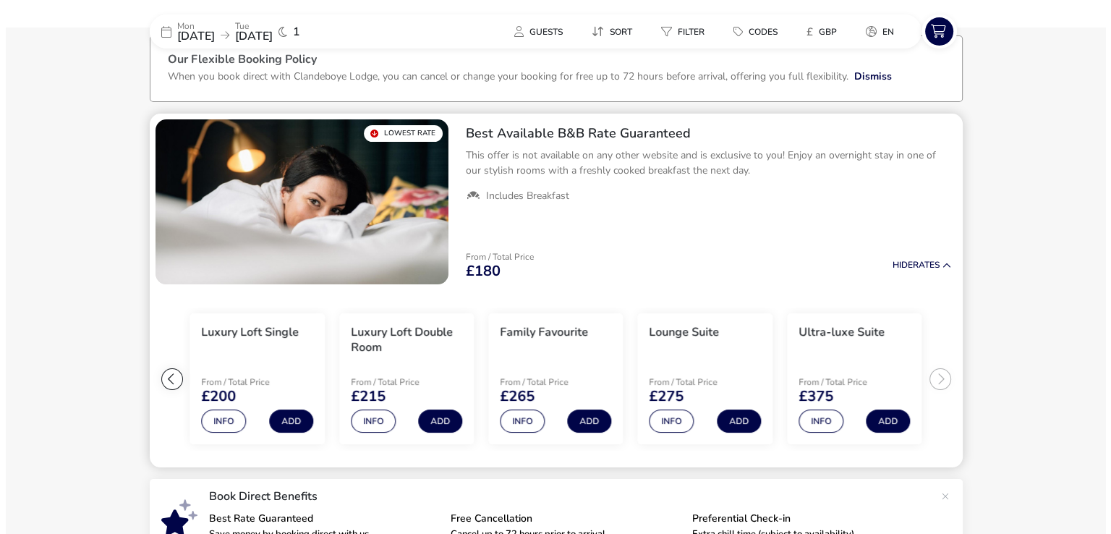
scroll to position [78, 0]
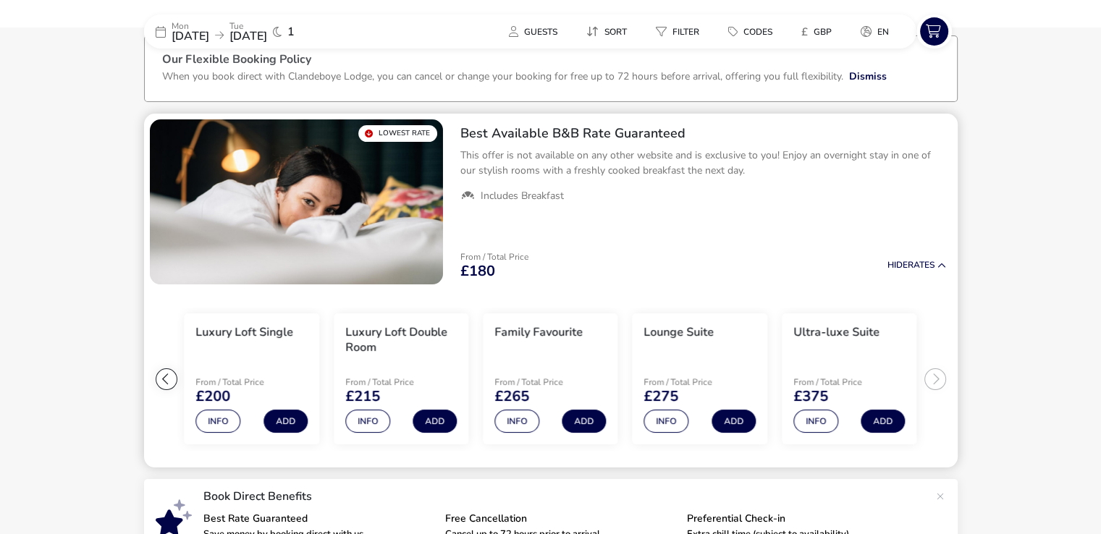
click at [167, 375] on div at bounding box center [167, 379] width 22 height 22
click at [167, 375] on ul "Extra Comfy Single From / Total Price £180 Info Add Extra Comfy Double Room Fro…" at bounding box center [550, 379] width 813 height 178
click at [220, 425] on button "Info" at bounding box center [218, 421] width 45 height 23
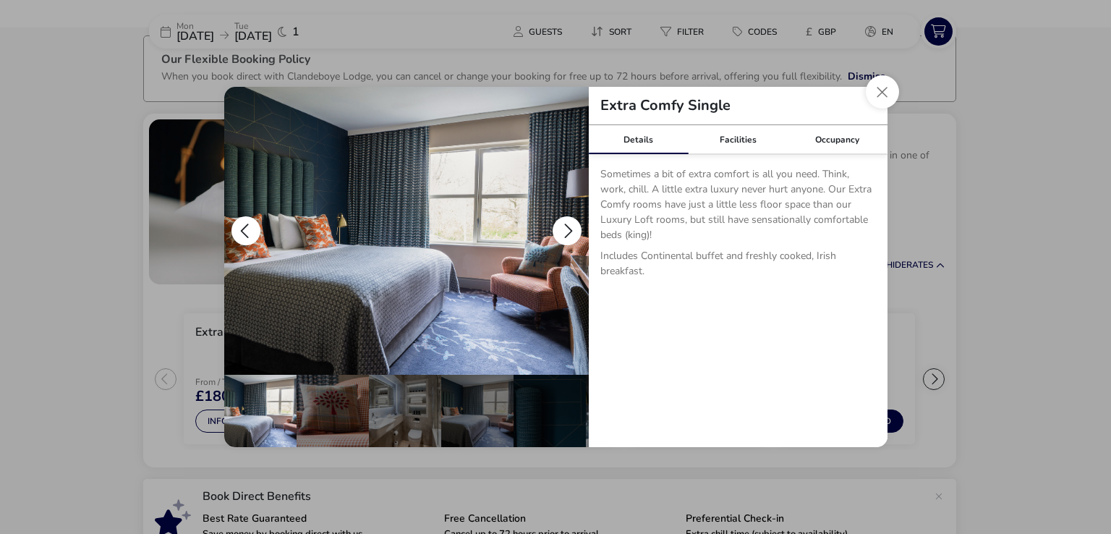
click at [567, 227] on button "details" at bounding box center [567, 230] width 29 height 29
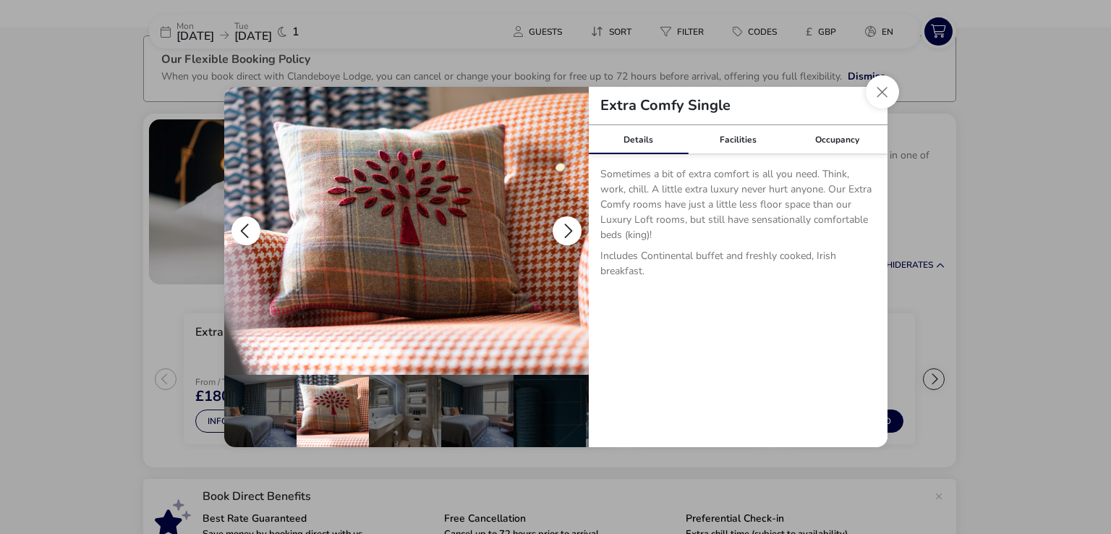
click at [567, 227] on button "details" at bounding box center [567, 230] width 29 height 29
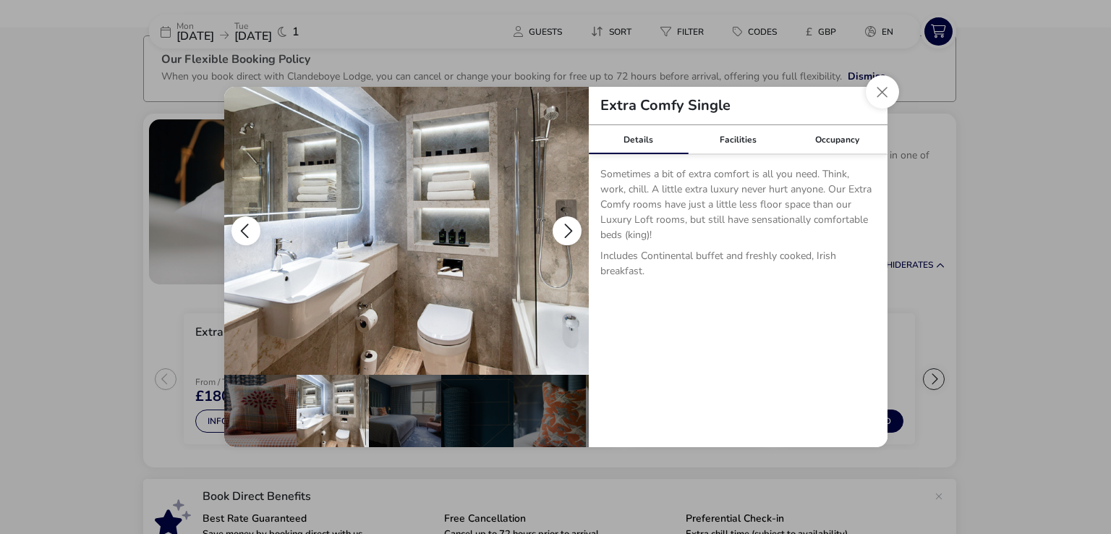
click at [567, 227] on button "details" at bounding box center [567, 230] width 29 height 29
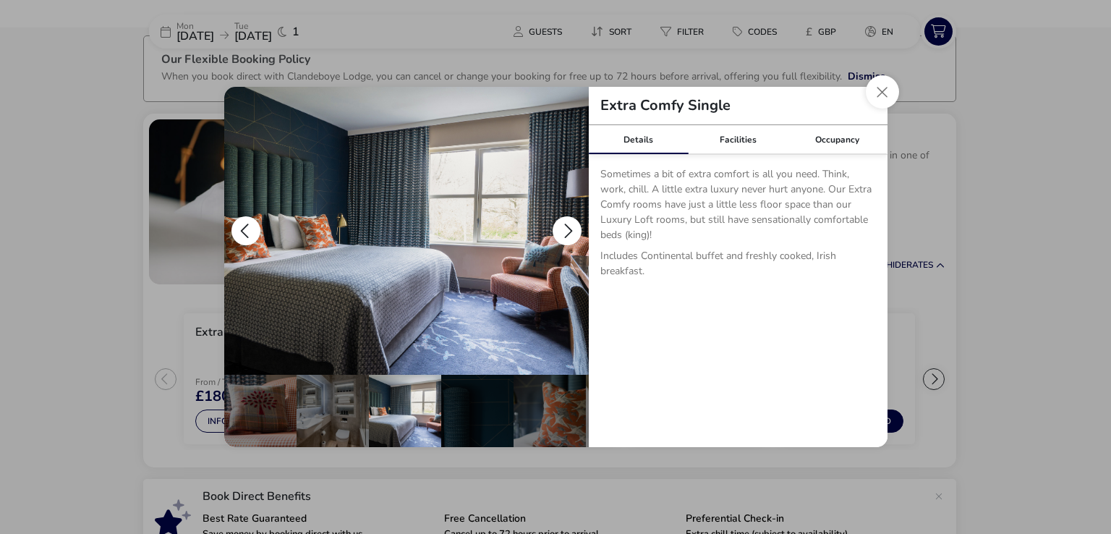
scroll to position [0, 142]
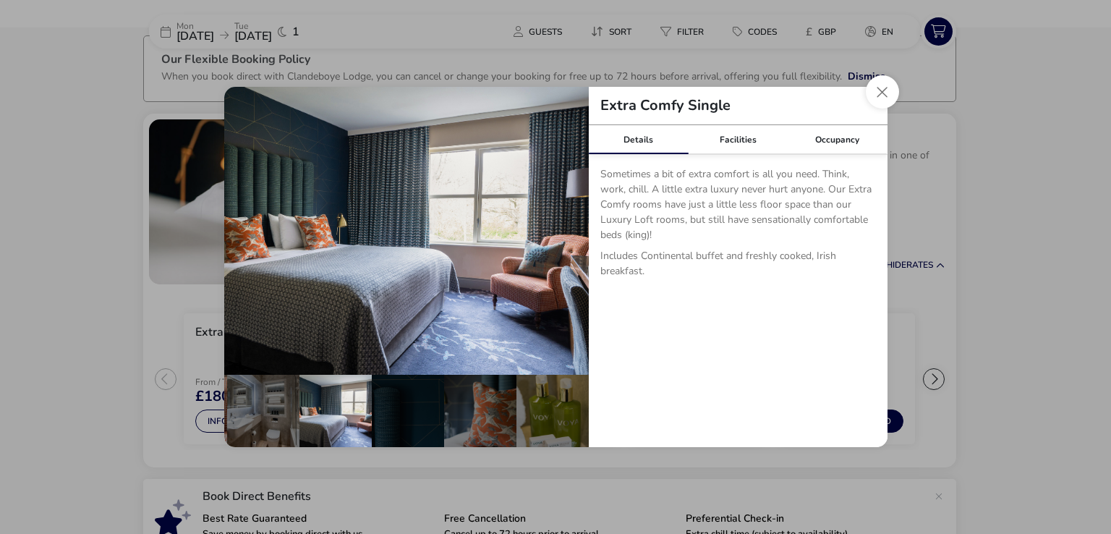
click at [883, 112] on div "Extra Comfy Single" at bounding box center [738, 106] width 299 height 38
click at [868, 76] on div "Extra Comfy Single Details Facilities Occupancy Sometimes a bit of extra comfor…" at bounding box center [556, 266] width 687 height 383
click at [879, 89] on button "Close dialog" at bounding box center [882, 91] width 33 height 33
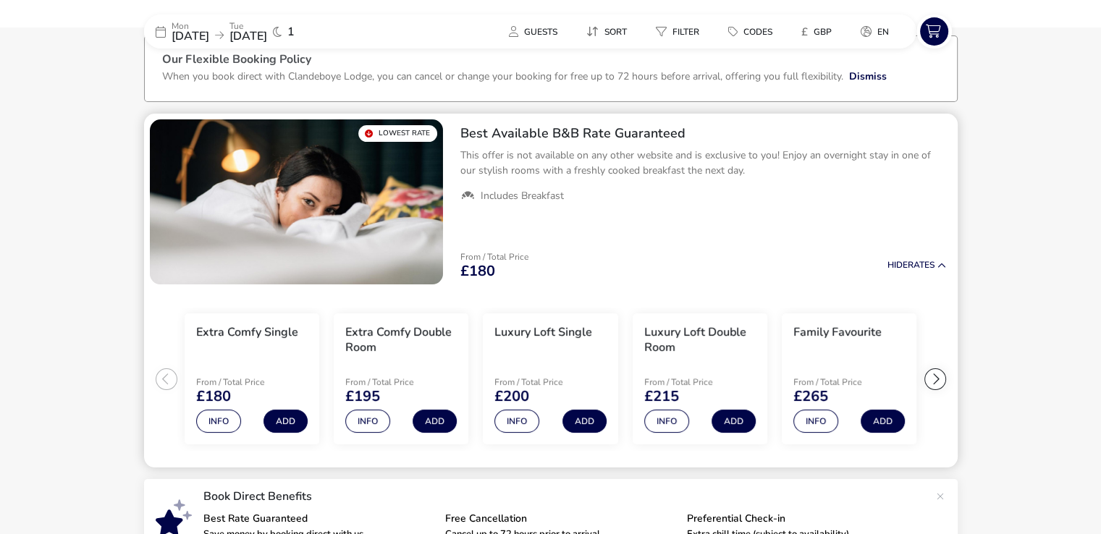
click at [168, 376] on ul "Extra Comfy Single From / Total Price £180 Info Add Extra Comfy Double Room Fro…" at bounding box center [550, 379] width 813 height 178
click at [928, 380] on div at bounding box center [935, 379] width 22 height 22
click at [664, 426] on button "Info" at bounding box center [666, 421] width 45 height 23
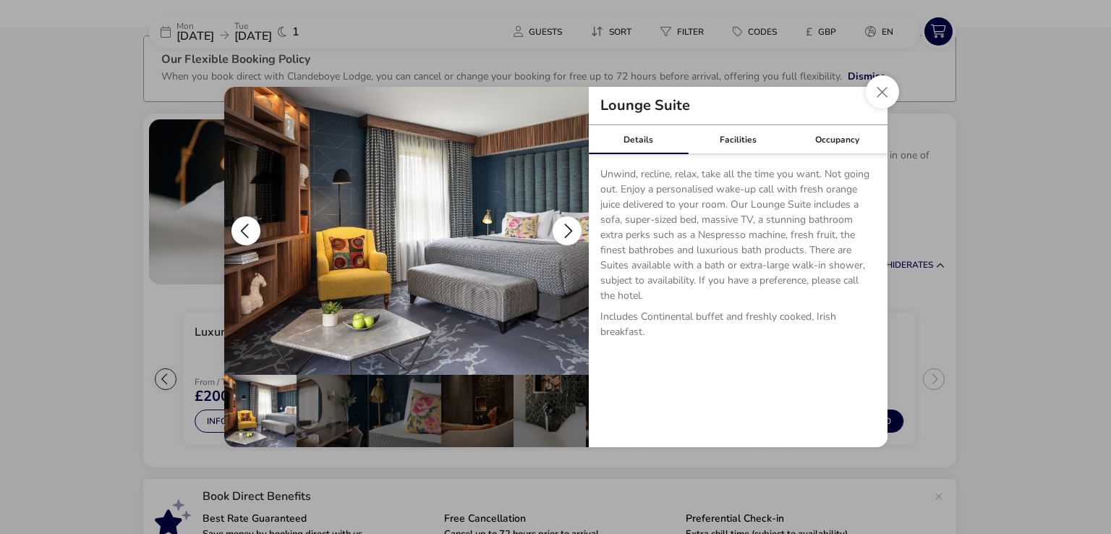
click at [570, 228] on button "details" at bounding box center [567, 230] width 29 height 29
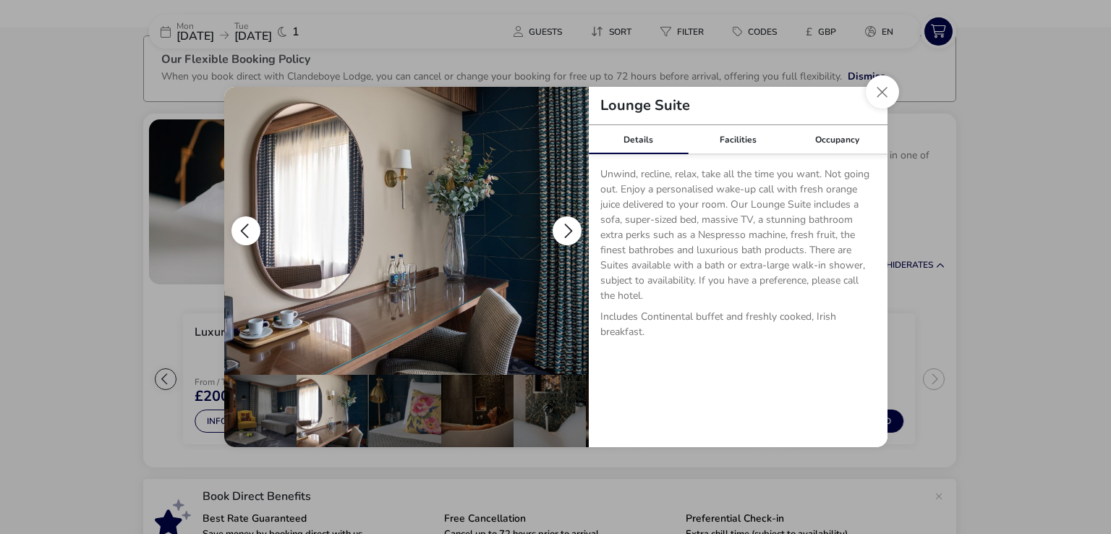
click at [570, 228] on button "details" at bounding box center [567, 230] width 29 height 29
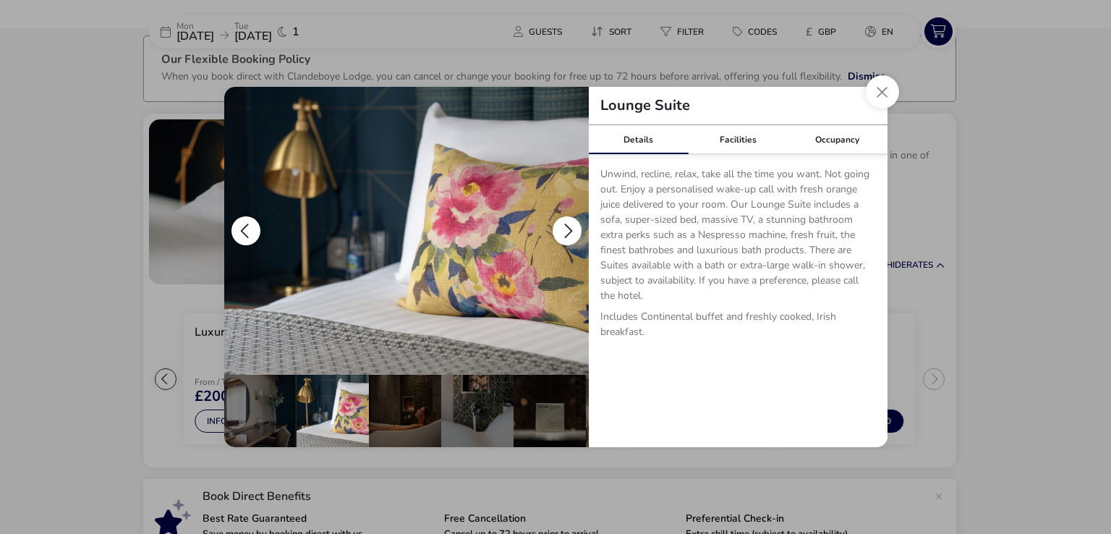
click at [570, 228] on button "details" at bounding box center [567, 230] width 29 height 29
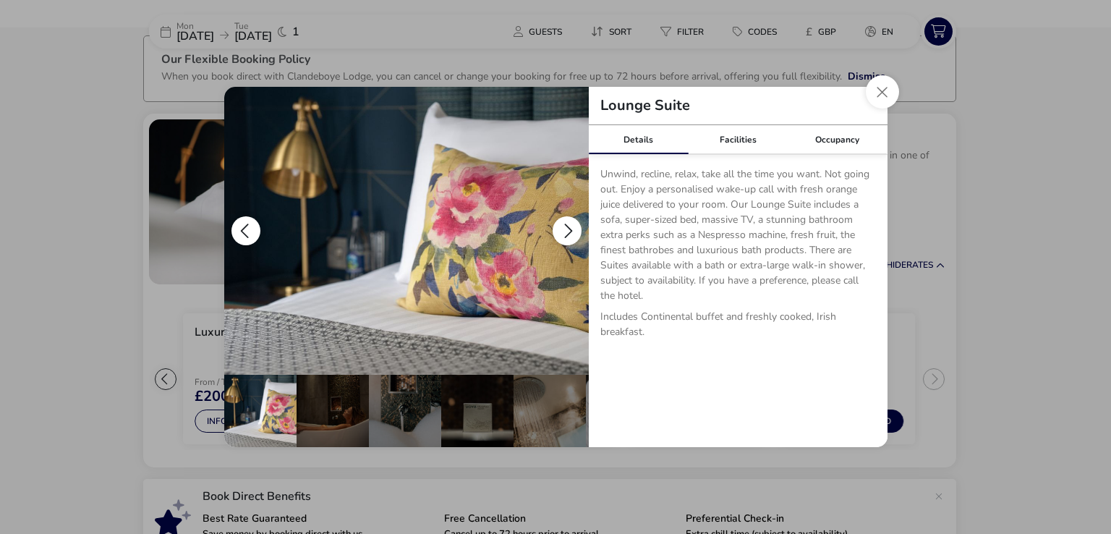
click at [570, 228] on button "details" at bounding box center [567, 230] width 29 height 29
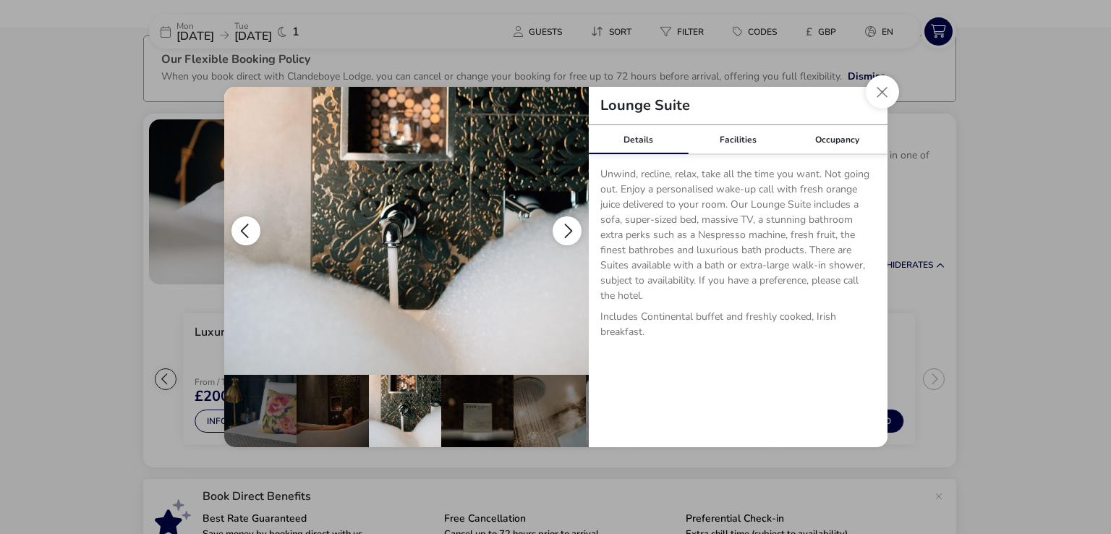
scroll to position [0, 217]
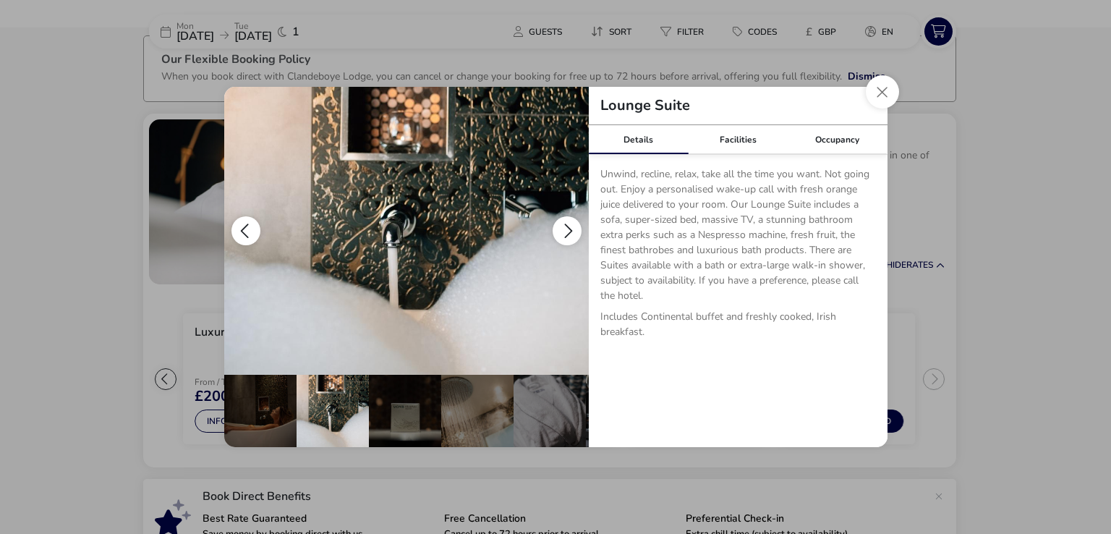
click at [560, 226] on button "details" at bounding box center [567, 230] width 29 height 29
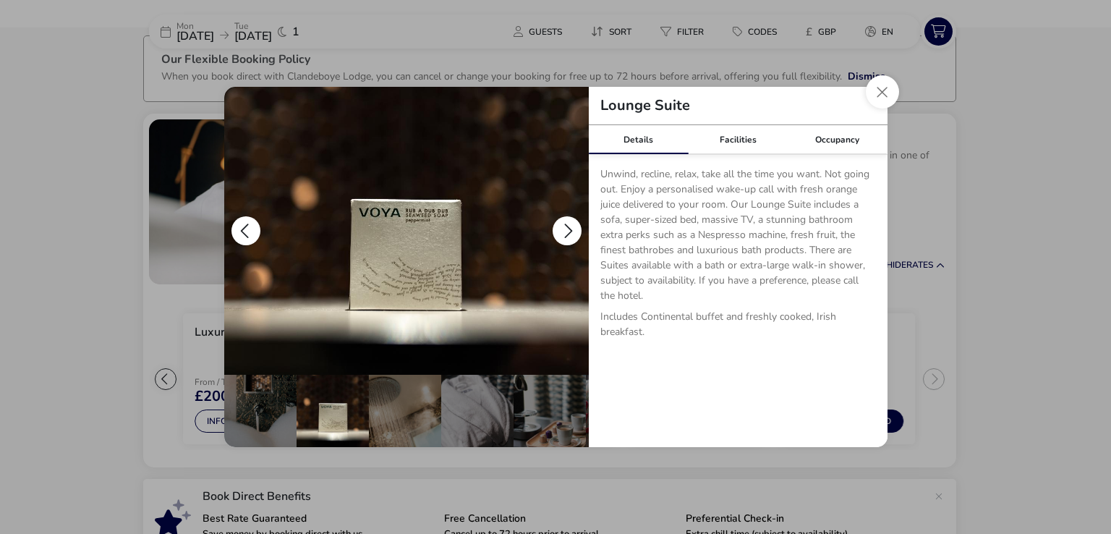
click at [560, 226] on button "details" at bounding box center [567, 230] width 29 height 29
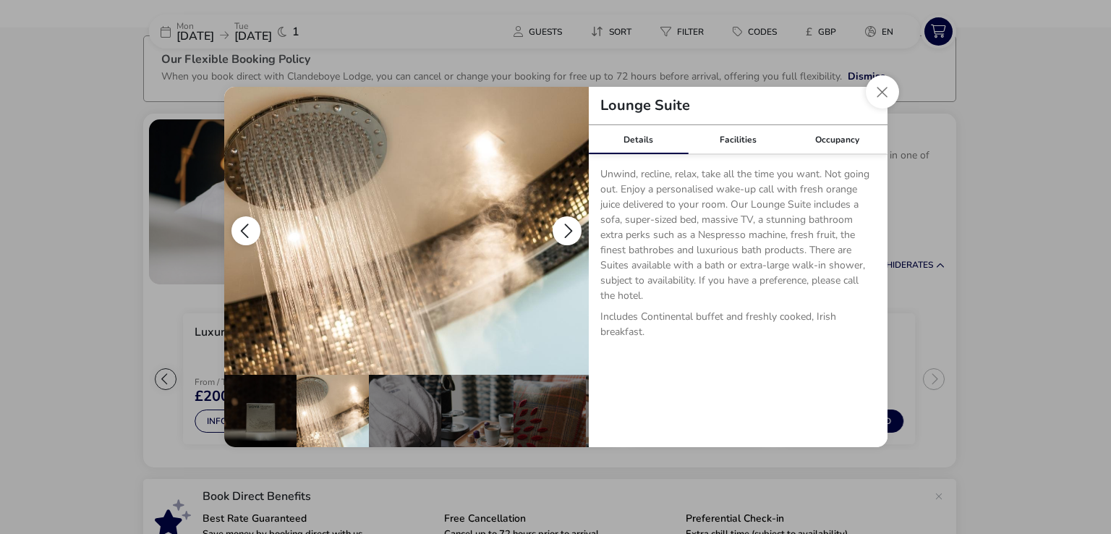
click at [560, 226] on button "details" at bounding box center [567, 230] width 29 height 29
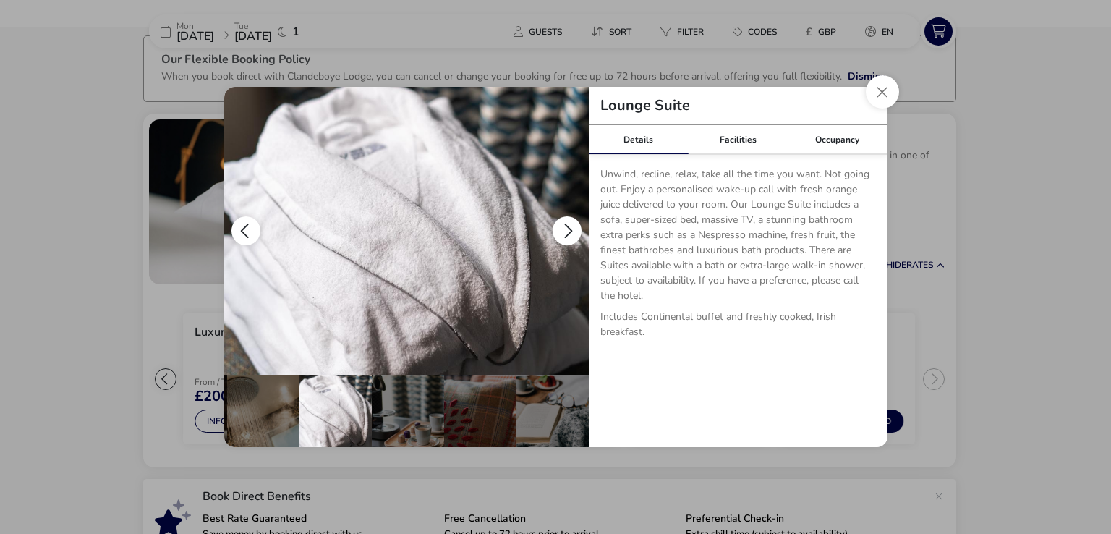
click at [560, 226] on button "details" at bounding box center [567, 230] width 29 height 29
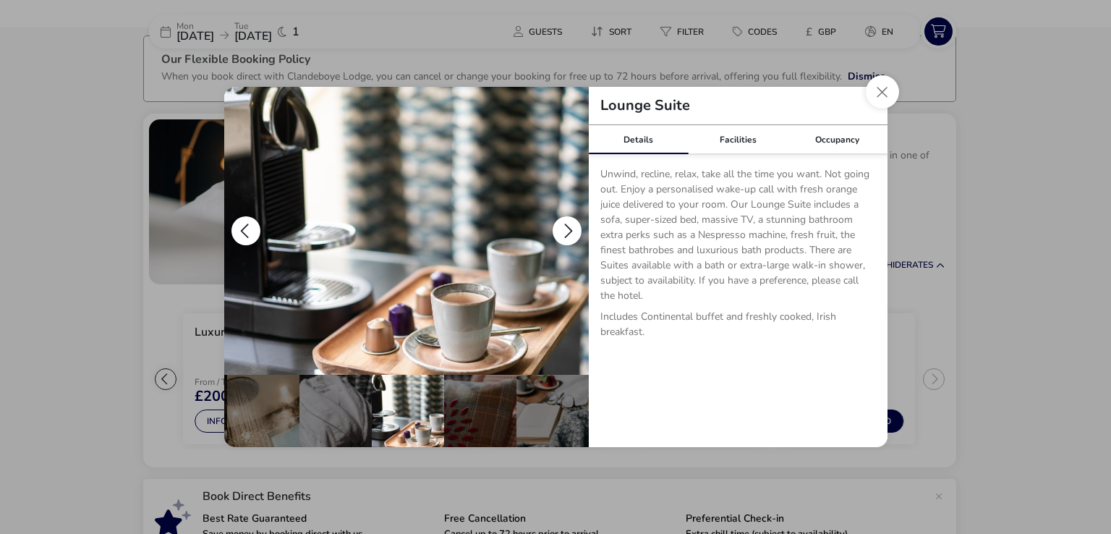
click at [566, 224] on button "details" at bounding box center [567, 230] width 29 height 29
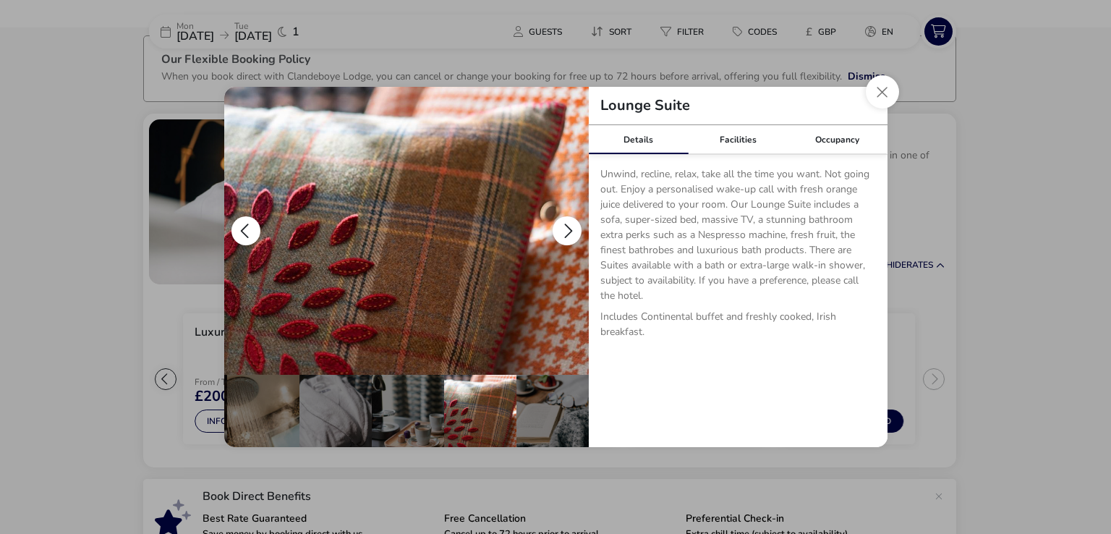
click at [565, 223] on button "details" at bounding box center [567, 230] width 29 height 29
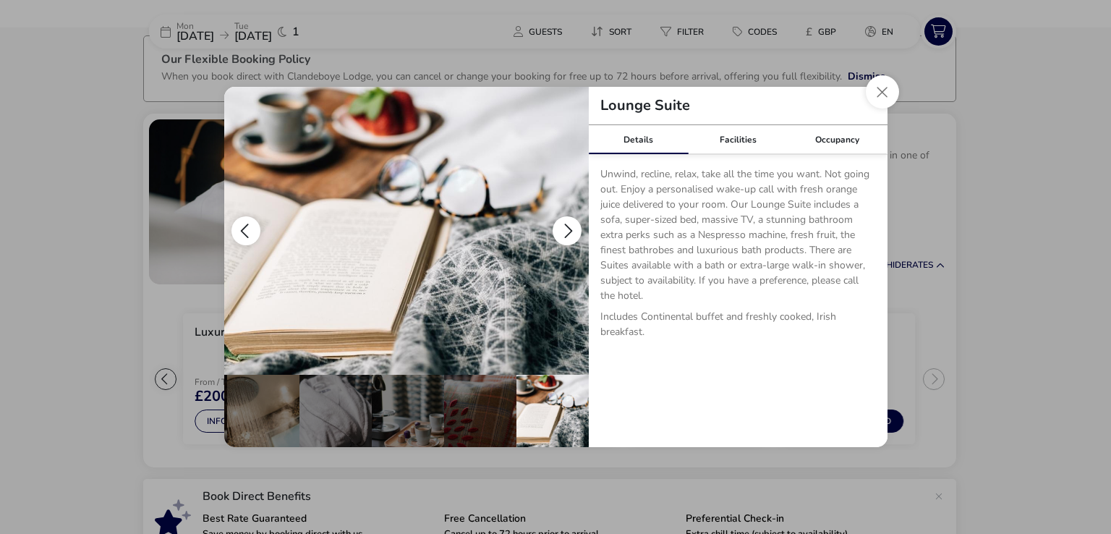
click at [565, 223] on button "details" at bounding box center [567, 230] width 29 height 29
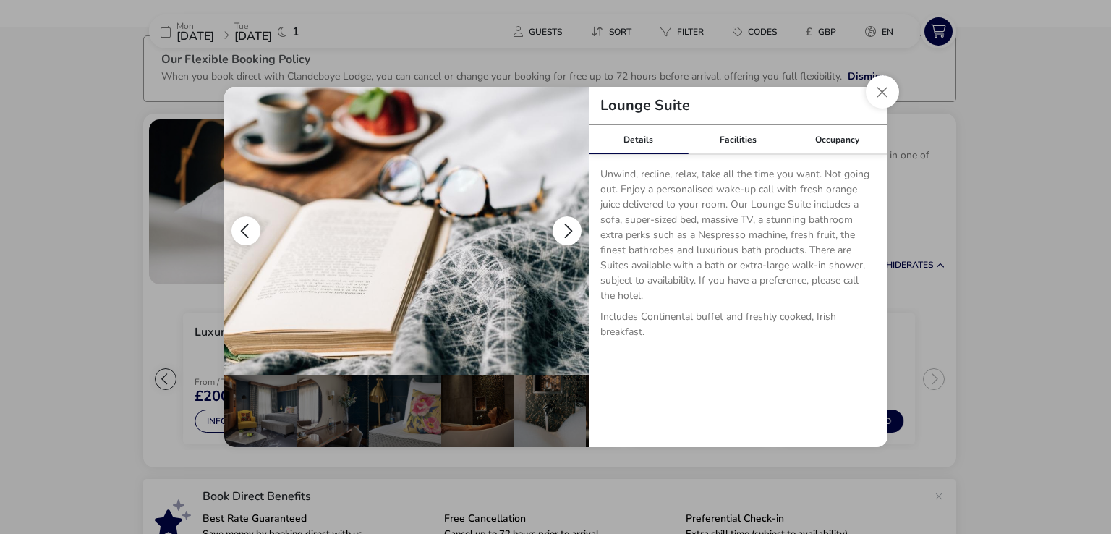
click at [565, 223] on button "details" at bounding box center [567, 230] width 29 height 29
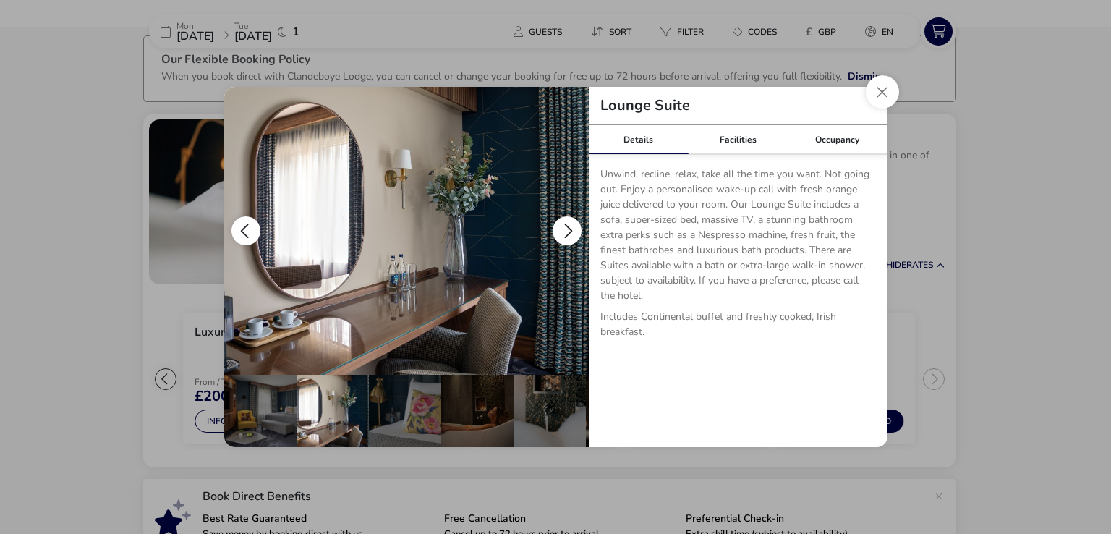
click at [235, 229] on button "details" at bounding box center [246, 230] width 29 height 29
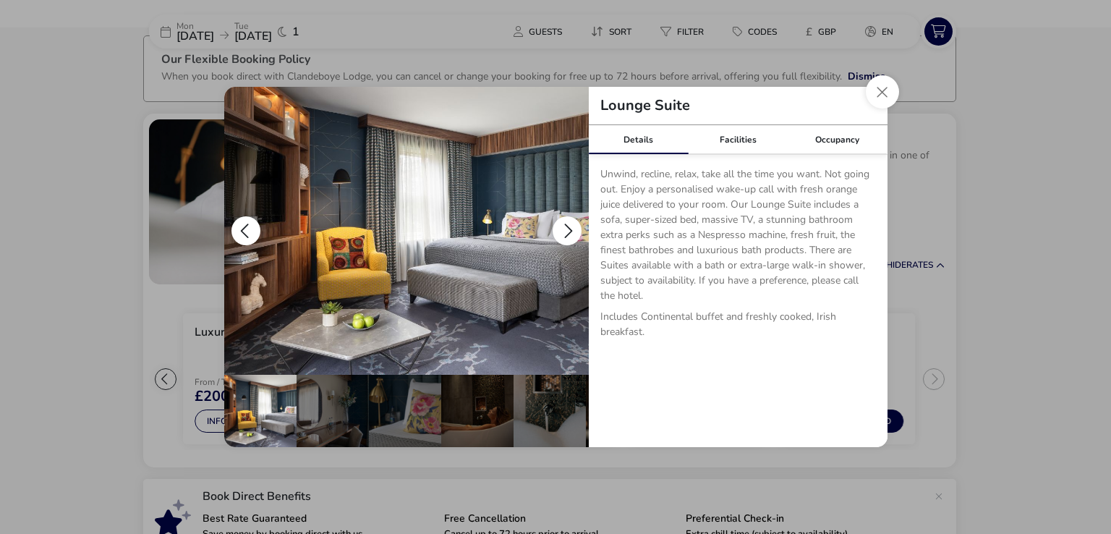
click at [568, 225] on button "details" at bounding box center [567, 230] width 29 height 29
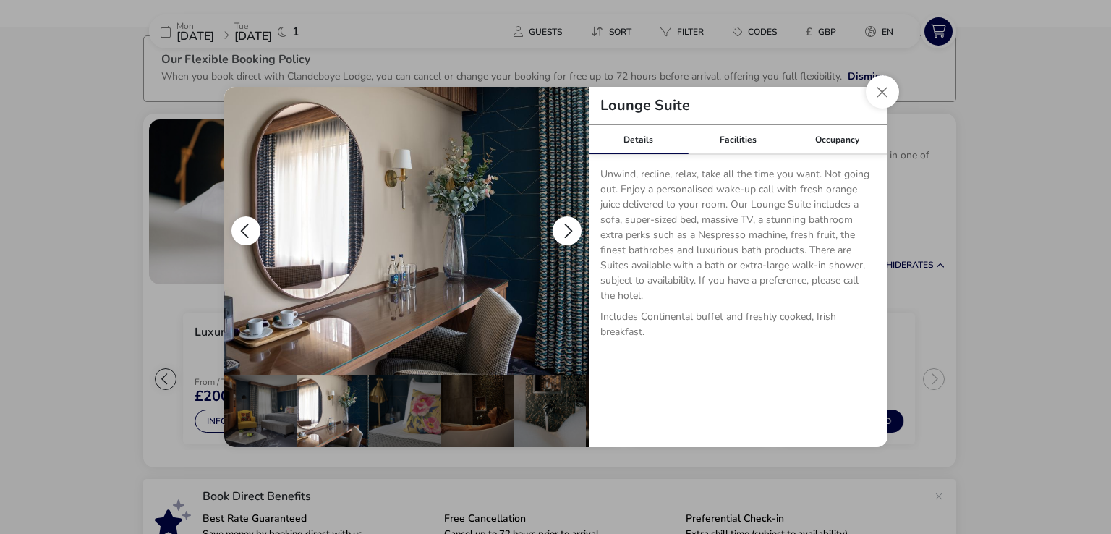
click at [568, 225] on button "details" at bounding box center [567, 230] width 29 height 29
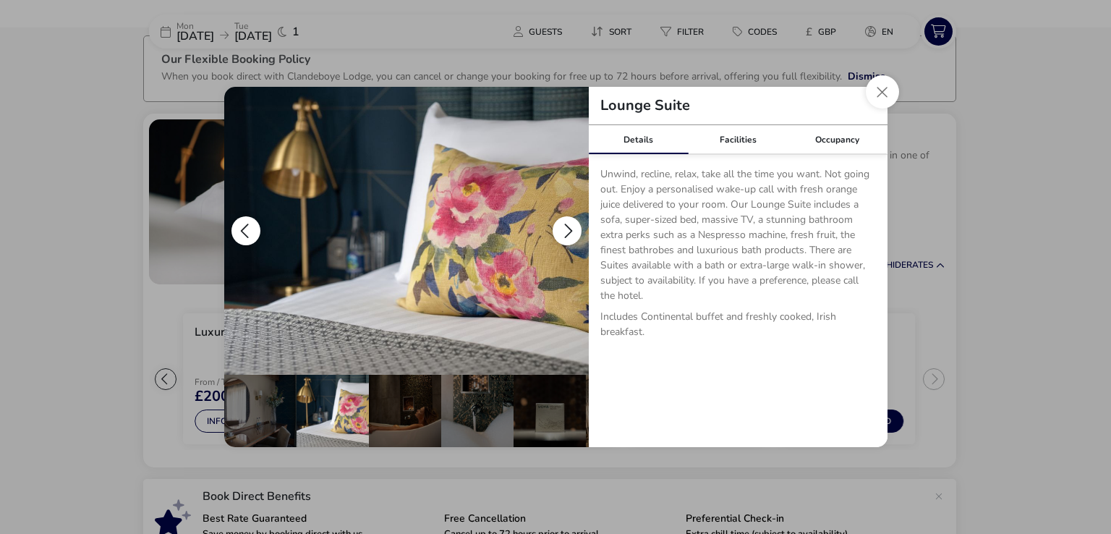
click at [568, 225] on button "details" at bounding box center [567, 230] width 29 height 29
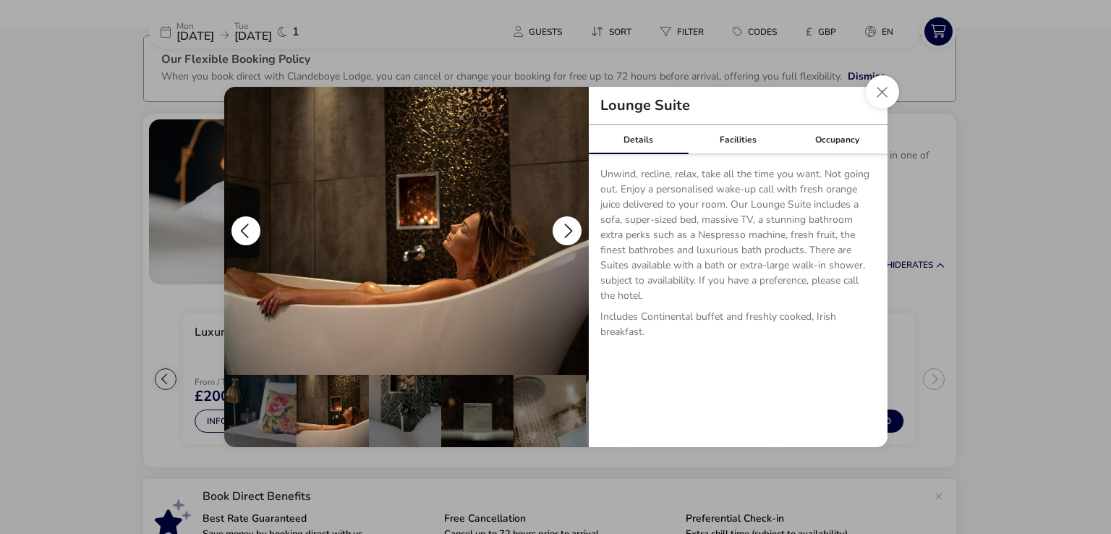
click at [568, 225] on button "details" at bounding box center [567, 230] width 29 height 29
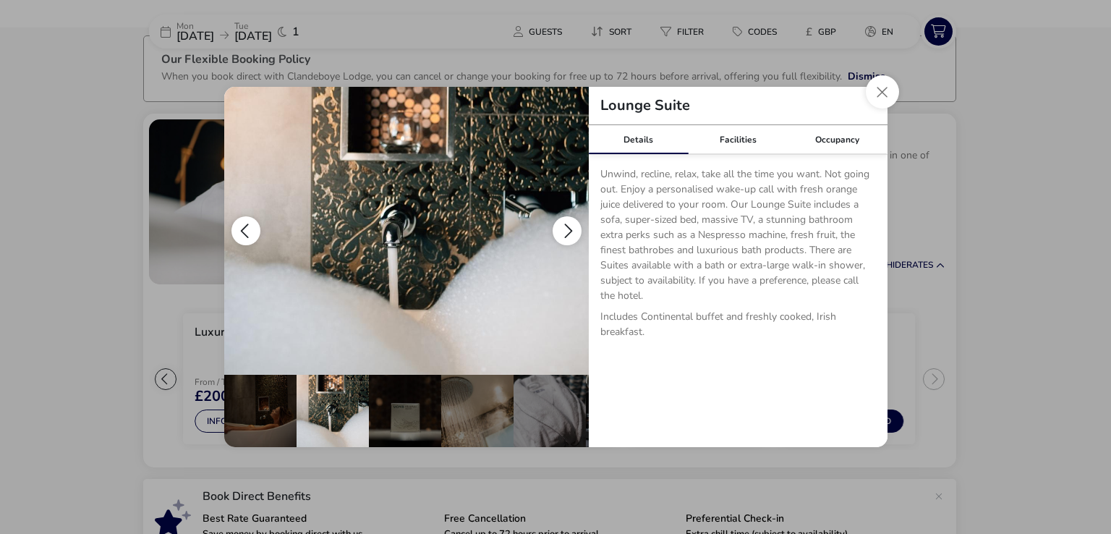
click at [568, 225] on button "details" at bounding box center [567, 230] width 29 height 29
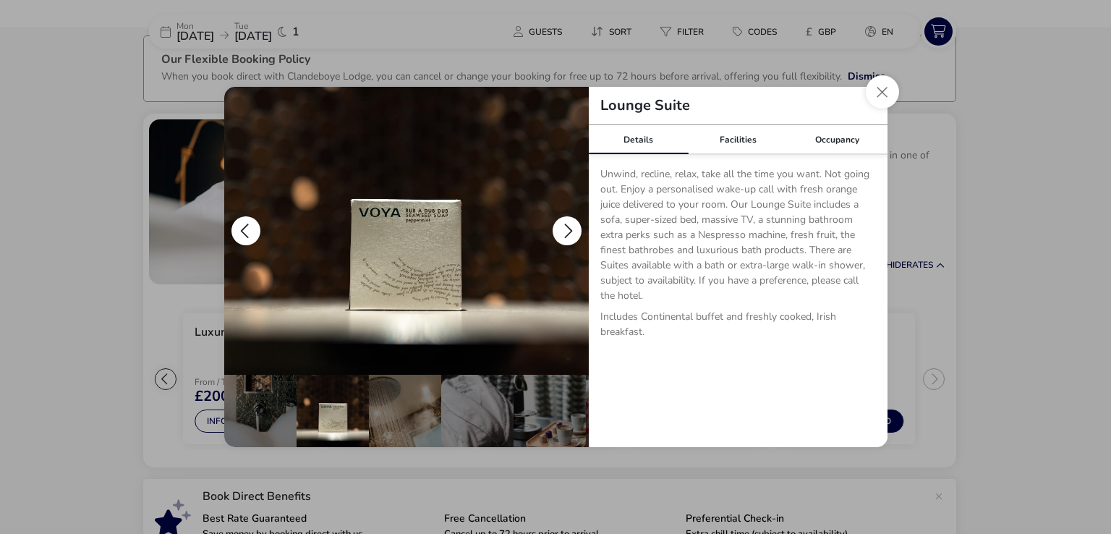
click at [568, 225] on button "details" at bounding box center [567, 230] width 29 height 29
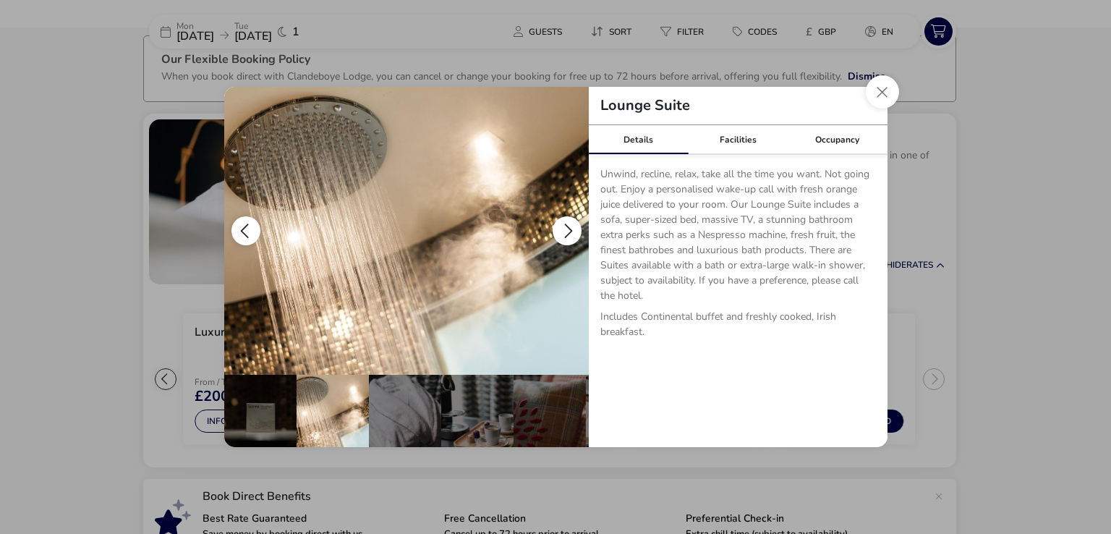
click at [568, 225] on button "details" at bounding box center [567, 230] width 29 height 29
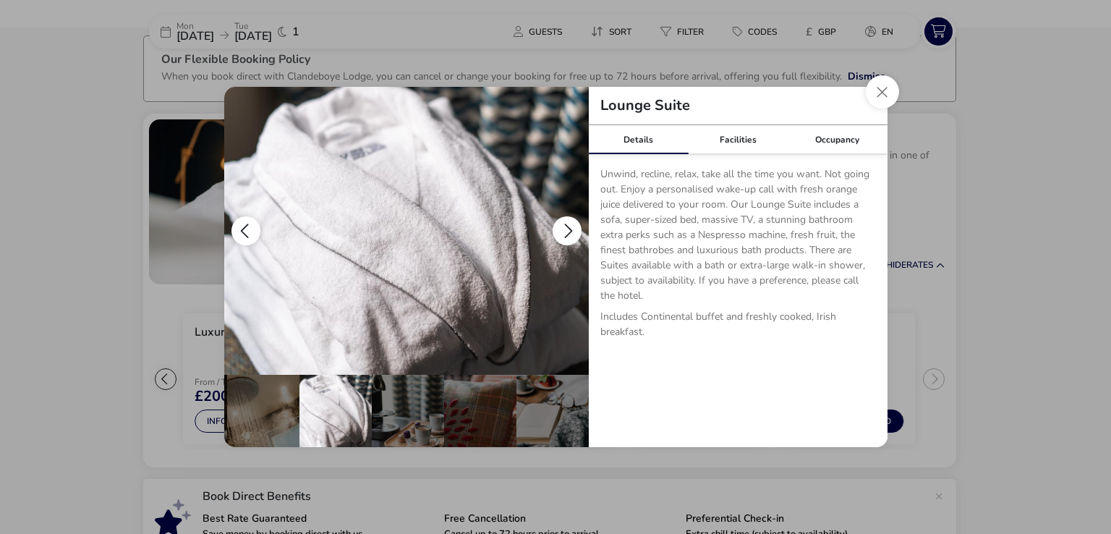
click at [568, 225] on button "details" at bounding box center [567, 230] width 29 height 29
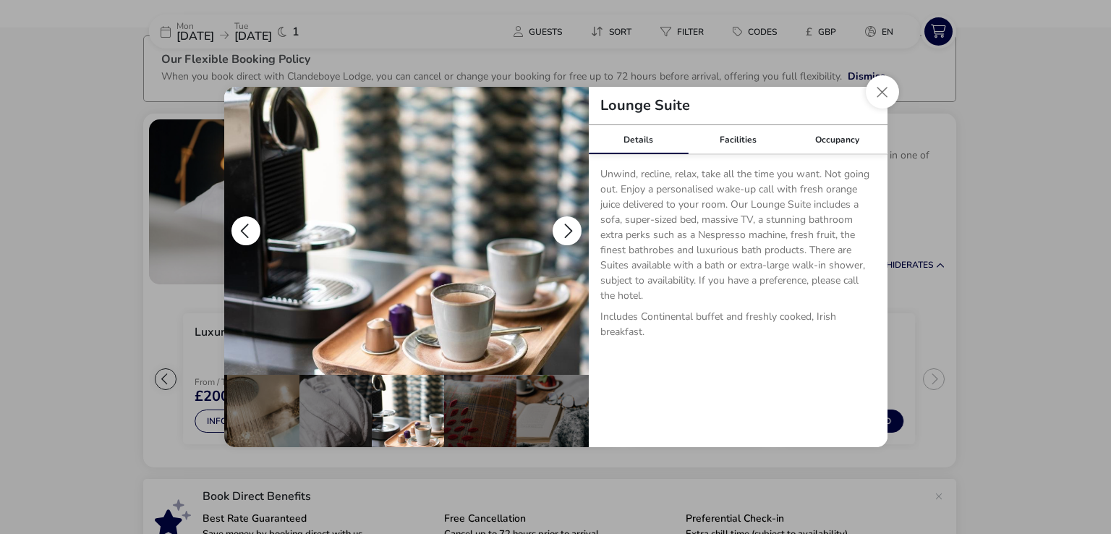
click at [568, 225] on button "details" at bounding box center [567, 230] width 29 height 29
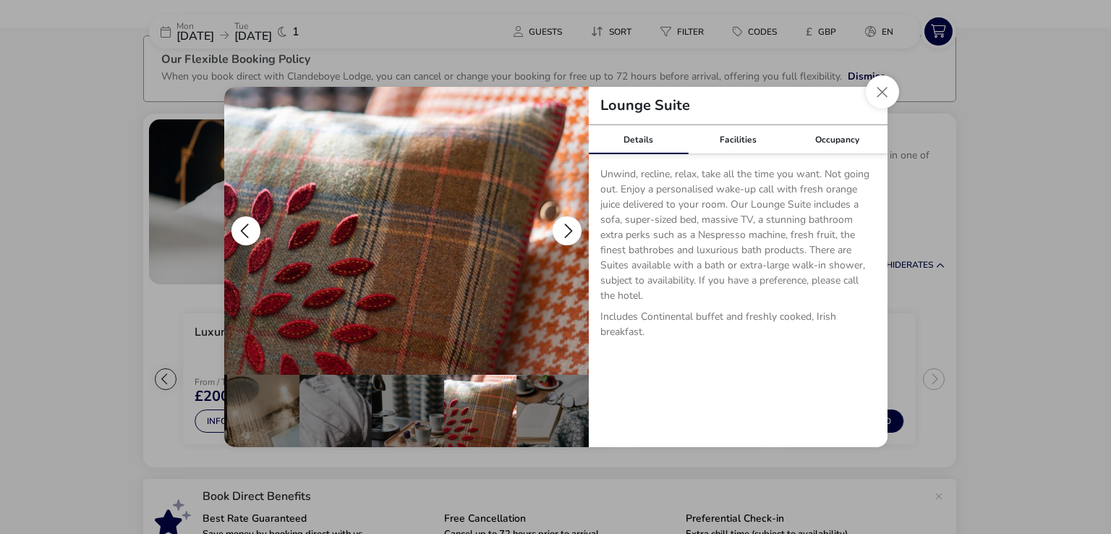
click at [568, 225] on button "details" at bounding box center [567, 230] width 29 height 29
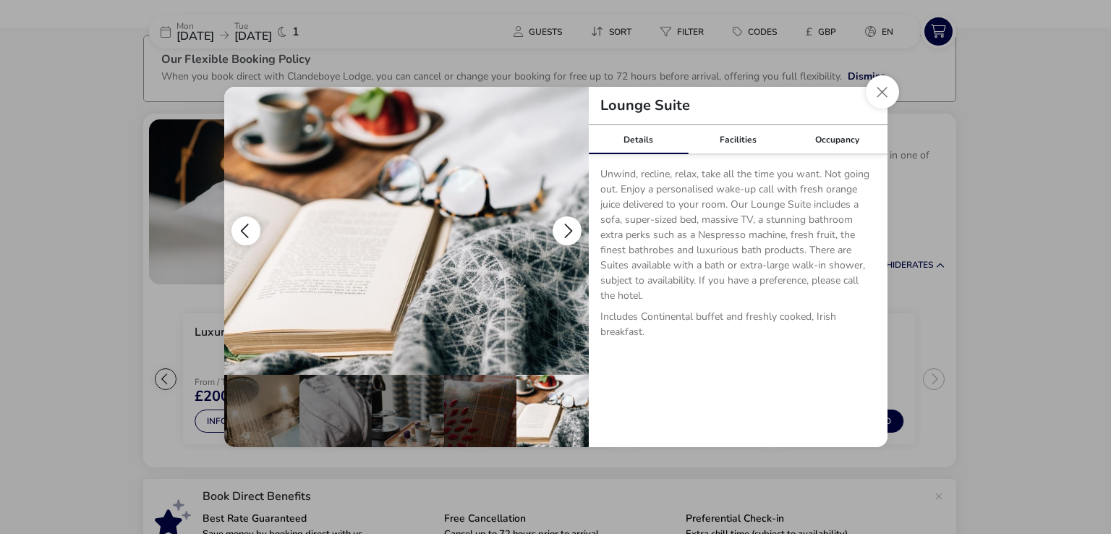
click at [568, 225] on button "details" at bounding box center [567, 230] width 29 height 29
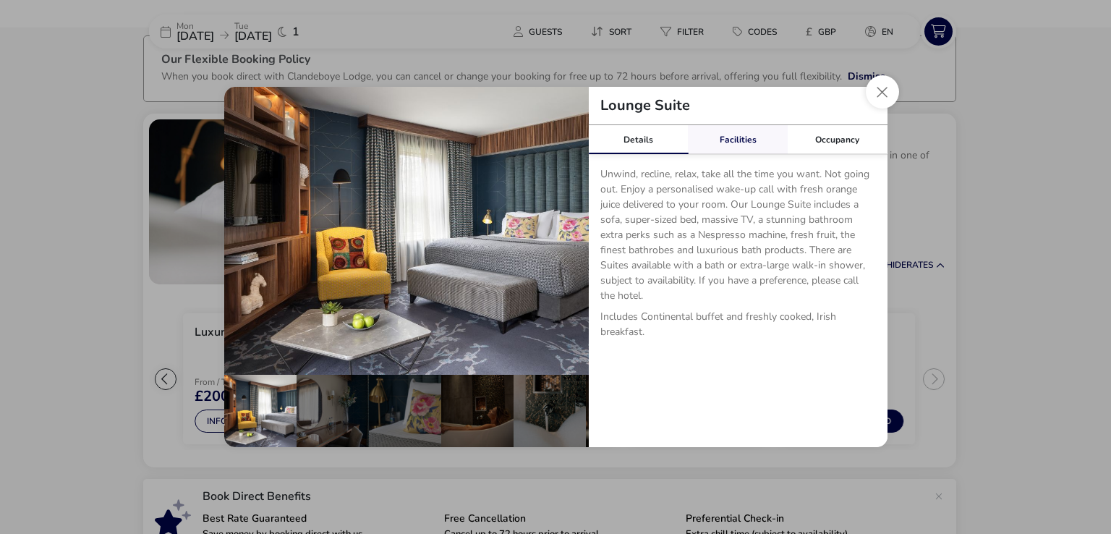
click at [734, 143] on link "Facilities" at bounding box center [738, 139] width 100 height 29
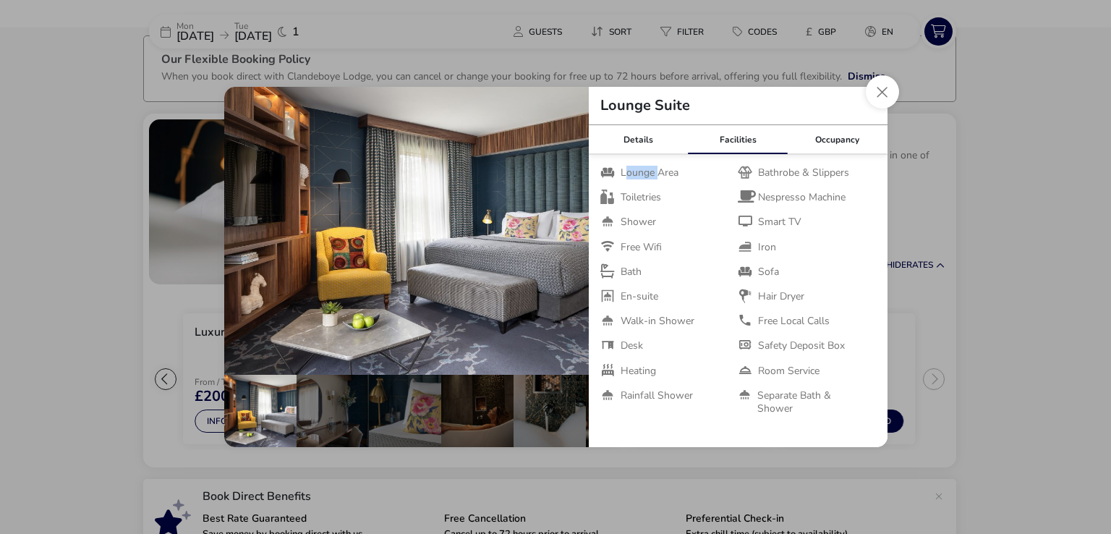
drag, startPoint x: 627, startPoint y: 174, endPoint x: 659, endPoint y: 176, distance: 31.9
click at [659, 176] on span "Lounge Area" at bounding box center [650, 172] width 58 height 13
drag, startPoint x: 766, startPoint y: 315, endPoint x: 812, endPoint y: 308, distance: 47.0
click at [812, 308] on ul "Lounge Area Bathrobe & Slippers Toiletries Nespresso Machine Shower Smart TV Fr…" at bounding box center [739, 315] width 276 height 298
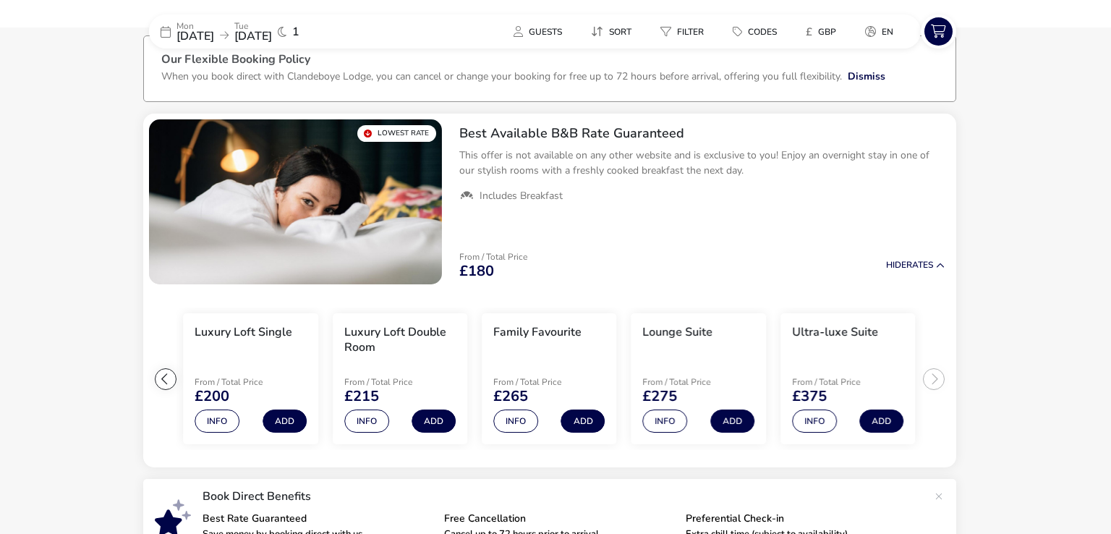
click at [969, 334] on div "Lounge Suite Details Facilities Occupancy Unwind, recline, relax, take all the …" at bounding box center [555, 267] width 1111 height 534
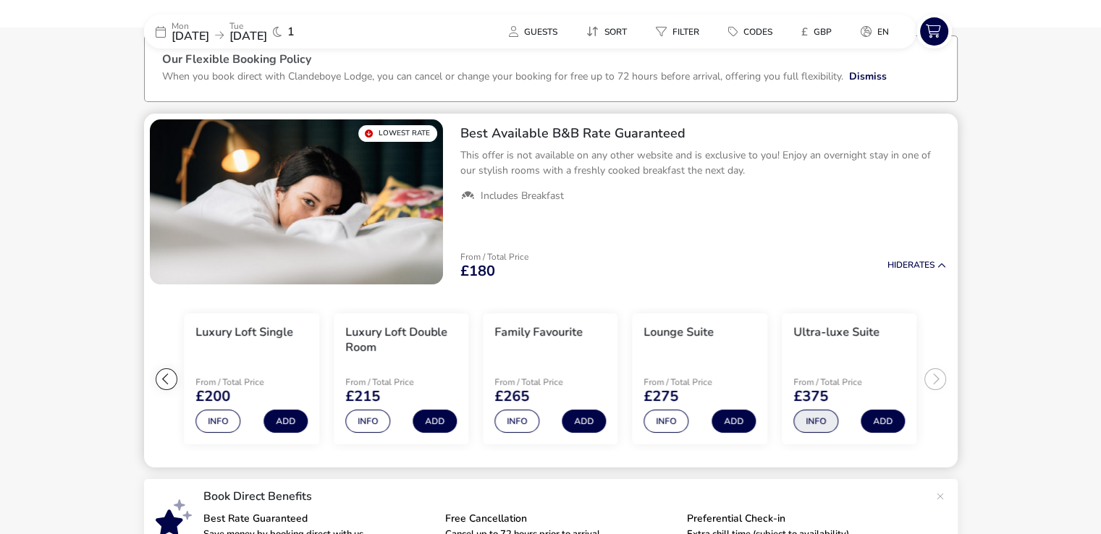
click at [811, 426] on button "Info" at bounding box center [815, 421] width 45 height 23
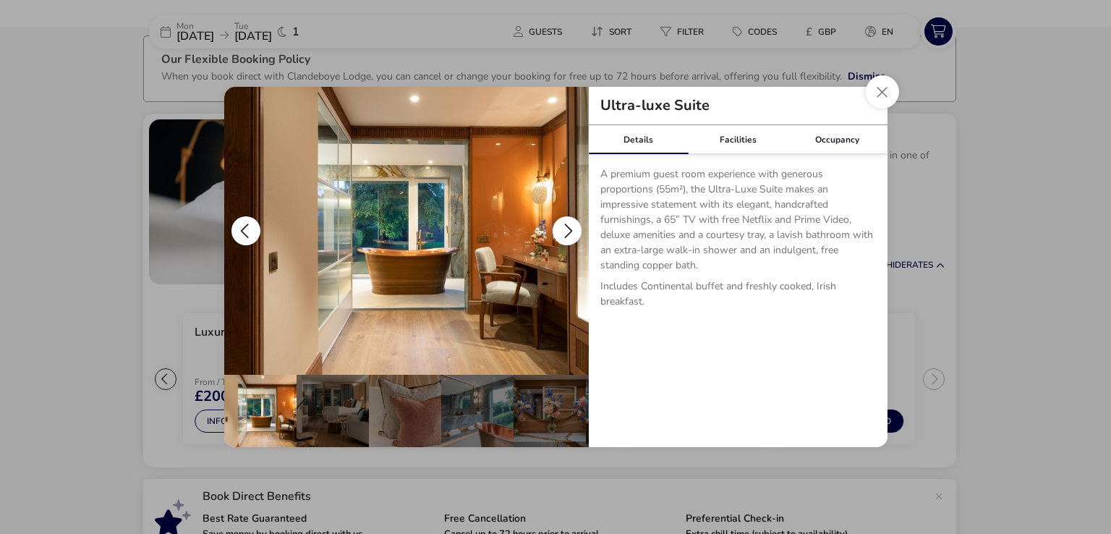
click at [570, 229] on button "details" at bounding box center [567, 230] width 29 height 29
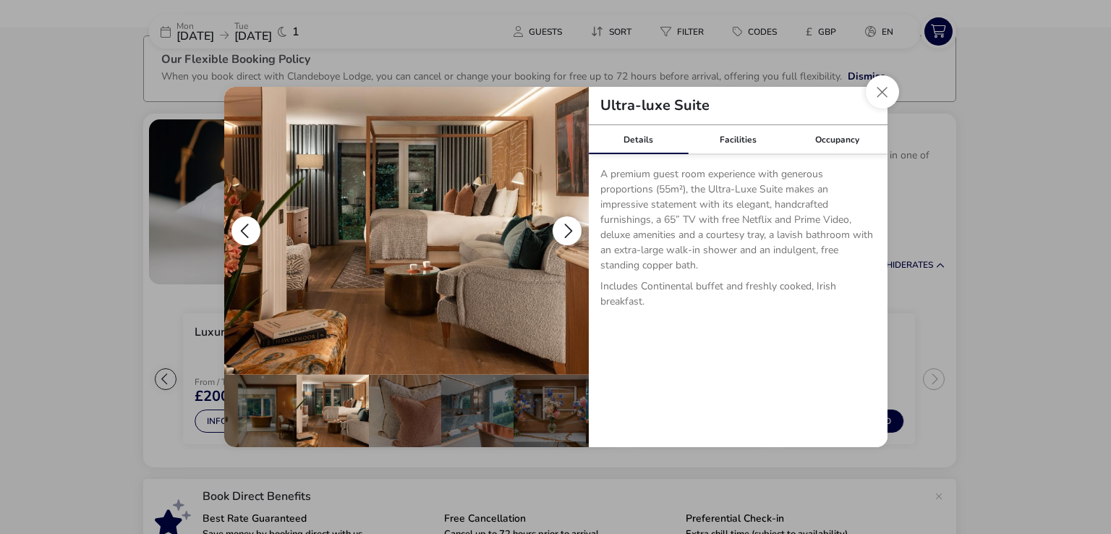
click at [570, 229] on button "details" at bounding box center [567, 230] width 29 height 29
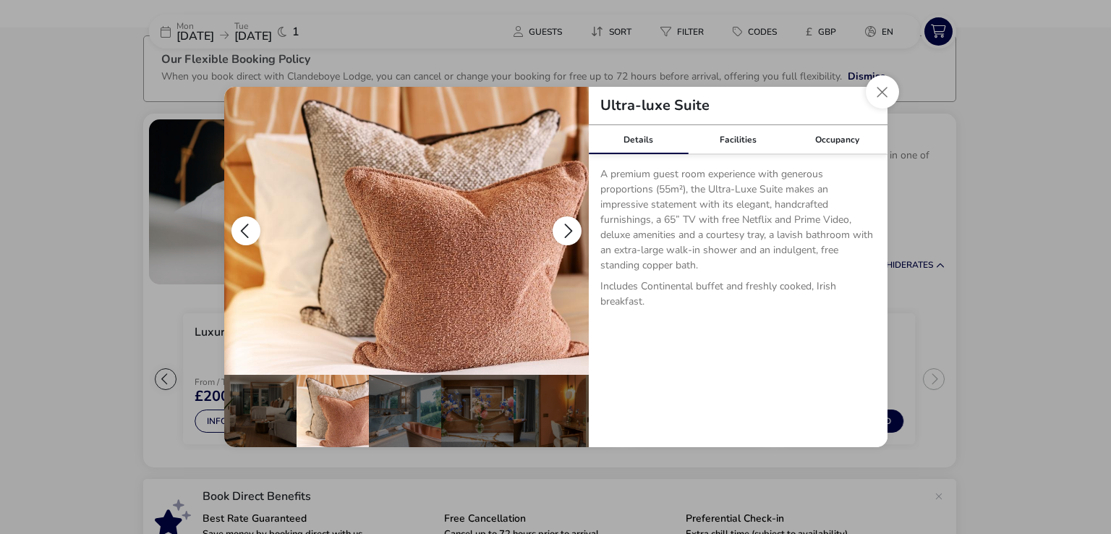
click at [570, 229] on button "details" at bounding box center [567, 230] width 29 height 29
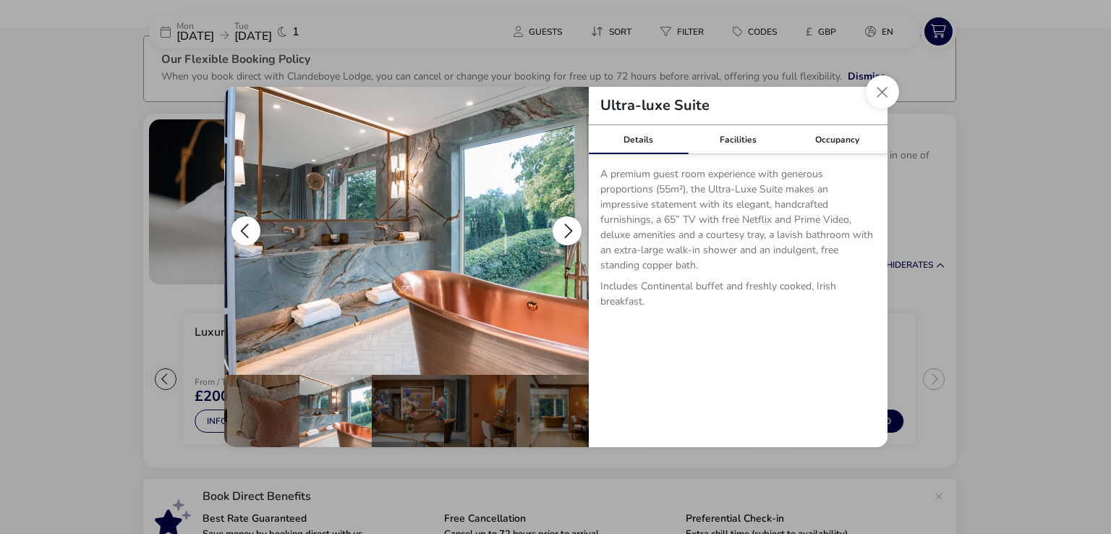
click at [570, 229] on button "details" at bounding box center [567, 230] width 29 height 29
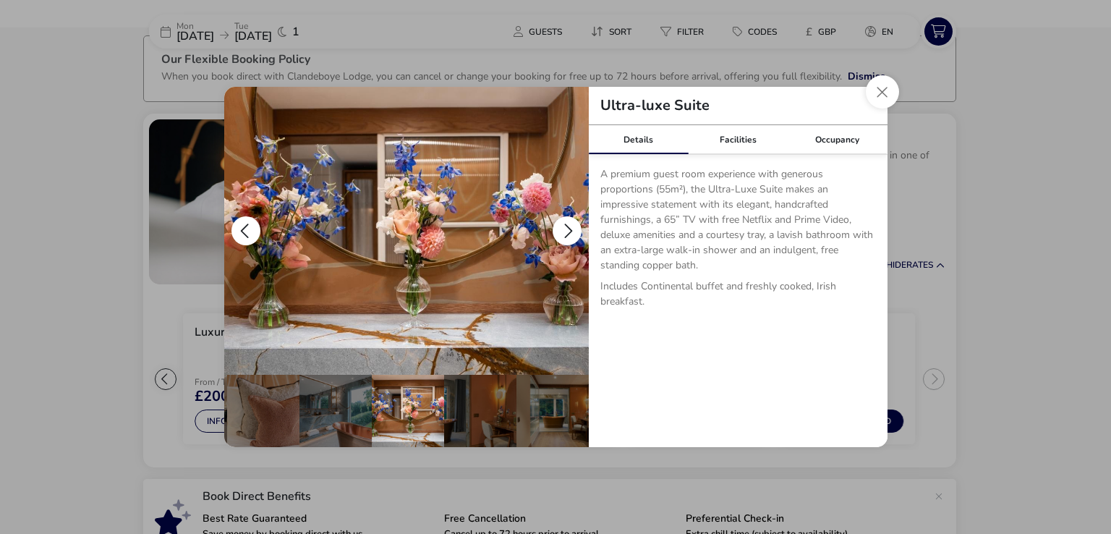
click at [570, 229] on button "details" at bounding box center [567, 230] width 29 height 29
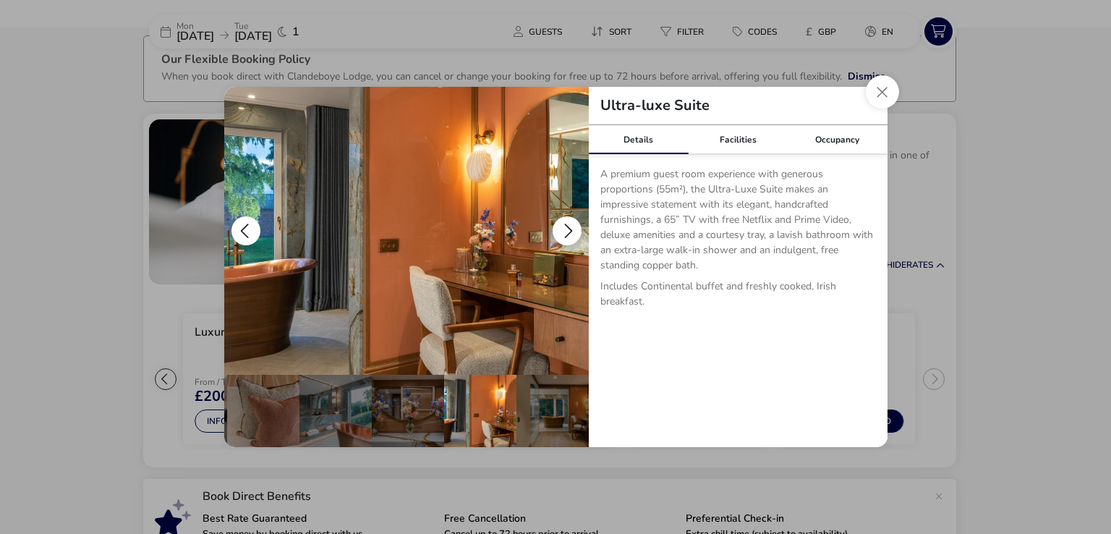
click at [570, 229] on button "details" at bounding box center [567, 230] width 29 height 29
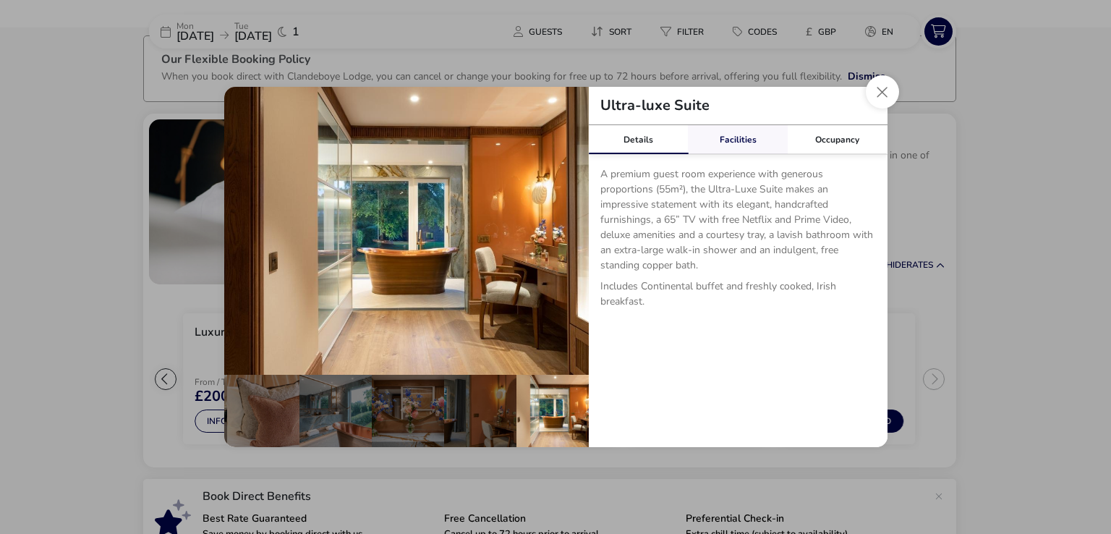
click at [723, 137] on link "Facilities" at bounding box center [738, 139] width 100 height 29
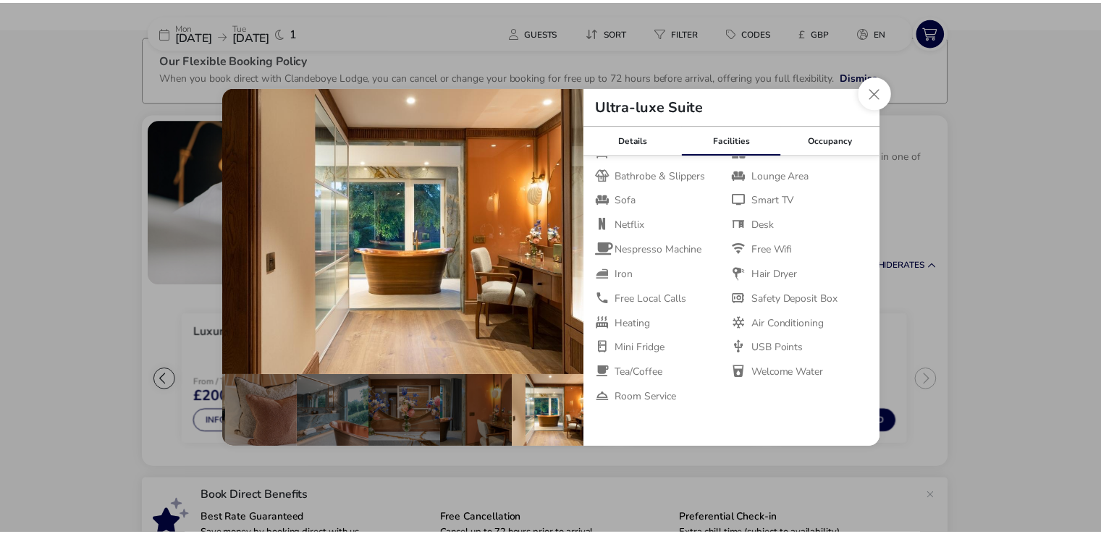
scroll to position [84, 0]
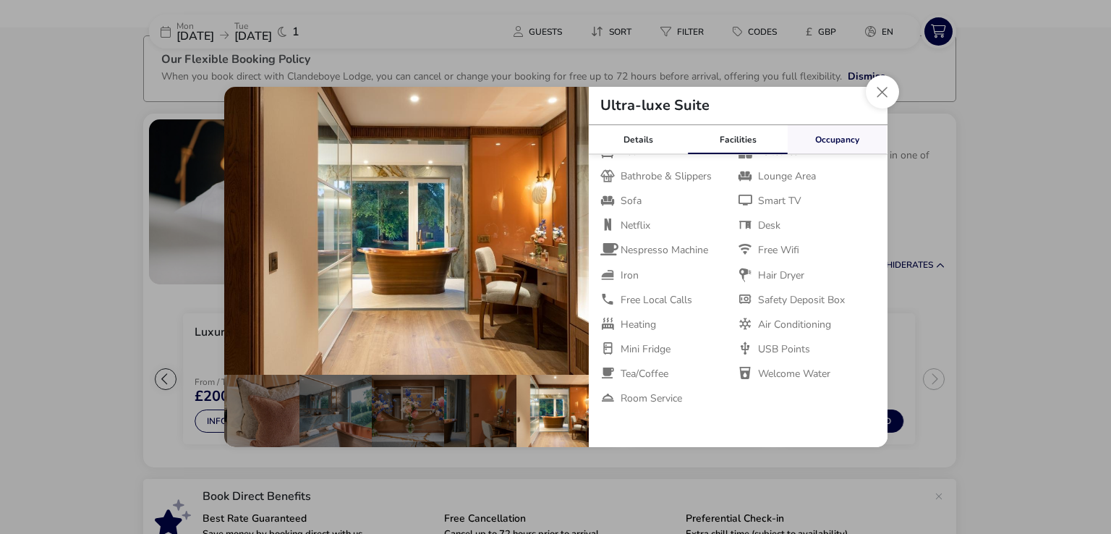
click at [822, 132] on link "Occupancy" at bounding box center [838, 139] width 100 height 29
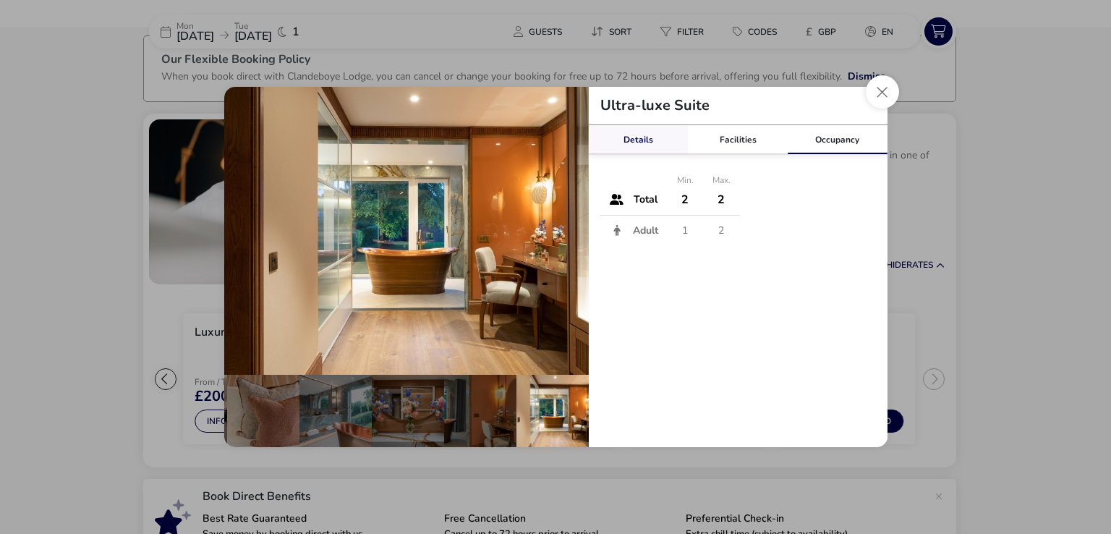
click at [642, 137] on link "Details" at bounding box center [639, 139] width 100 height 29
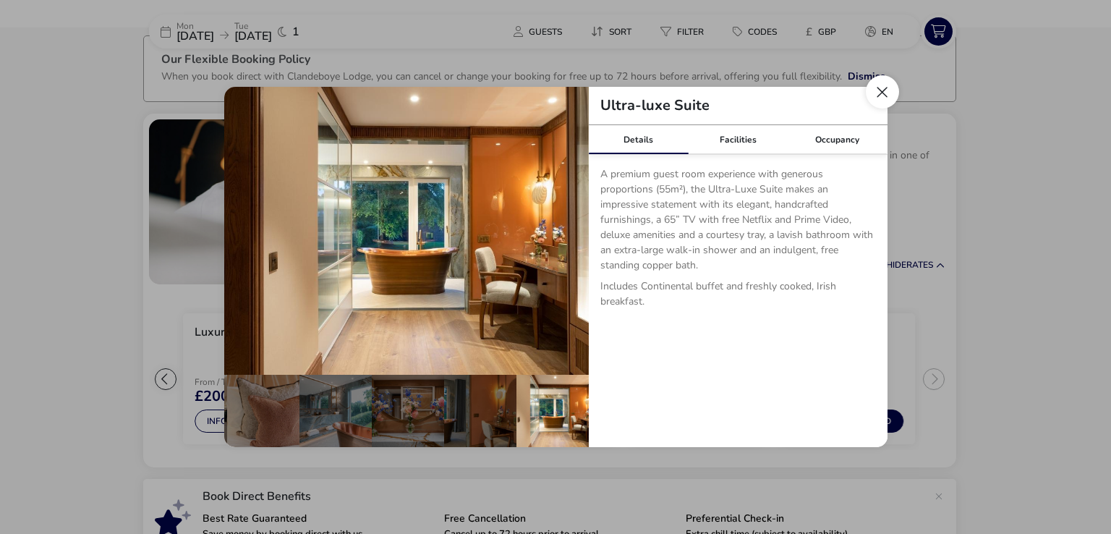
click at [871, 99] on button "Close dialog" at bounding box center [882, 91] width 33 height 33
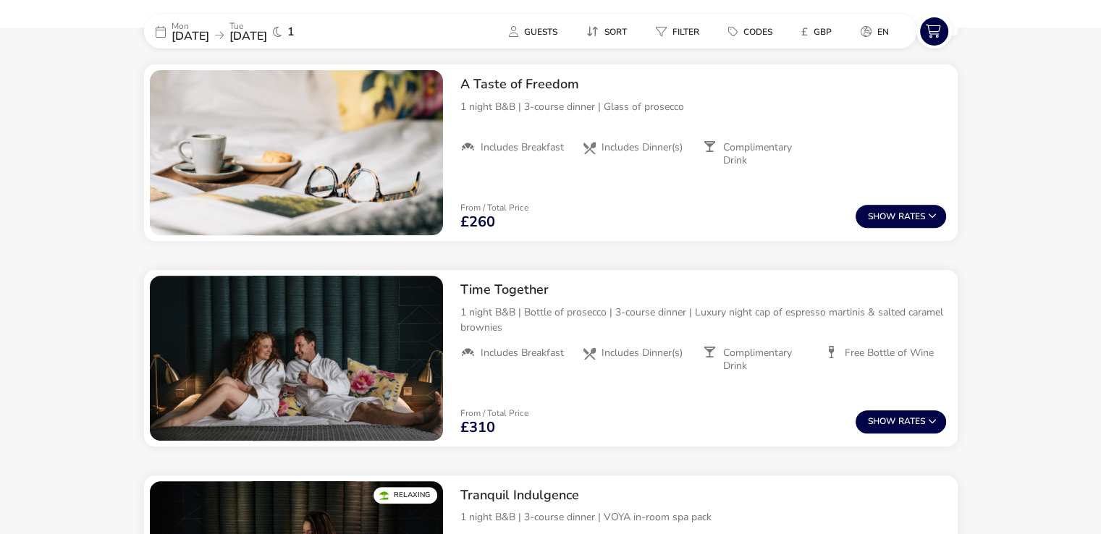
scroll to position [599, 0]
click at [888, 222] on button "Show Rates" at bounding box center [900, 216] width 90 height 23
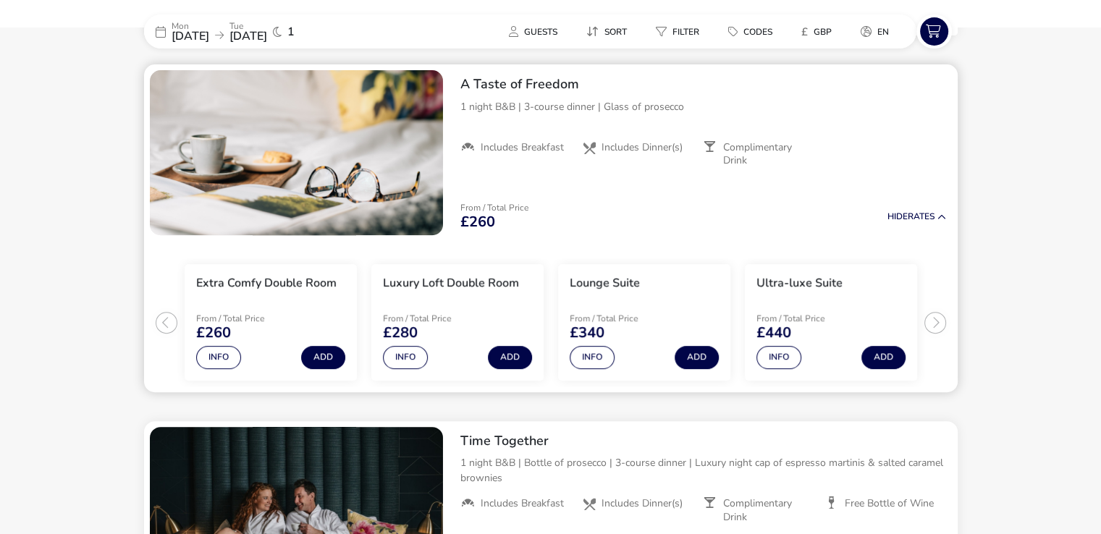
click at [930, 319] on ul "Extra Comfy Double Room From / Total Price £260 Info Add Luxury Loft Double Roo…" at bounding box center [550, 316] width 813 height 151
click at [205, 362] on button "Info" at bounding box center [218, 357] width 45 height 23
click at [396, 357] on button "Info" at bounding box center [405, 357] width 45 height 23
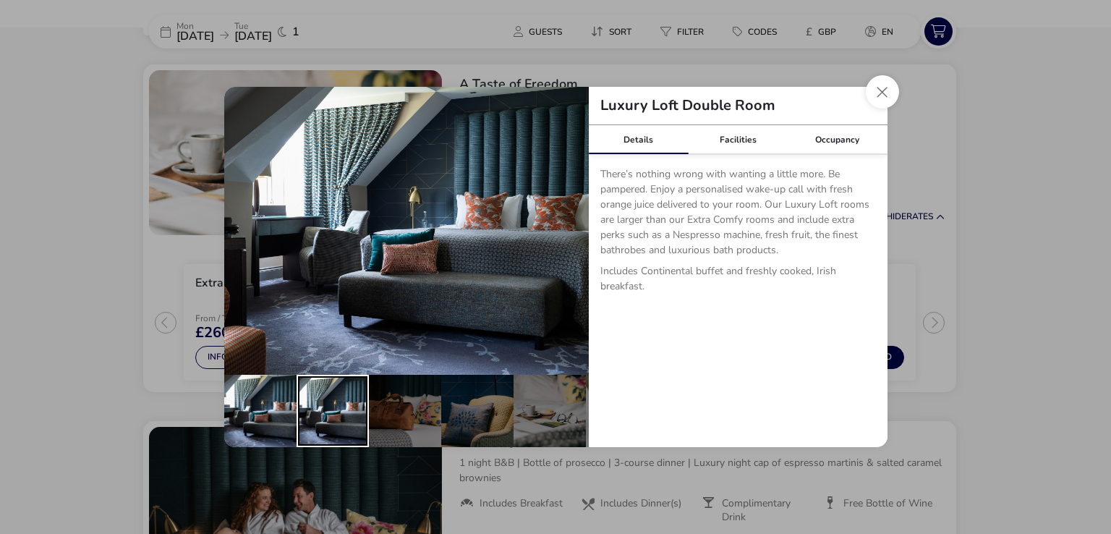
click at [342, 409] on div "details" at bounding box center [333, 411] width 72 height 72
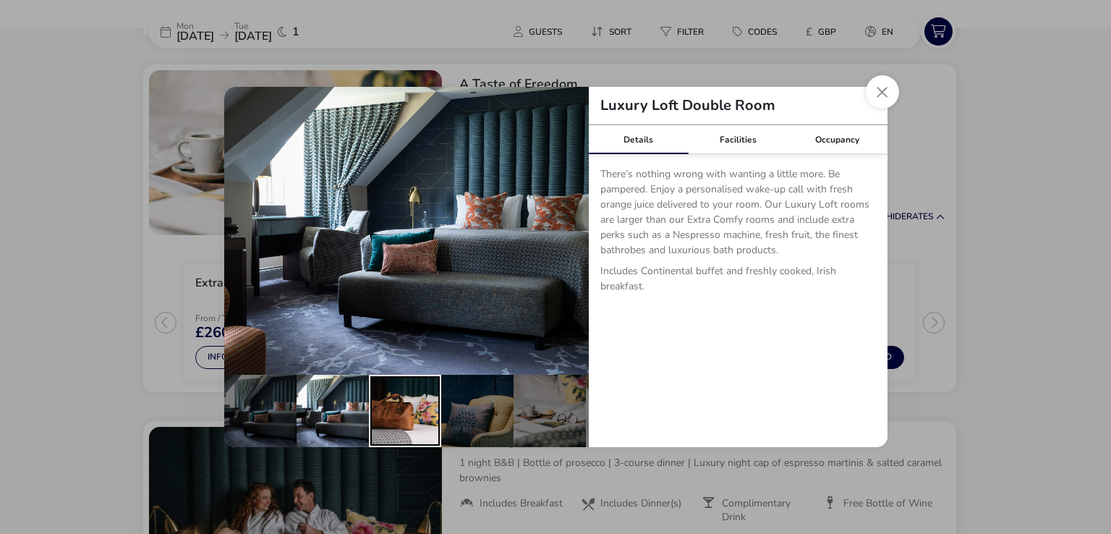
click at [434, 411] on div "details" at bounding box center [405, 411] width 72 height 72
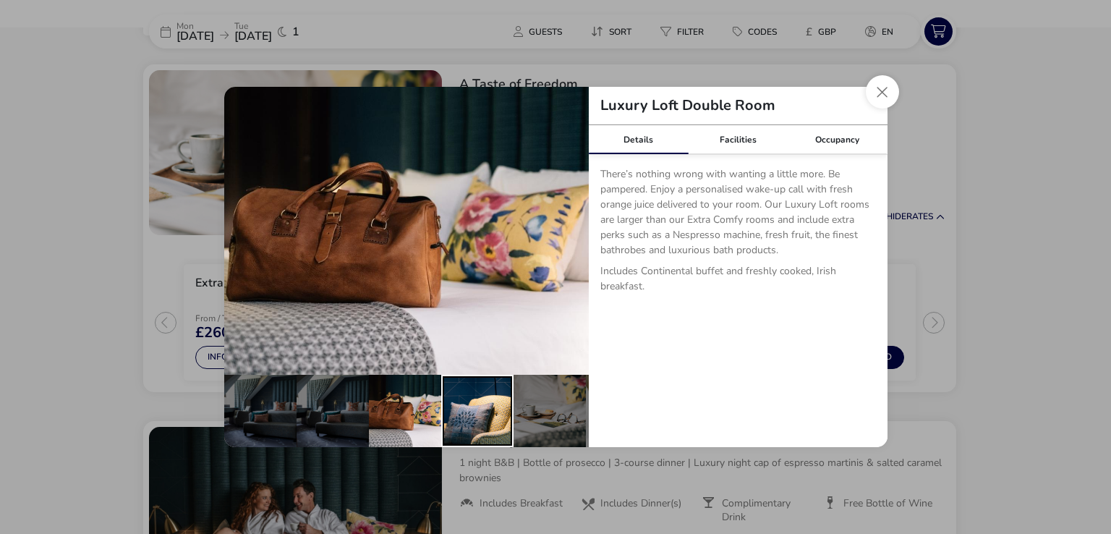
click at [496, 412] on div "details" at bounding box center [477, 411] width 72 height 72
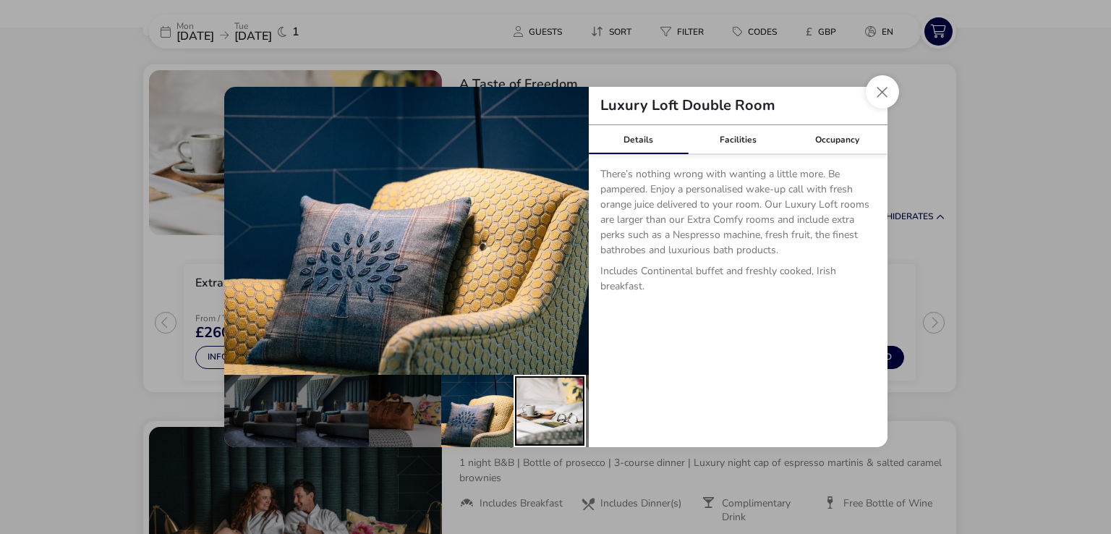
click at [547, 407] on div "details" at bounding box center [550, 411] width 72 height 72
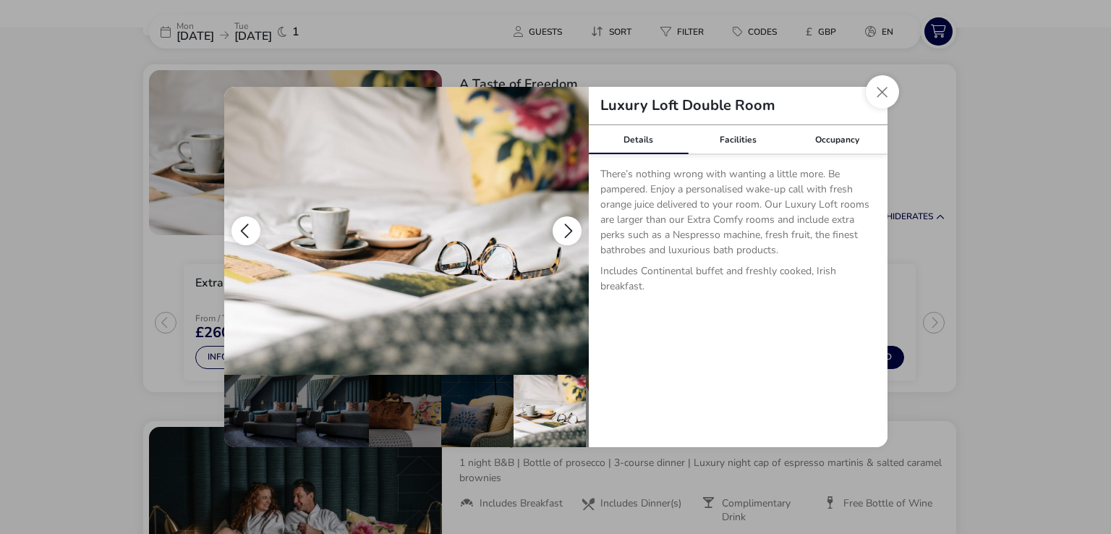
click at [573, 234] on button "details" at bounding box center [567, 230] width 29 height 29
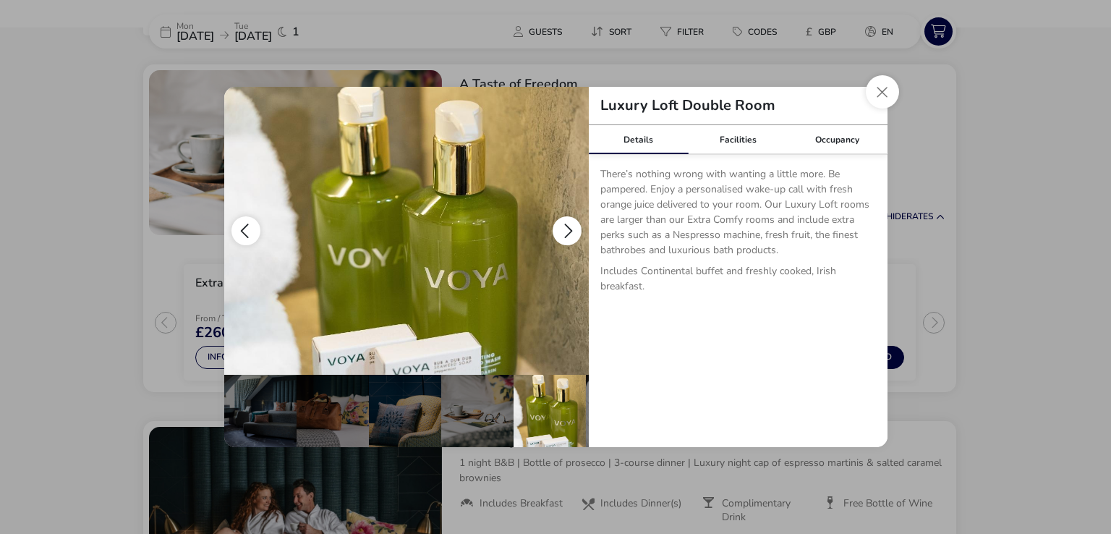
click at [573, 234] on button "details" at bounding box center [567, 230] width 29 height 29
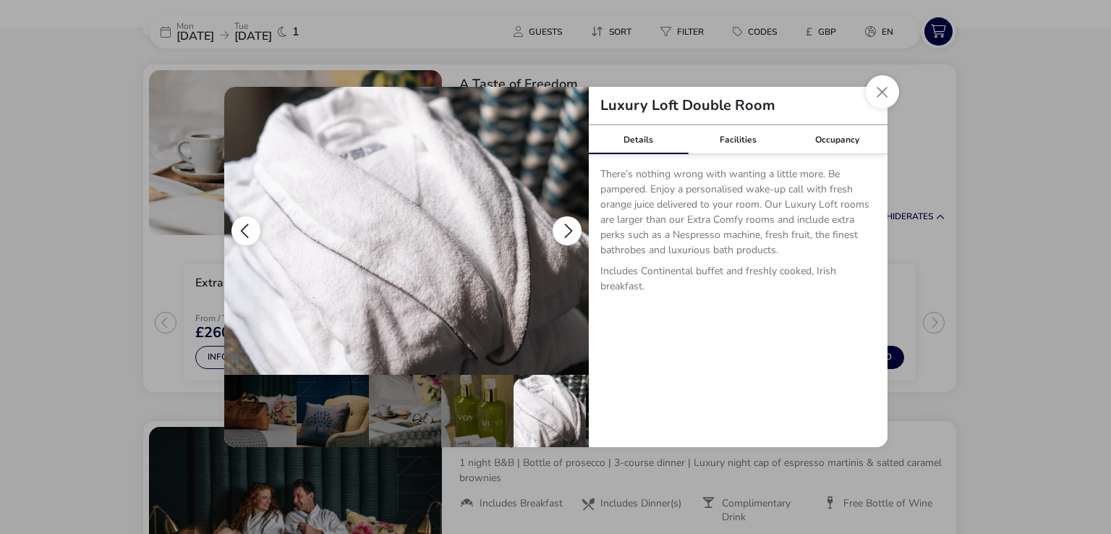
click at [573, 234] on button "details" at bounding box center [567, 230] width 29 height 29
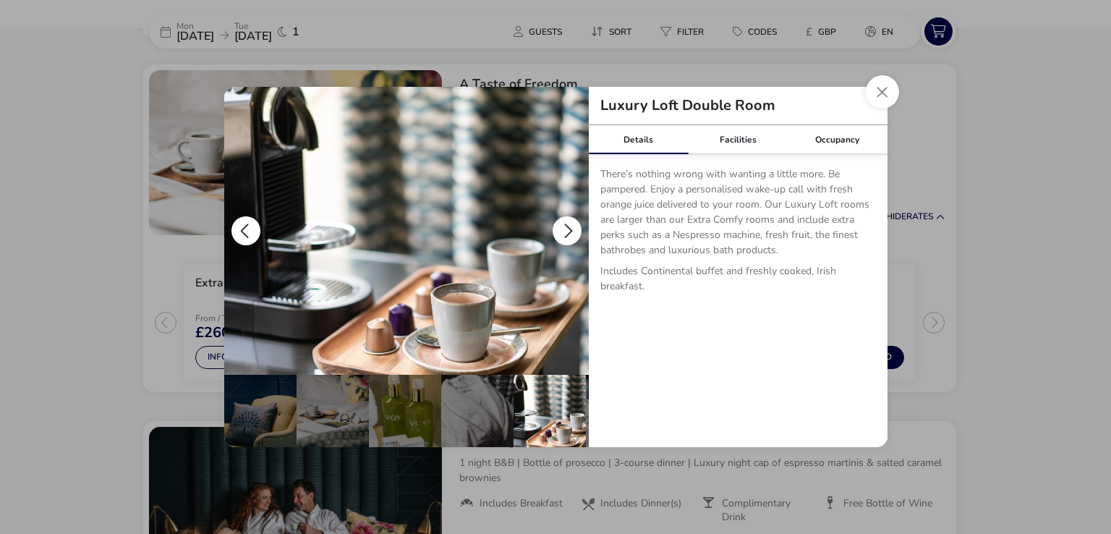
click at [573, 234] on button "details" at bounding box center [567, 230] width 29 height 29
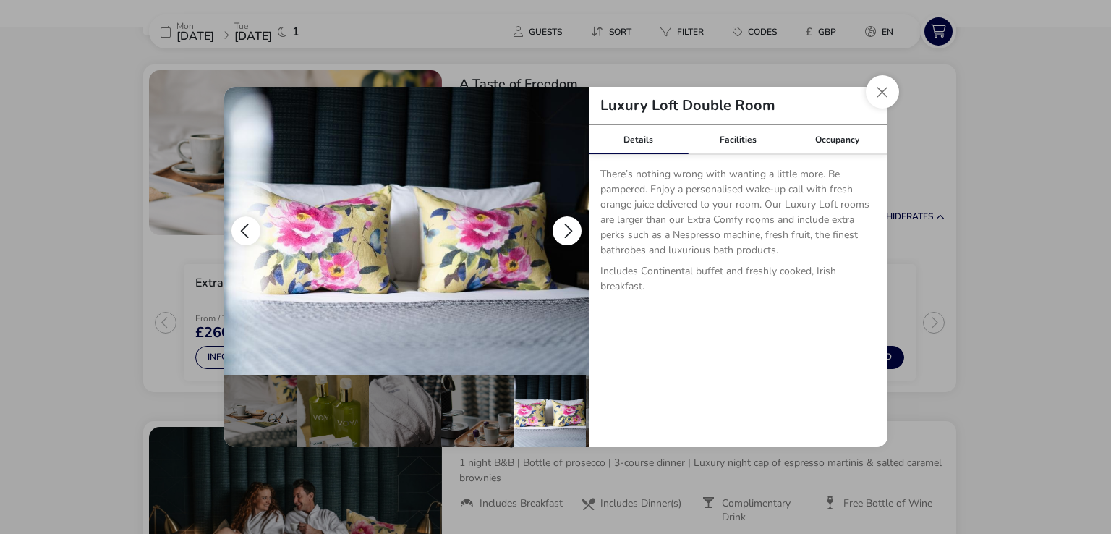
click at [573, 234] on button "details" at bounding box center [567, 230] width 29 height 29
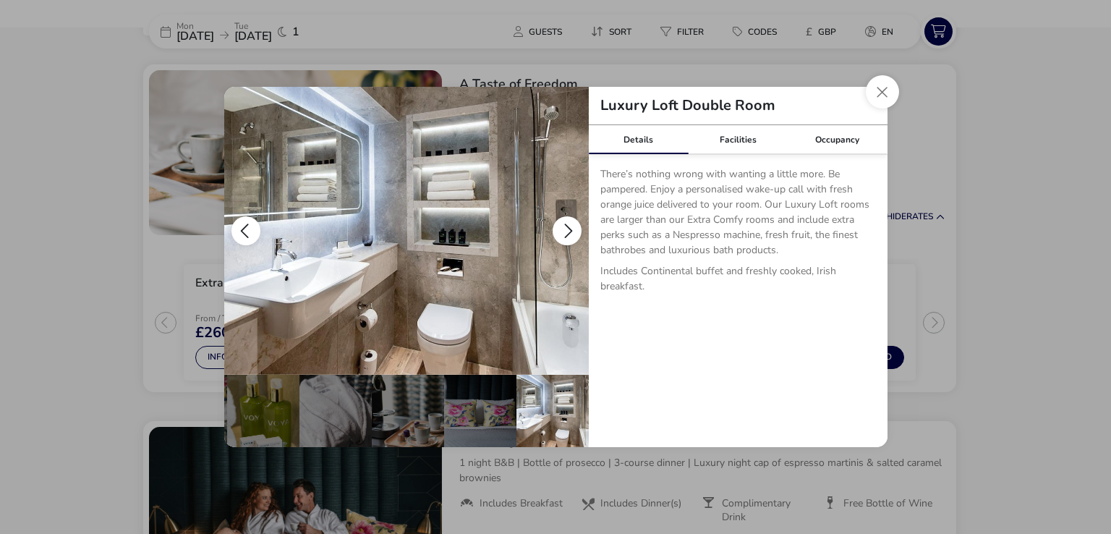
click at [573, 234] on button "details" at bounding box center [567, 230] width 29 height 29
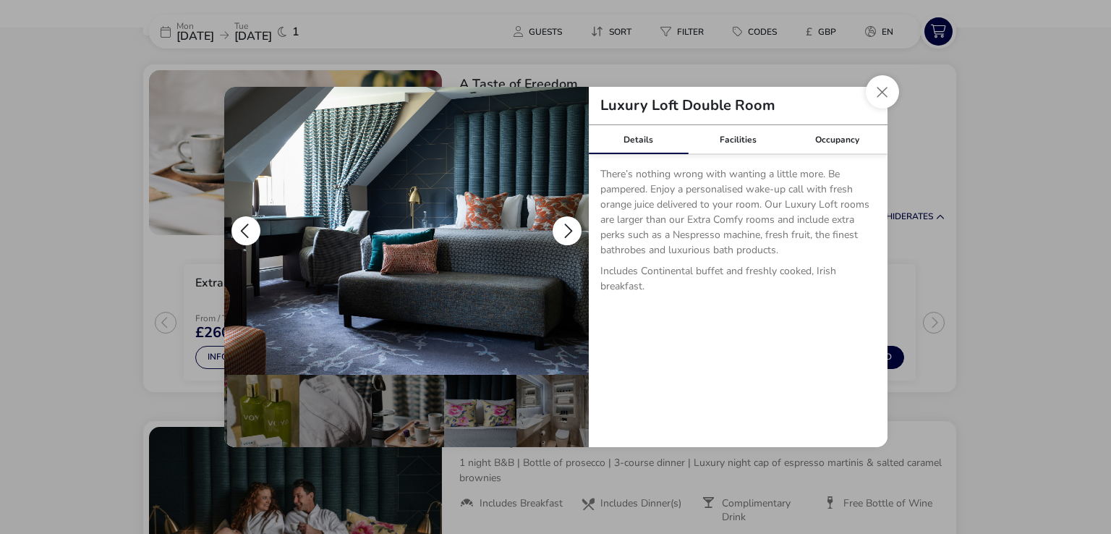
scroll to position [0, 0]
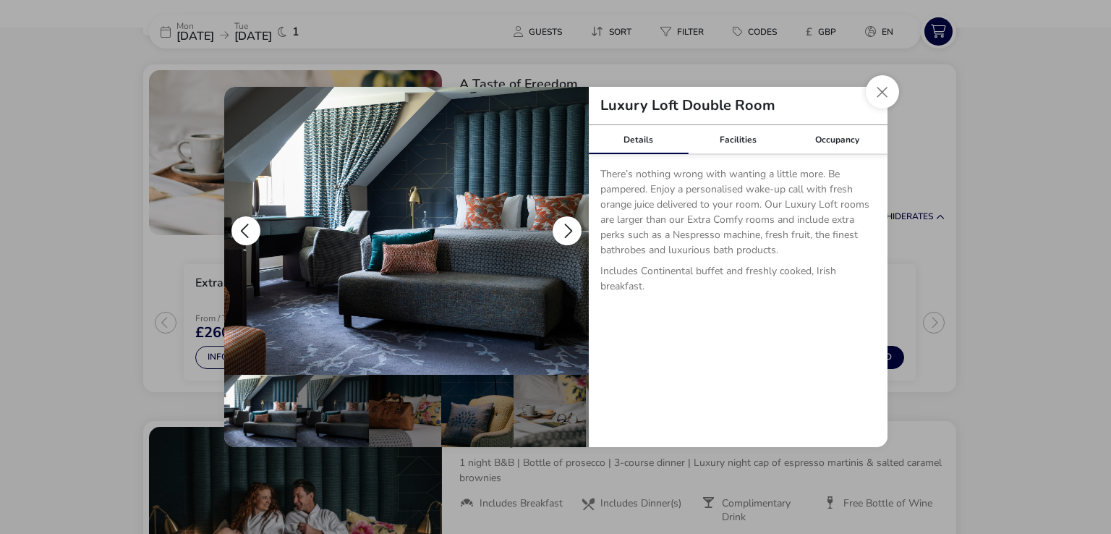
click at [573, 234] on button "details" at bounding box center [567, 230] width 29 height 29
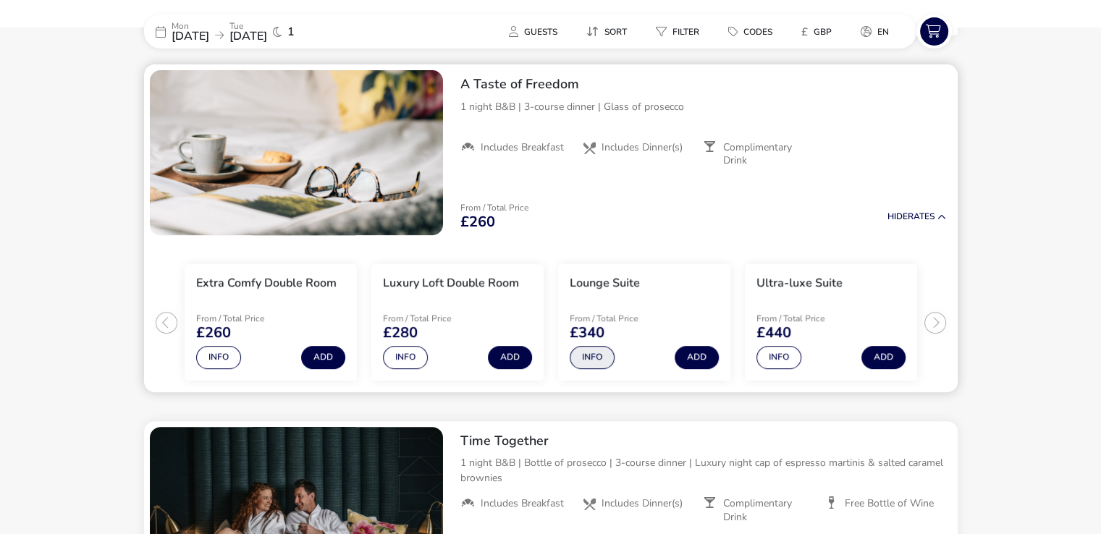
click at [588, 354] on button "Info" at bounding box center [591, 357] width 45 height 23
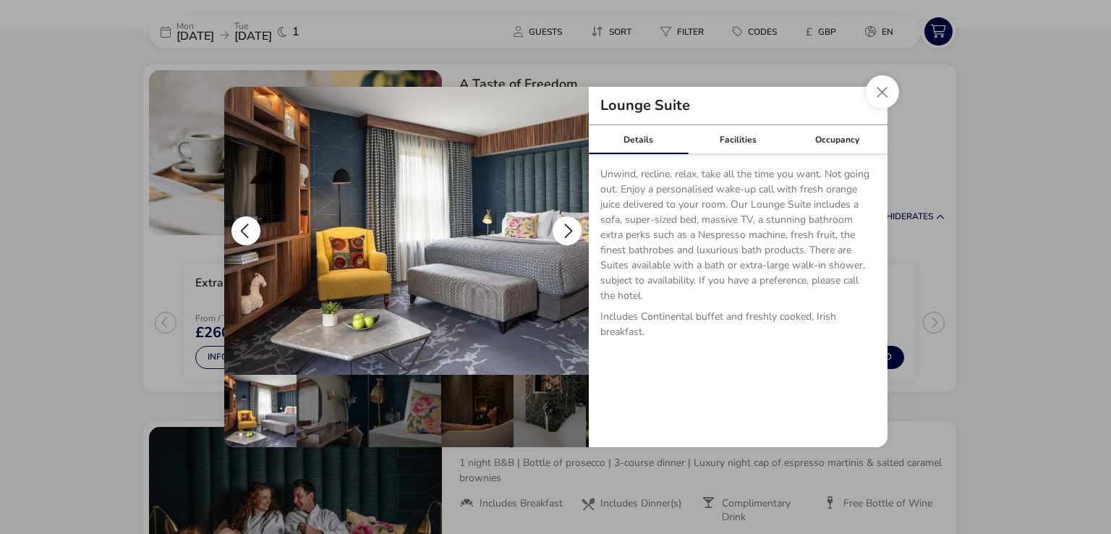
click at [572, 234] on button "details" at bounding box center [567, 230] width 29 height 29
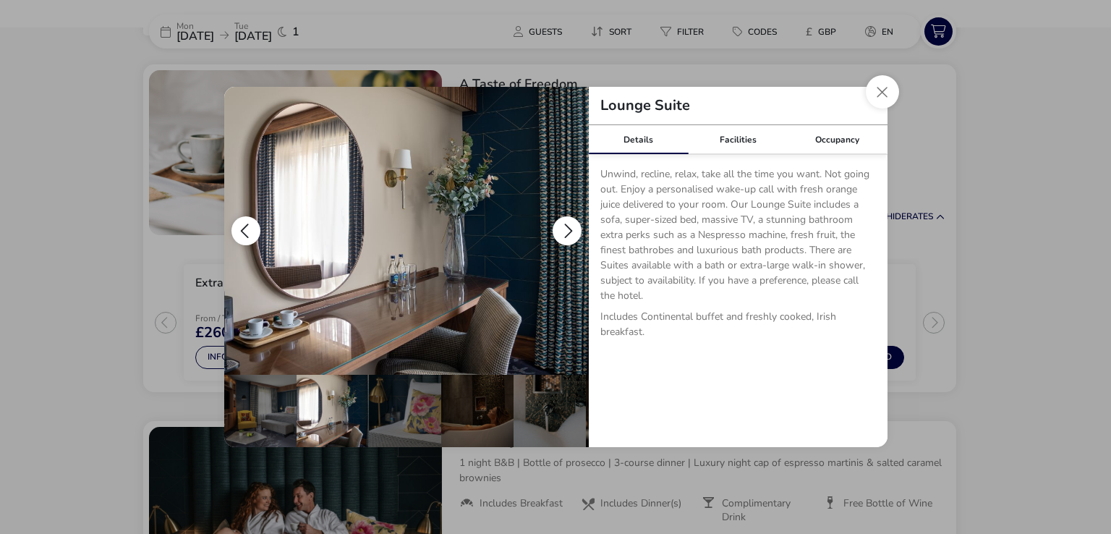
click at [572, 234] on button "details" at bounding box center [567, 230] width 29 height 29
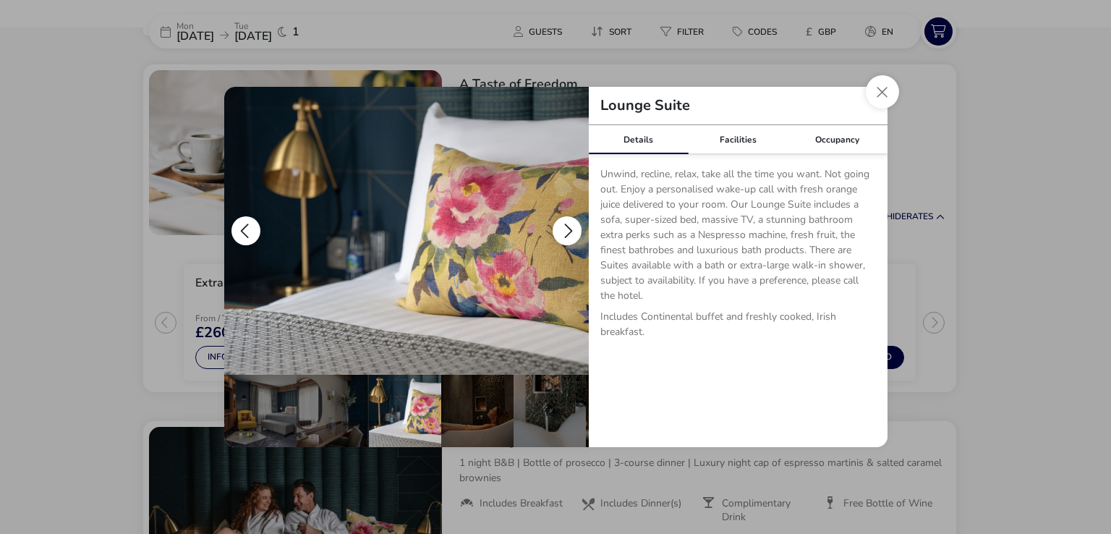
scroll to position [0, 72]
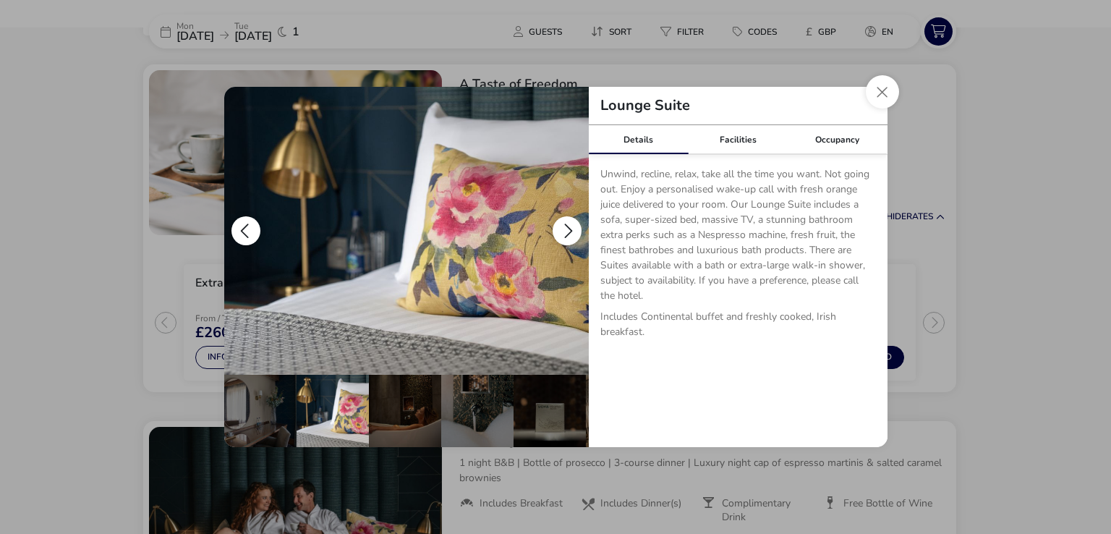
click at [572, 234] on button "details" at bounding box center [567, 230] width 29 height 29
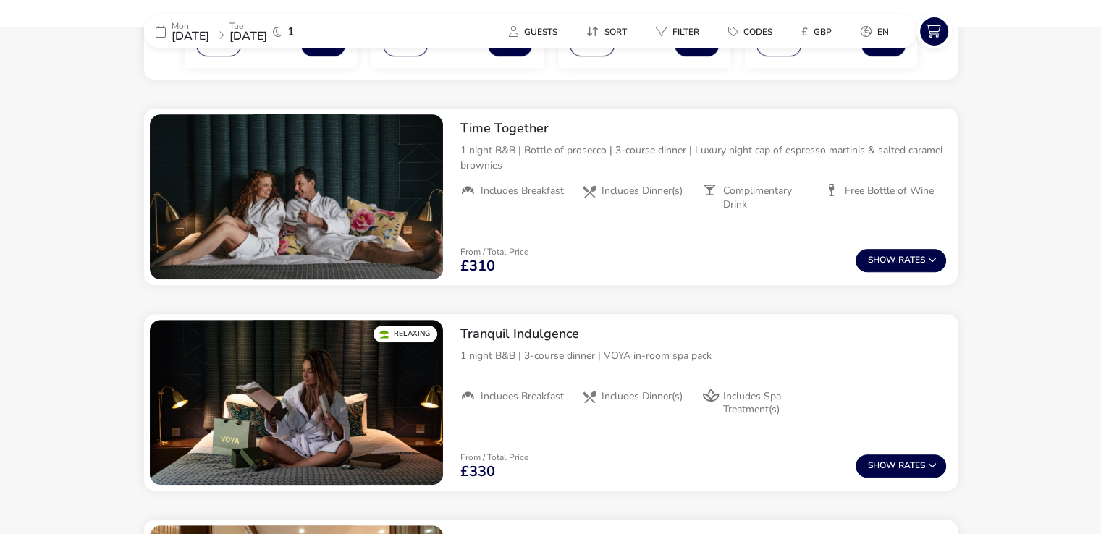
scroll to position [915, 0]
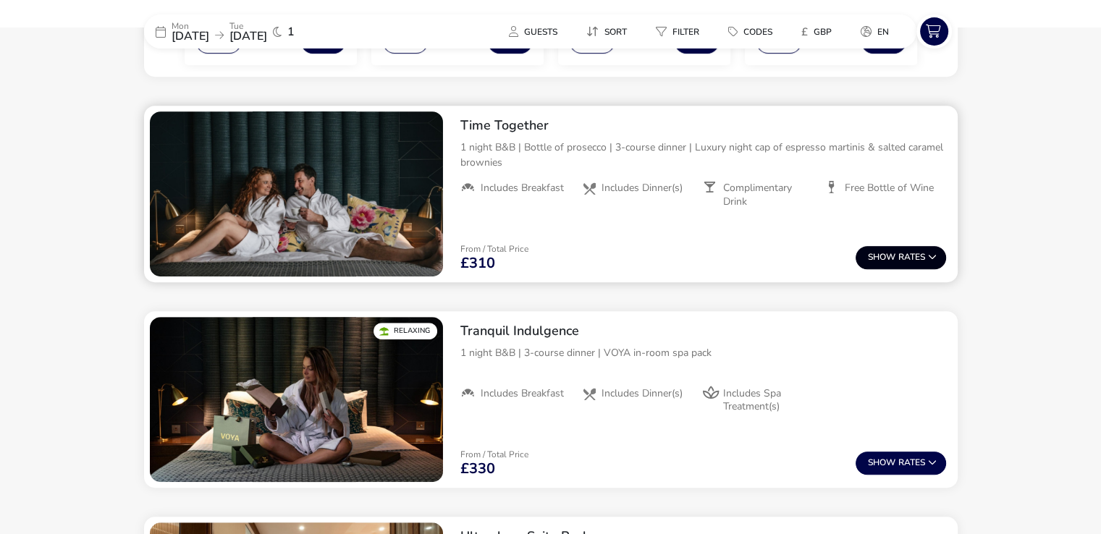
click at [902, 246] on button "Show Rates" at bounding box center [900, 257] width 90 height 23
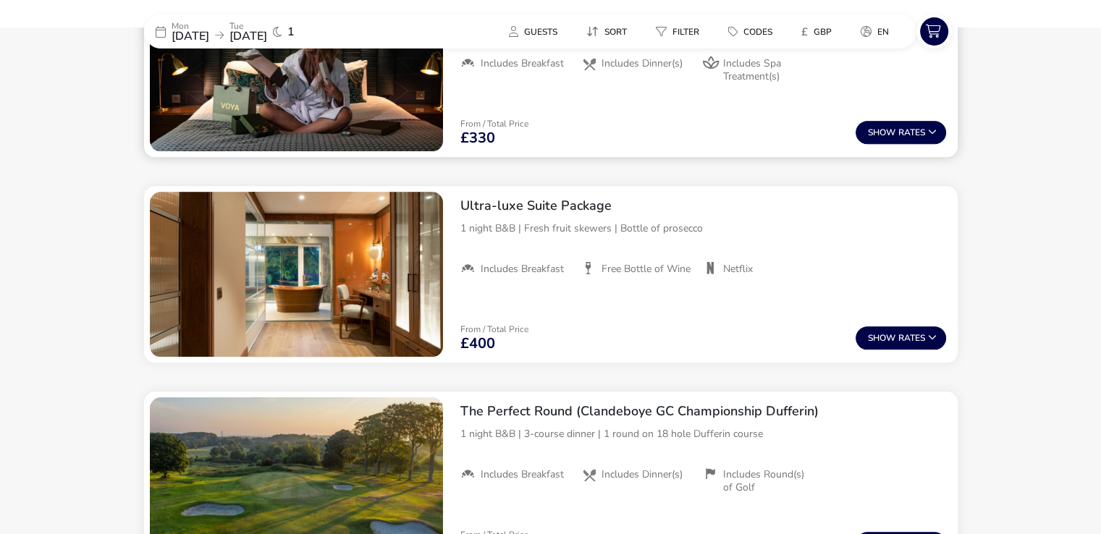
scroll to position [1423, 0]
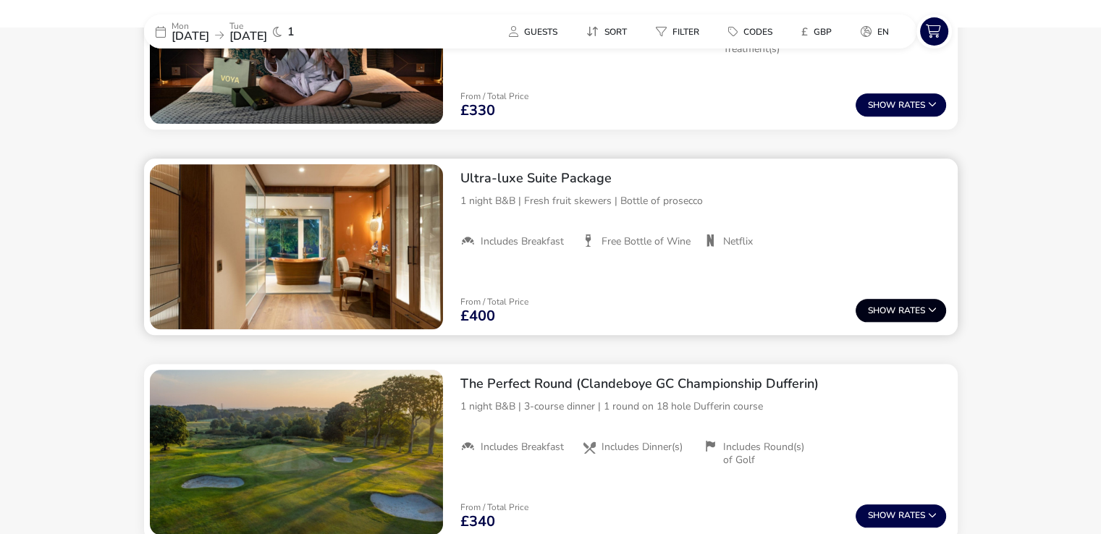
click at [875, 310] on span "Show" at bounding box center [883, 310] width 30 height 9
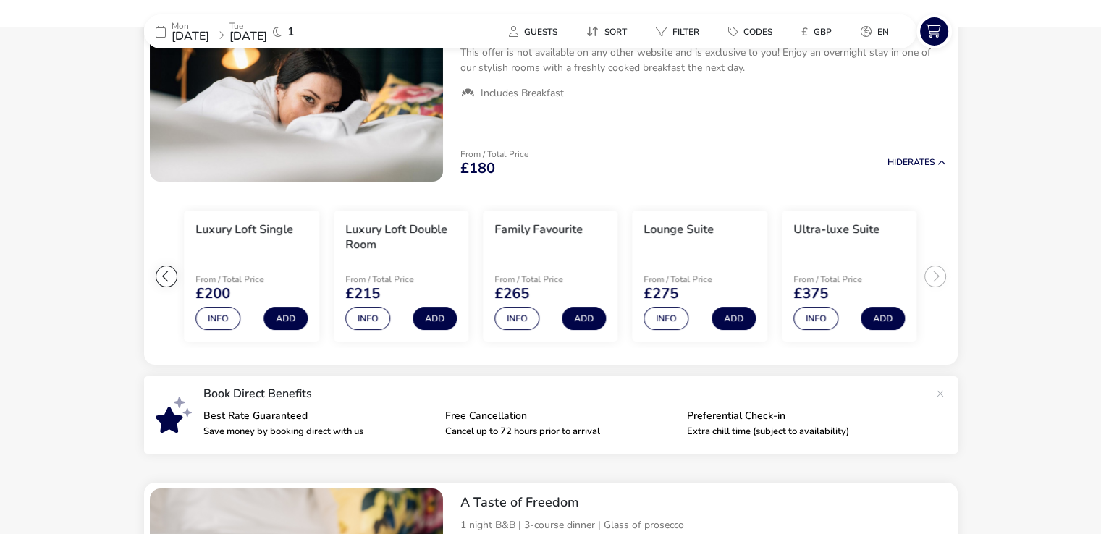
scroll to position [0, 0]
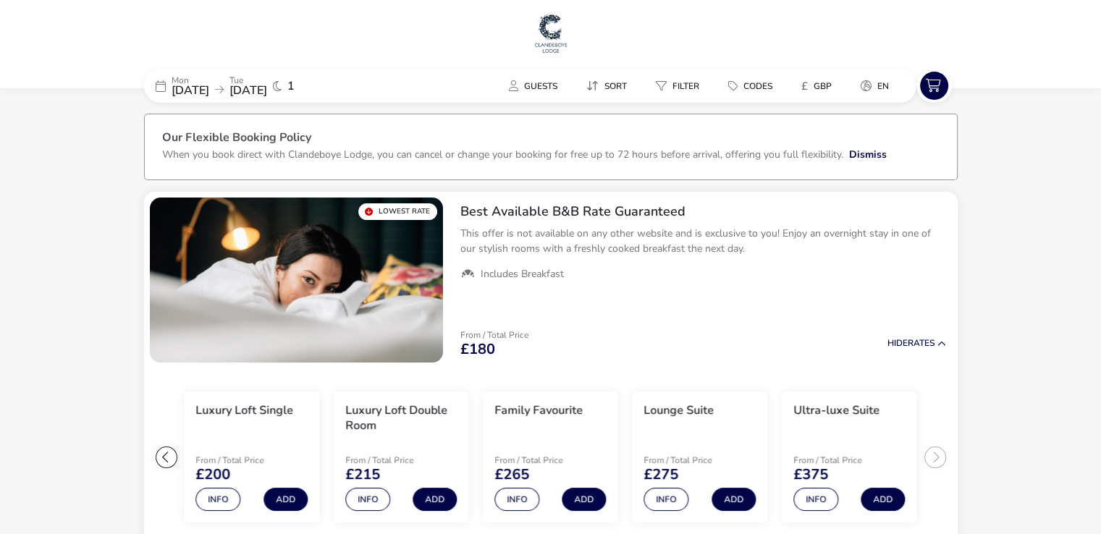
click at [209, 85] on span "24 Aug 2026" at bounding box center [190, 90] width 38 height 16
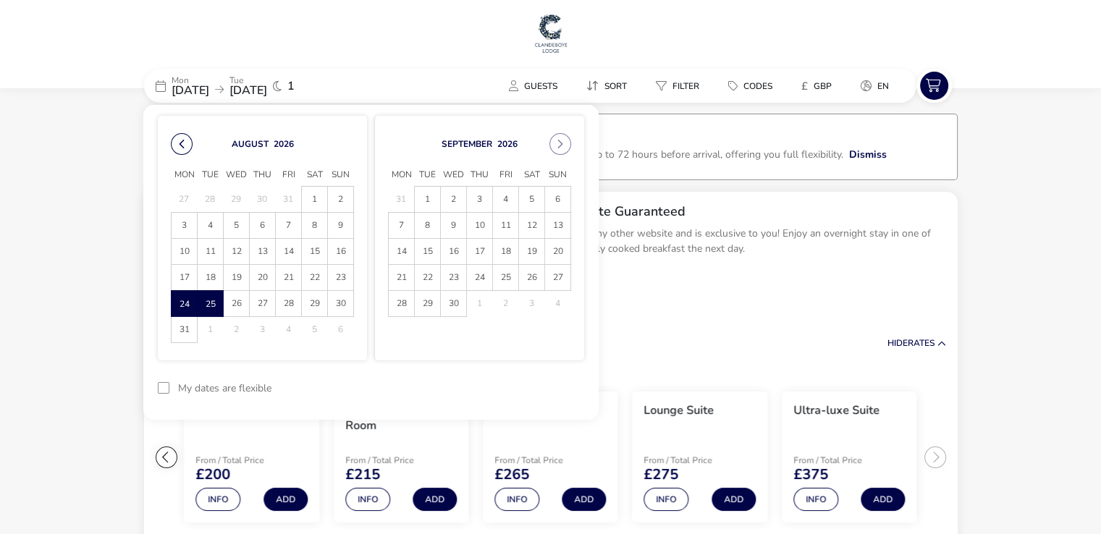
click at [182, 140] on button "Previous Month" at bounding box center [182, 144] width 22 height 22
click at [233, 300] on span "29" at bounding box center [236, 303] width 25 height 25
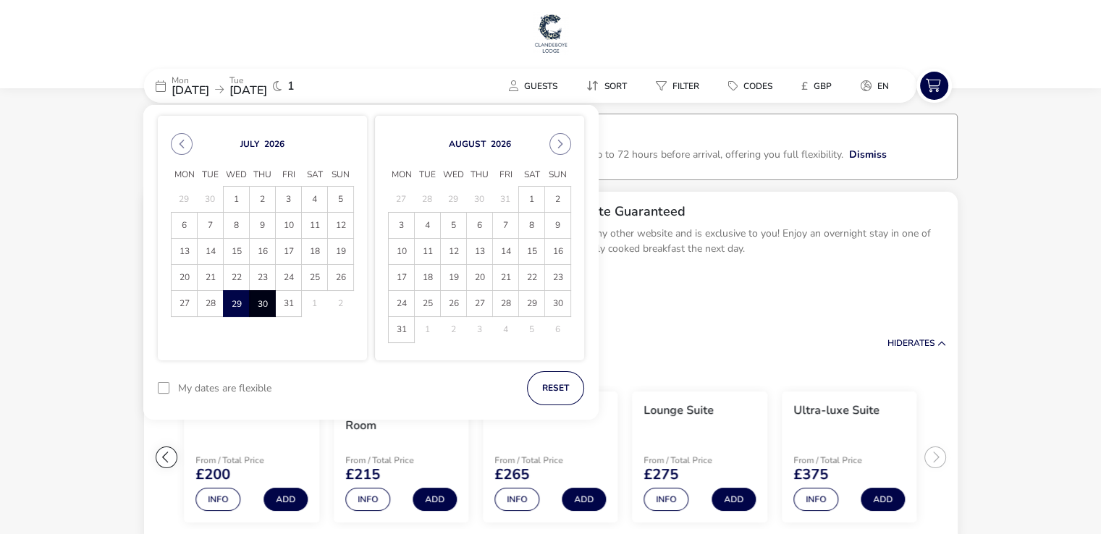
click at [260, 308] on span "30" at bounding box center [262, 303] width 25 height 25
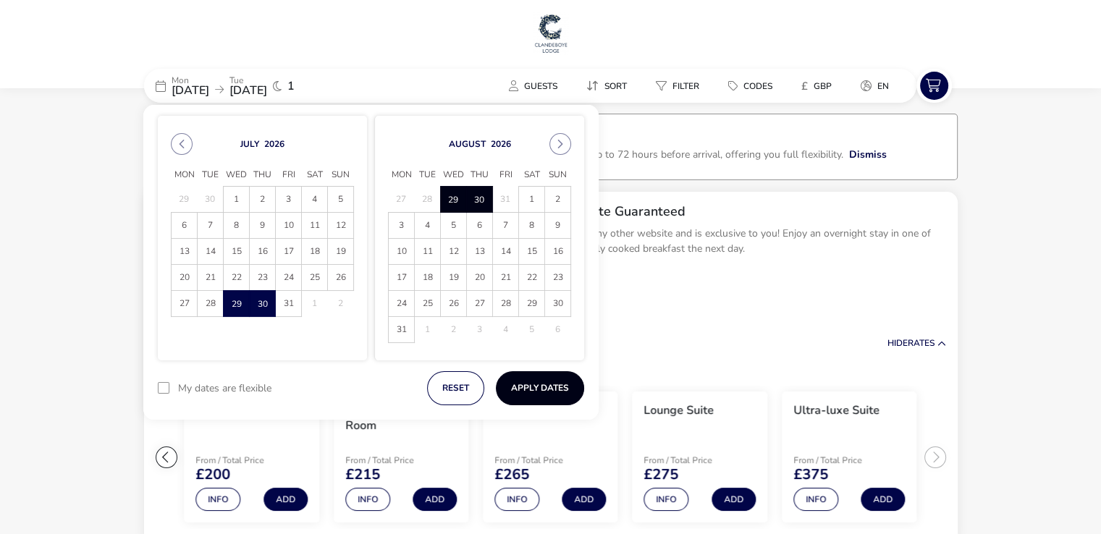
click at [524, 386] on button "Apply Dates" at bounding box center [540, 388] width 88 height 34
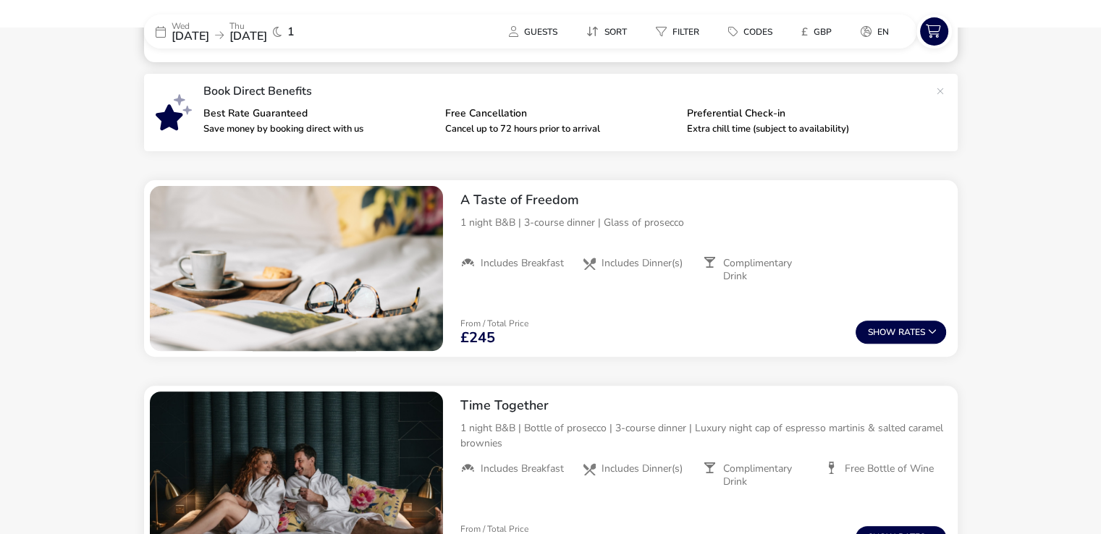
scroll to position [1074, 0]
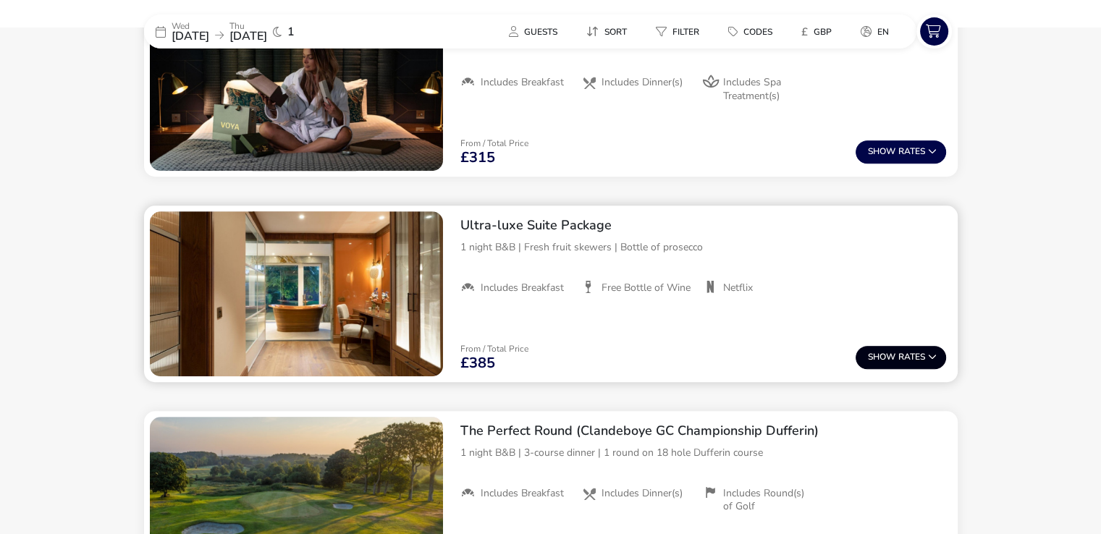
click at [906, 360] on button "Show Rates" at bounding box center [900, 357] width 90 height 23
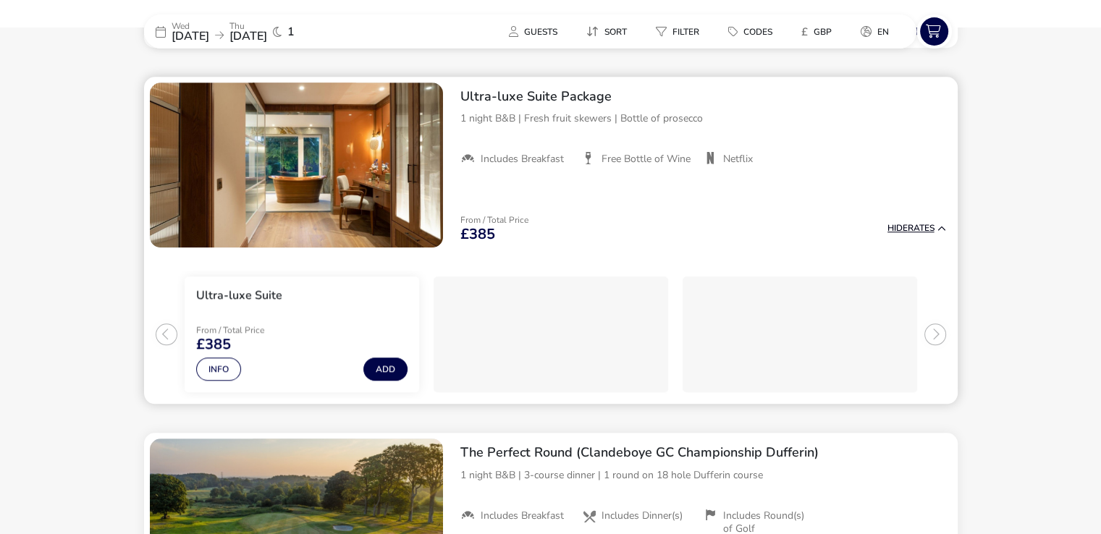
scroll to position [1207, 0]
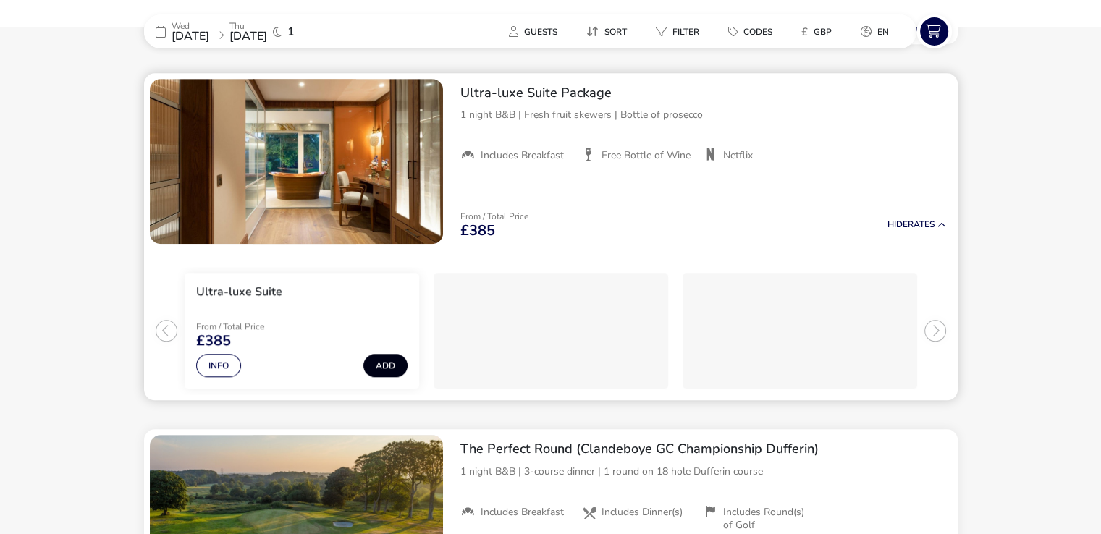
click at [376, 363] on button "Add" at bounding box center [385, 365] width 44 height 23
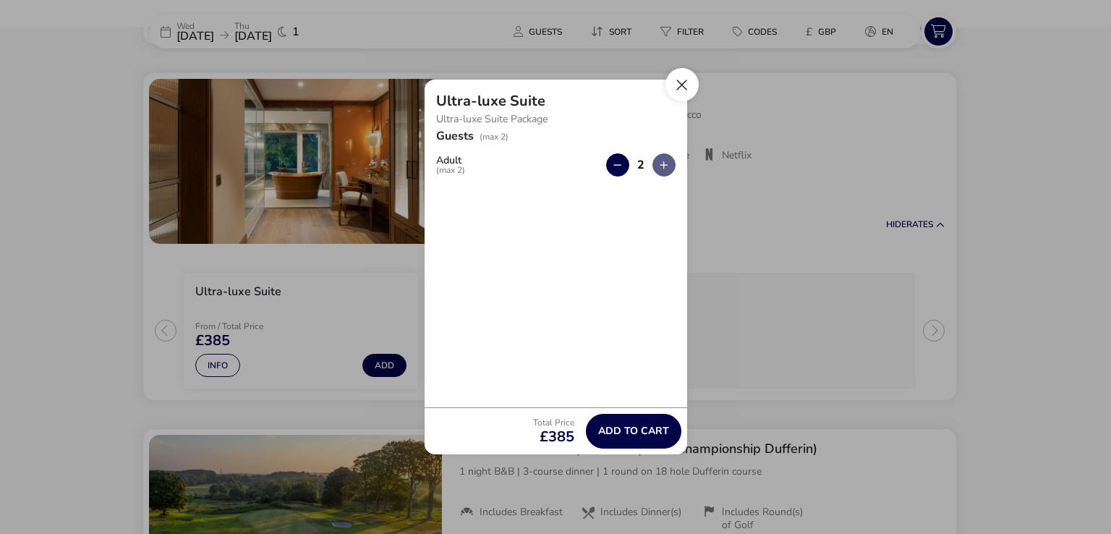
click at [675, 88] on button "Close" at bounding box center [682, 84] width 33 height 33
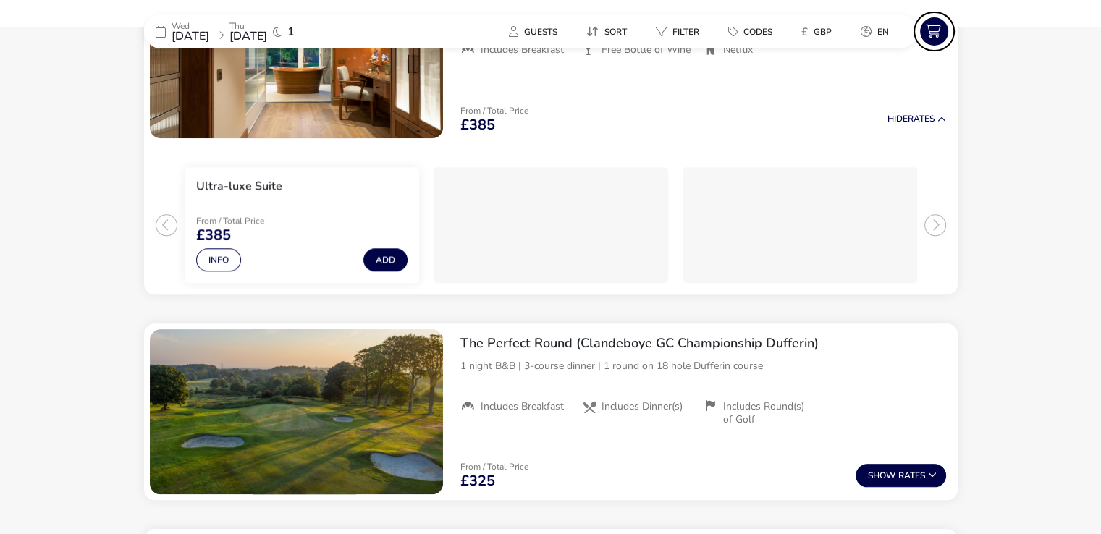
scroll to position [1314, 0]
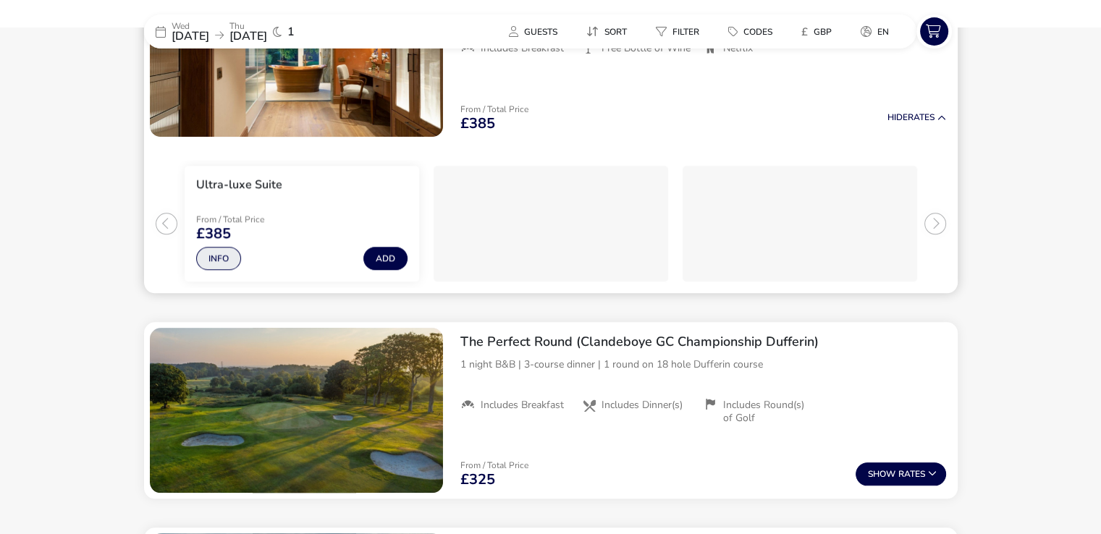
click at [219, 253] on button "Info" at bounding box center [218, 258] width 45 height 23
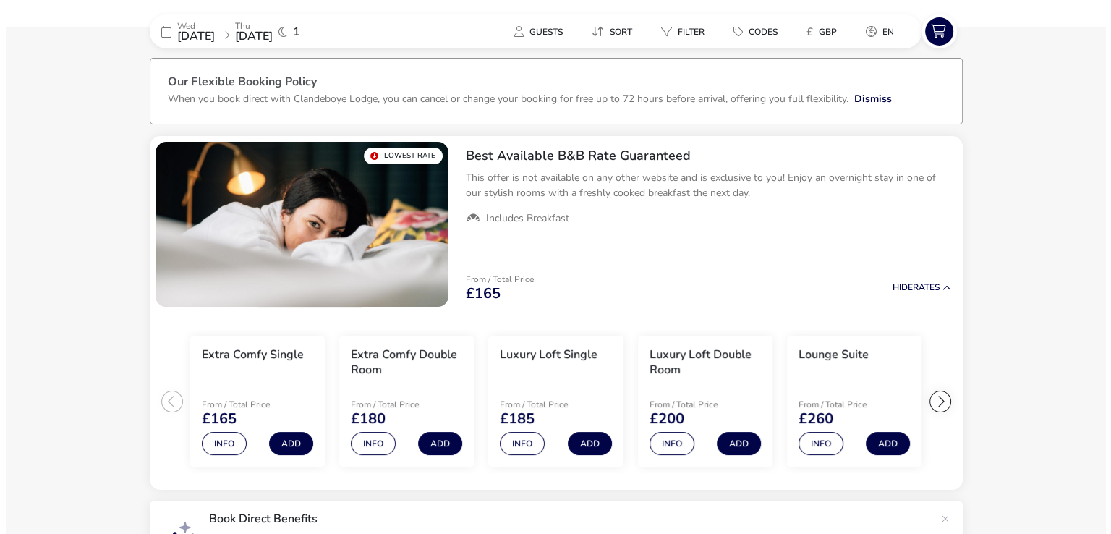
scroll to position [56, 0]
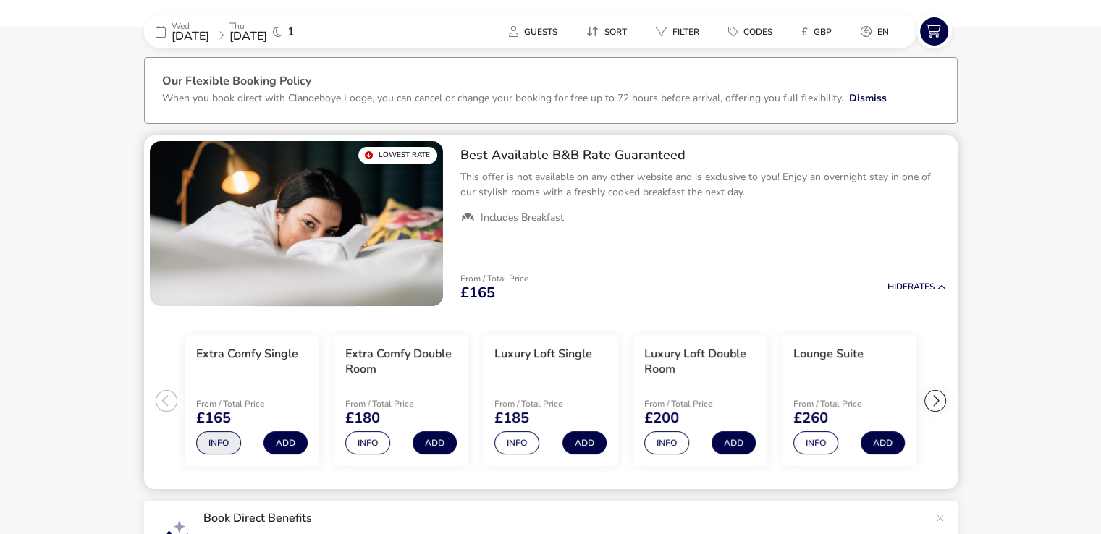
click at [217, 437] on button "Info" at bounding box center [218, 442] width 45 height 23
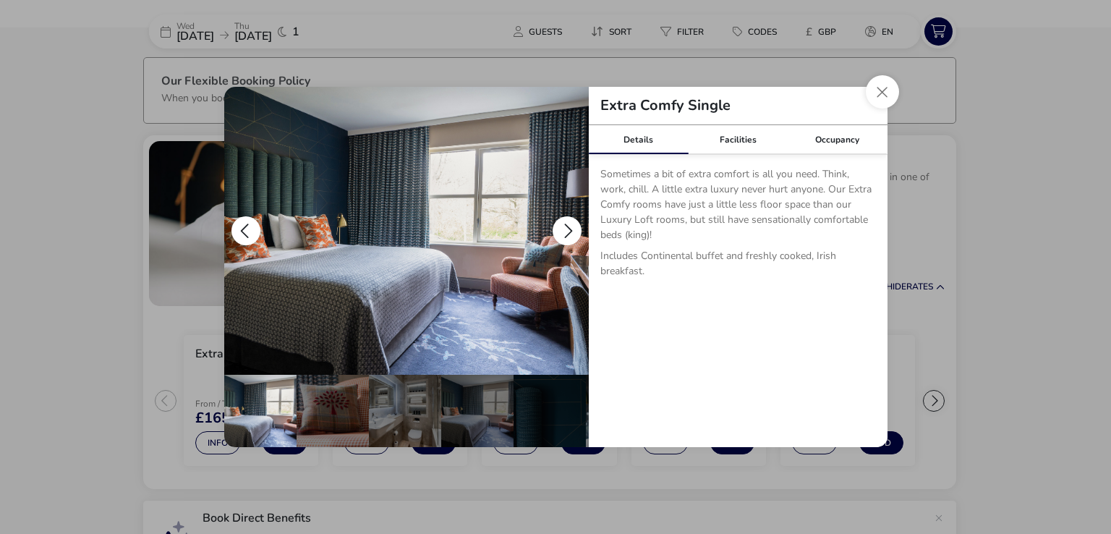
click at [562, 232] on button "details" at bounding box center [567, 230] width 29 height 29
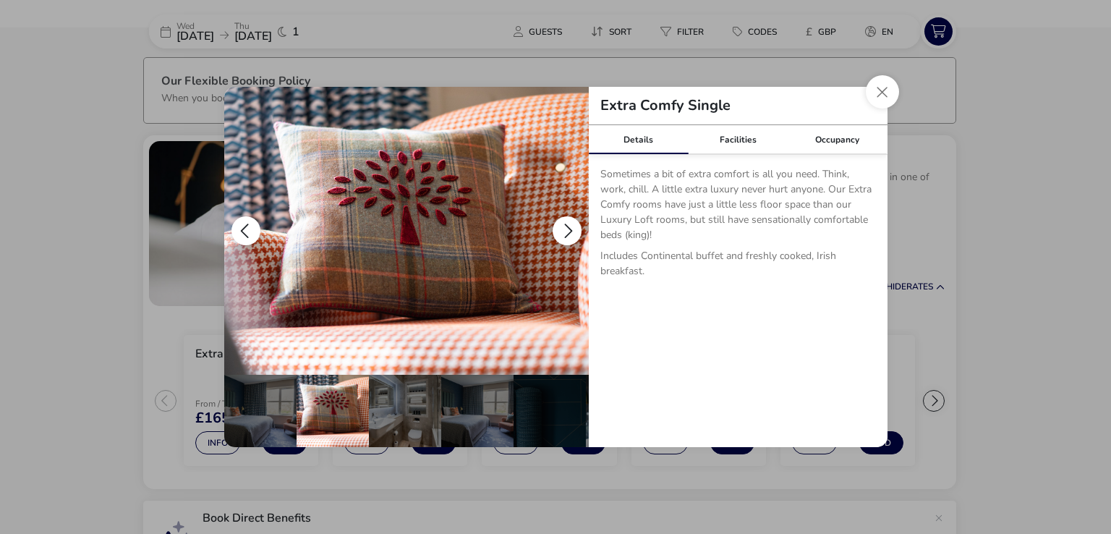
click at [562, 232] on button "details" at bounding box center [567, 230] width 29 height 29
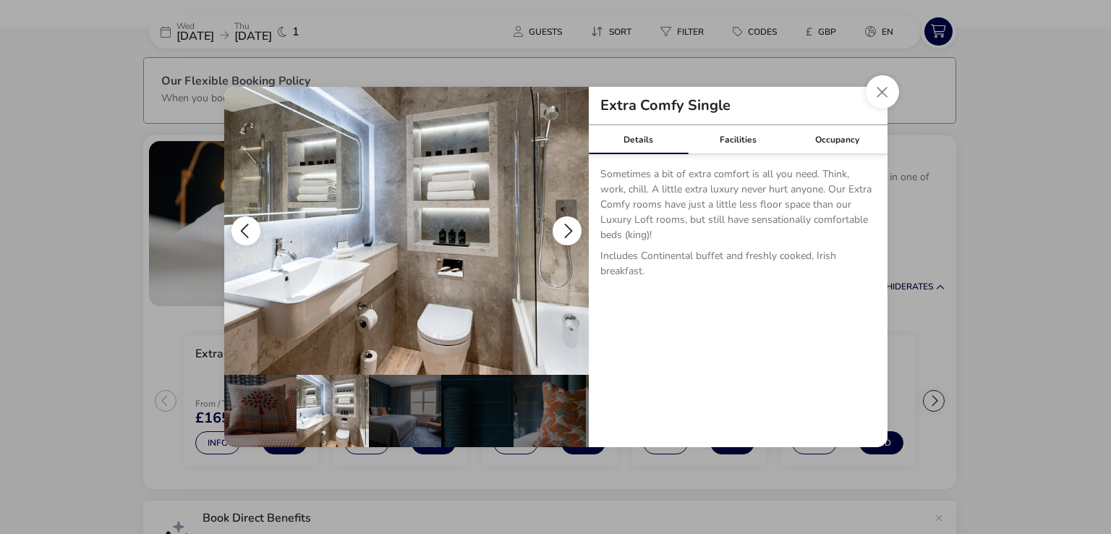
click at [562, 232] on button "details" at bounding box center [567, 230] width 29 height 29
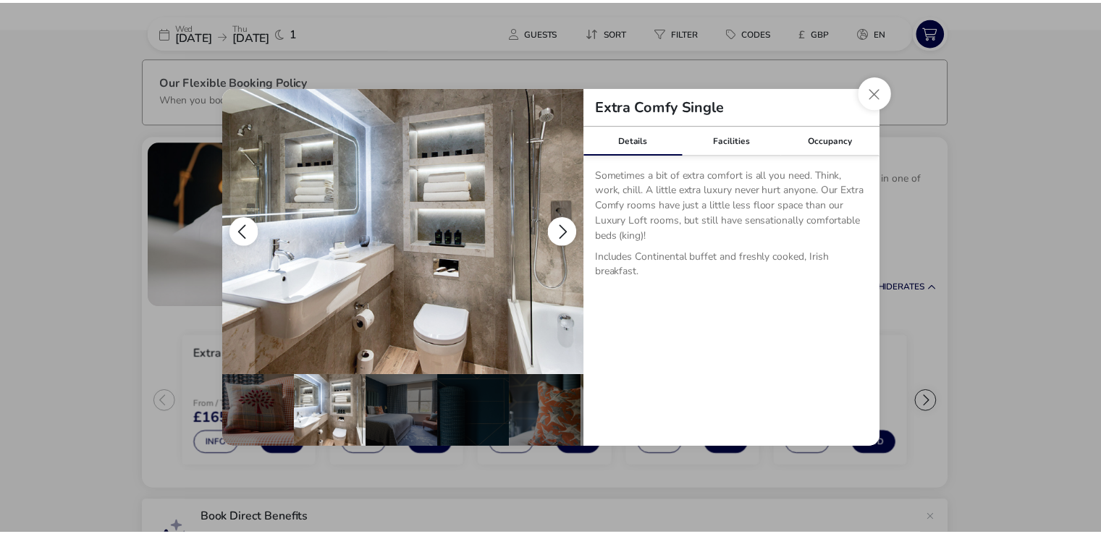
scroll to position [0, 142]
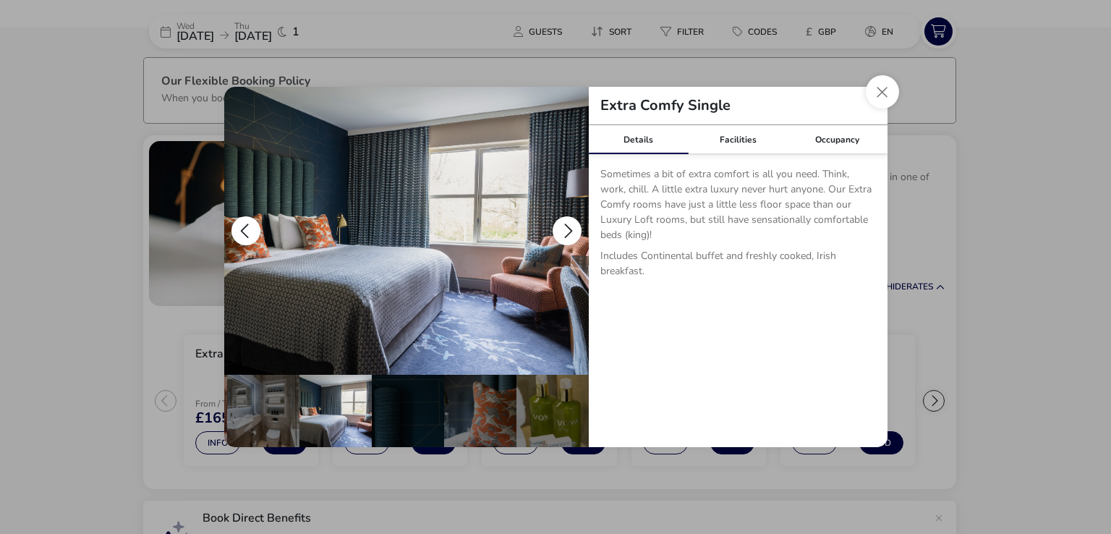
click at [562, 232] on button "details" at bounding box center [567, 230] width 29 height 29
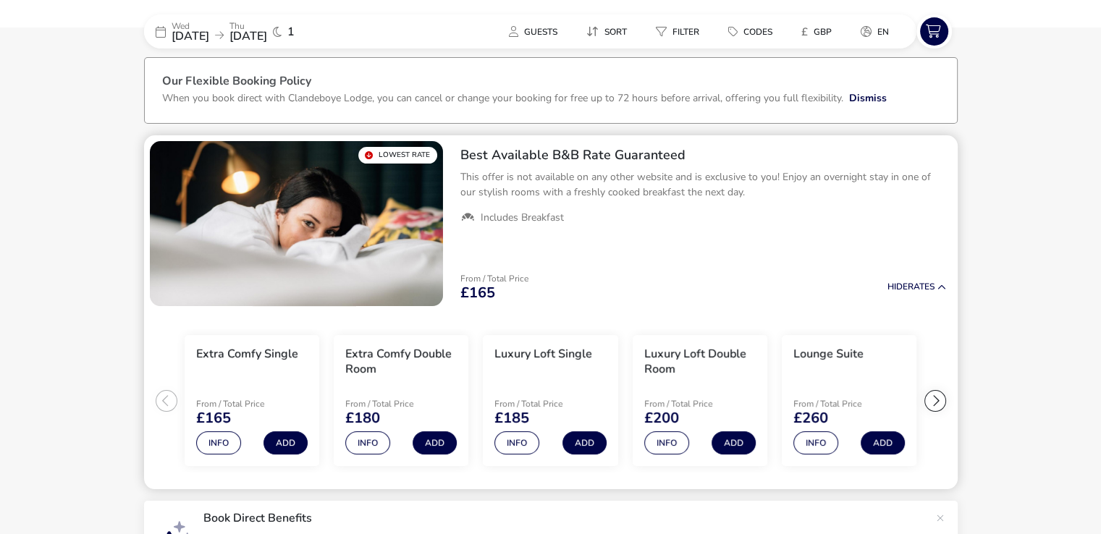
click at [932, 401] on div at bounding box center [935, 401] width 22 height 22
click at [932, 401] on ul "Extra Comfy Single From / Total Price £165 Info Add Extra Comfy Double Room Fro…" at bounding box center [550, 401] width 813 height 178
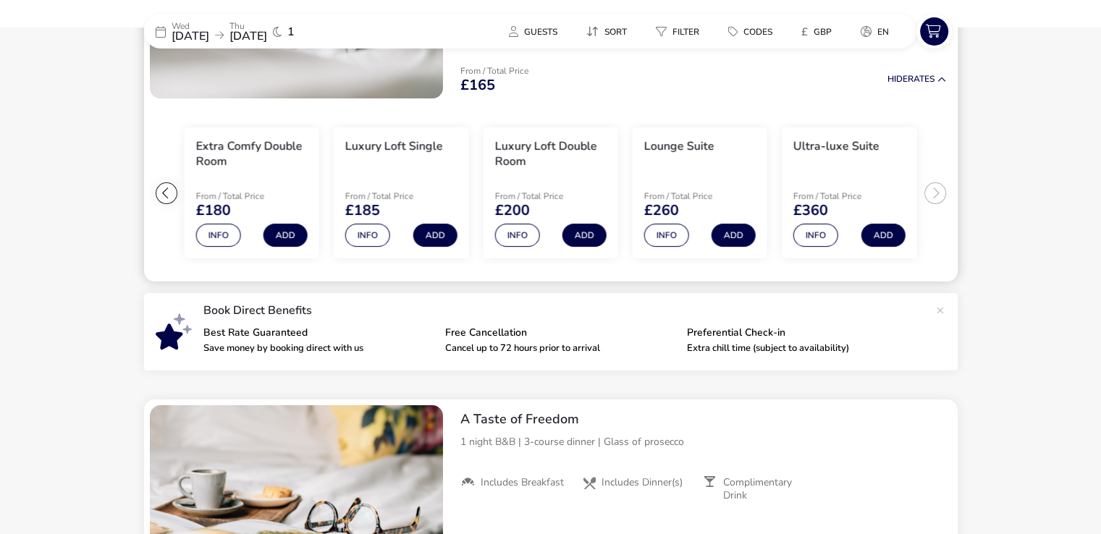
scroll to position [261, 0]
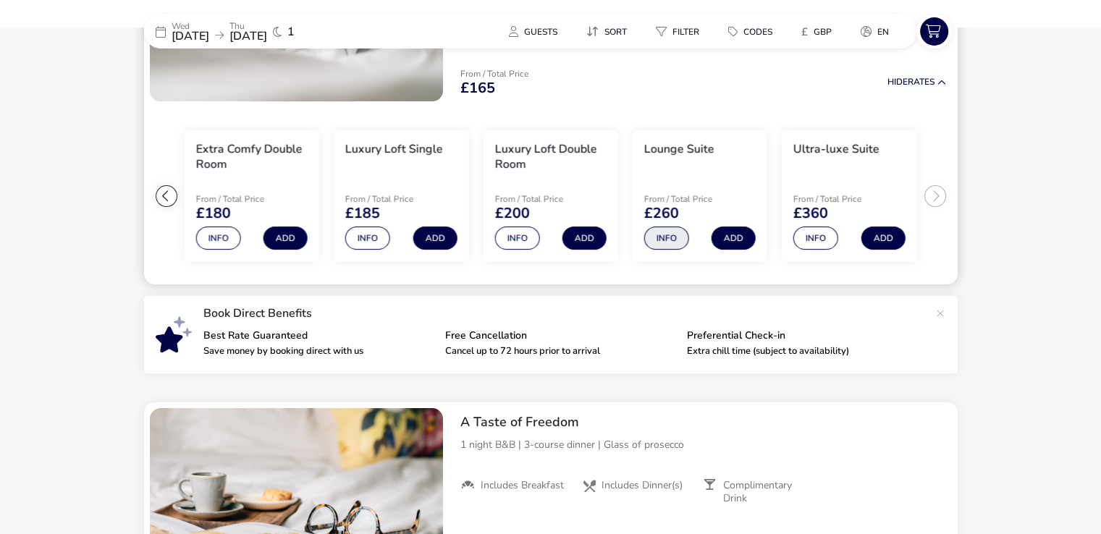
click at [671, 239] on button "Info" at bounding box center [666, 237] width 45 height 23
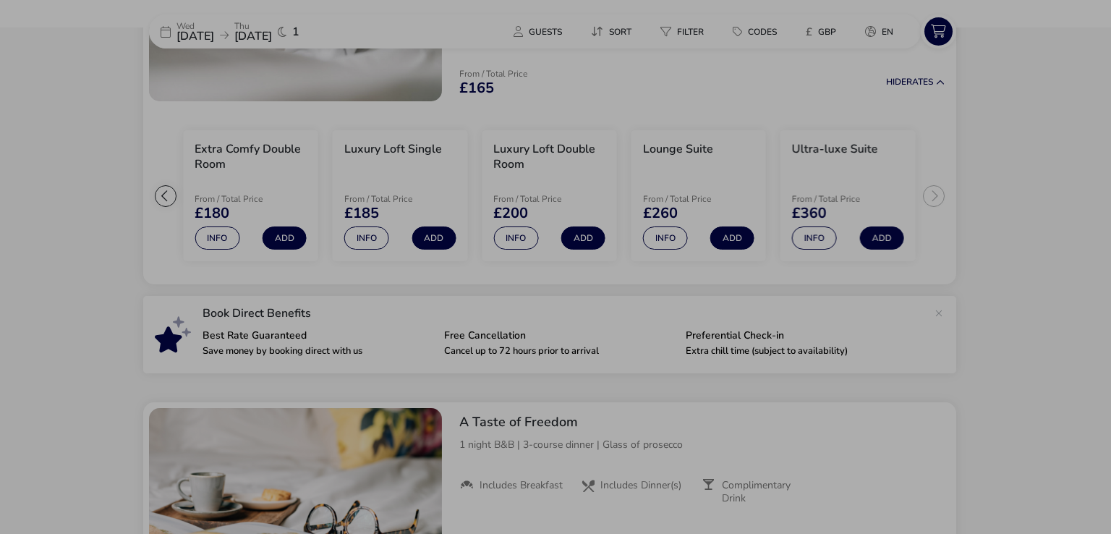
click at [122, 311] on div "Lounge Suite Details Facilities Occupancy Unwind, recline, relax, take all the …" at bounding box center [555, 267] width 1111 height 534
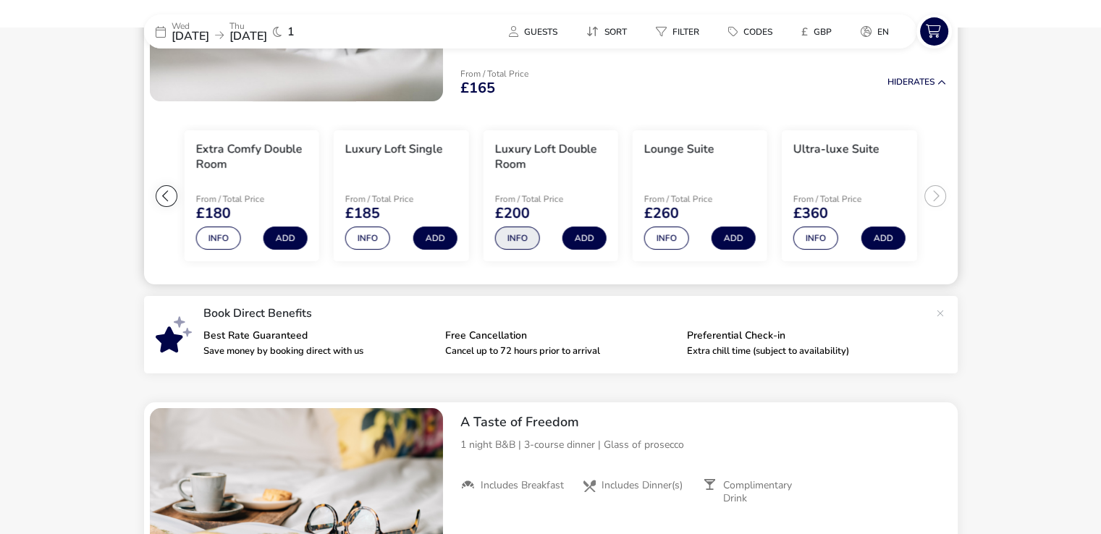
click at [519, 238] on button "Info" at bounding box center [516, 237] width 45 height 23
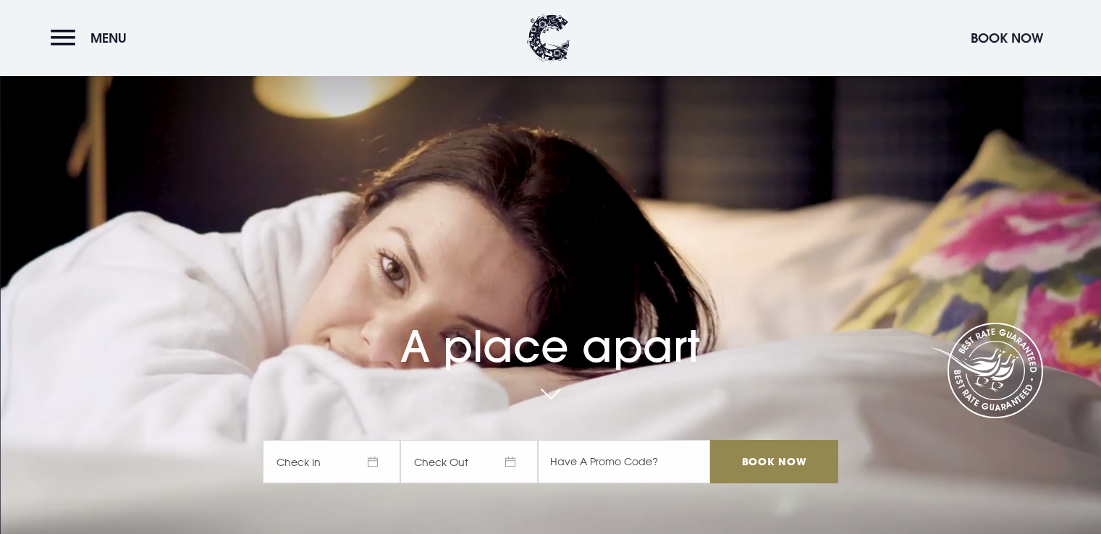
checkbox input "true"
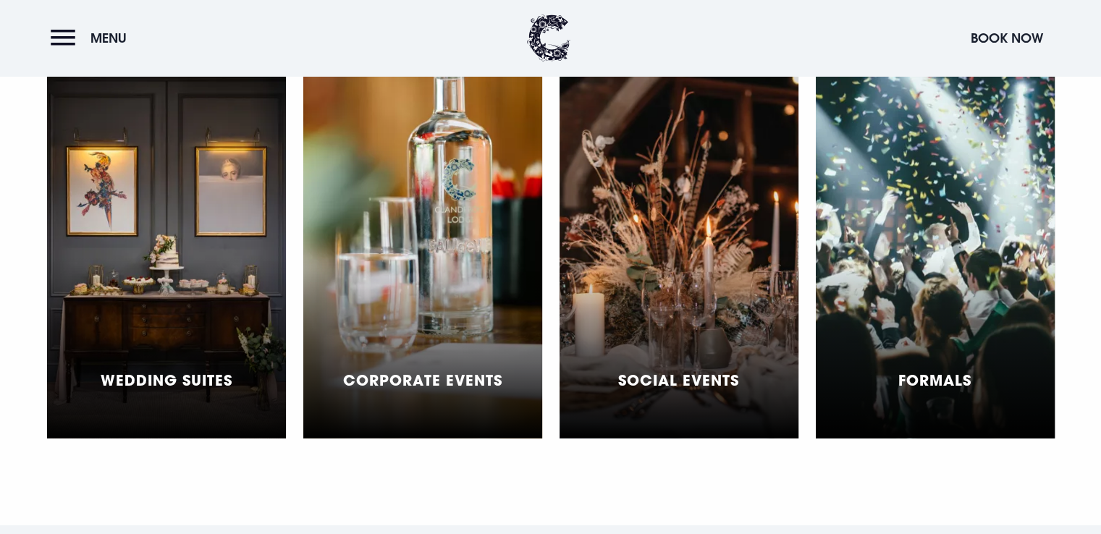
scroll to position [4347, 0]
